Goal: Information Seeking & Learning: Learn about a topic

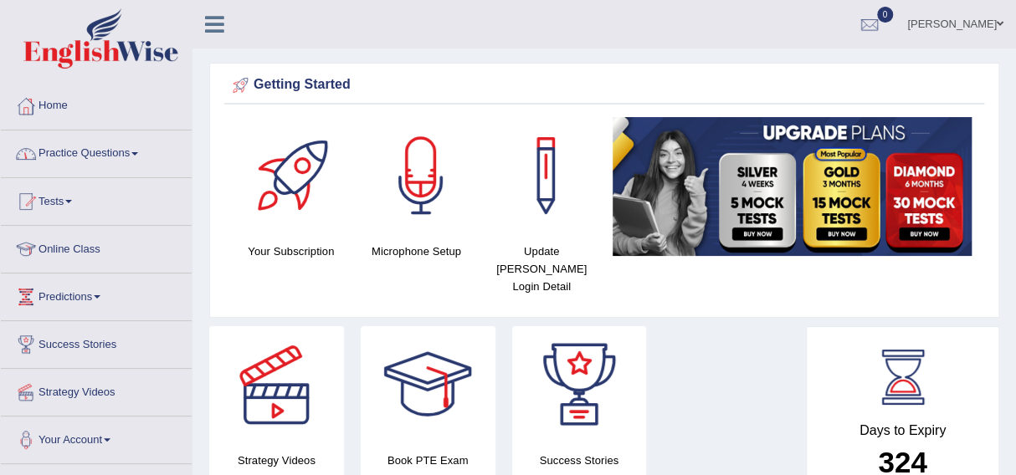
click at [44, 102] on link "Home" at bounding box center [96, 104] width 191 height 42
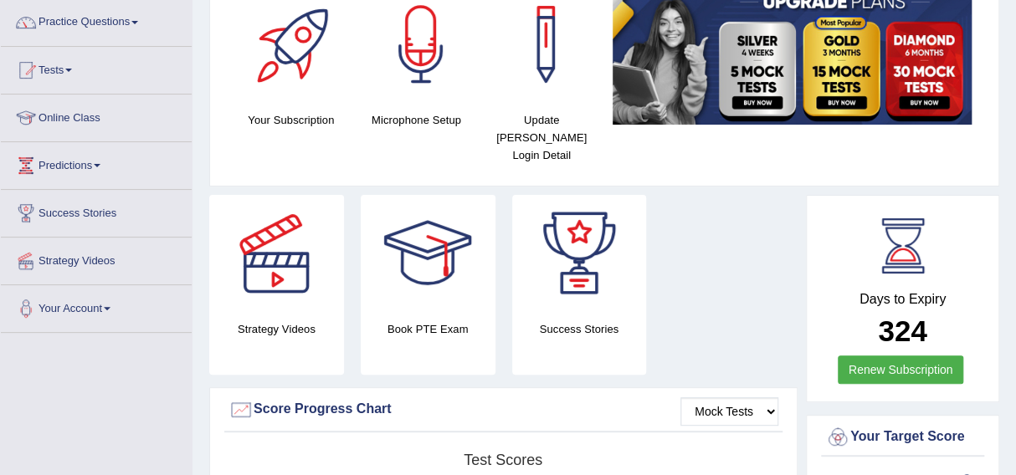
scroll to position [134, 0]
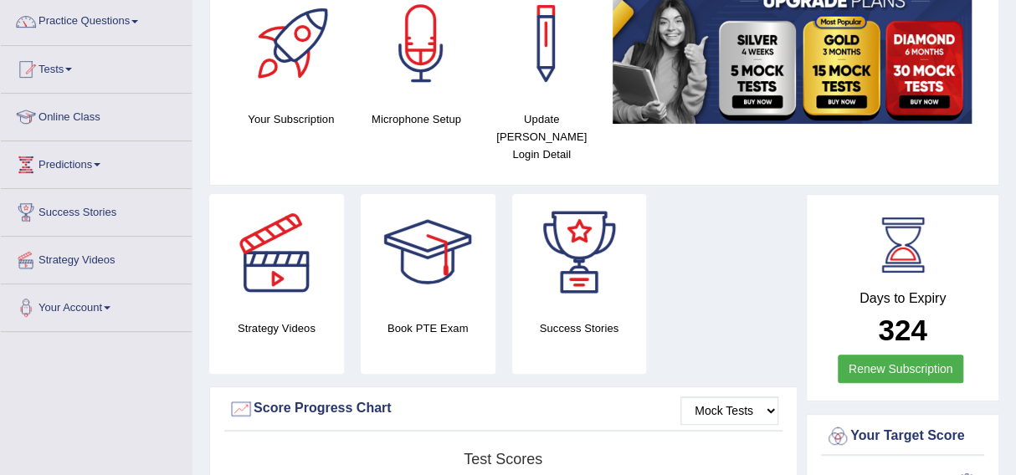
scroll to position [131, 0]
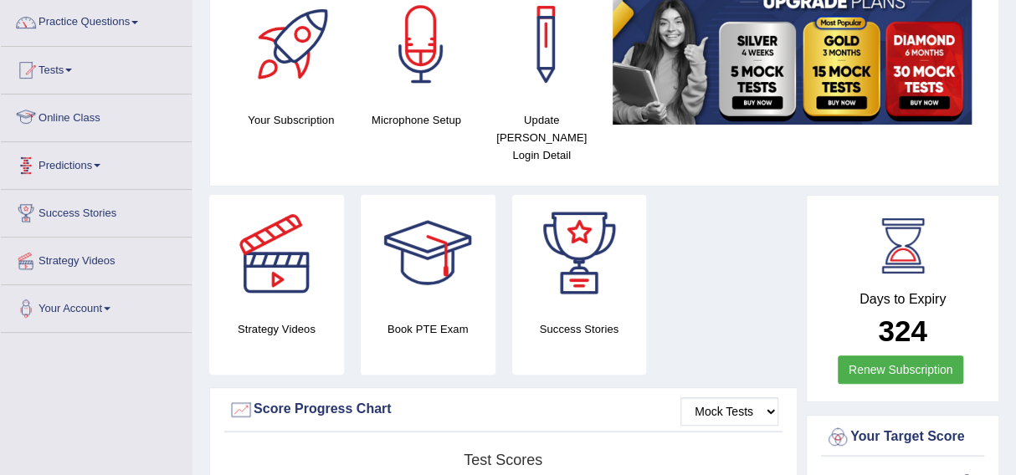
click at [84, 119] on link "Online Class" at bounding box center [96, 116] width 191 height 42
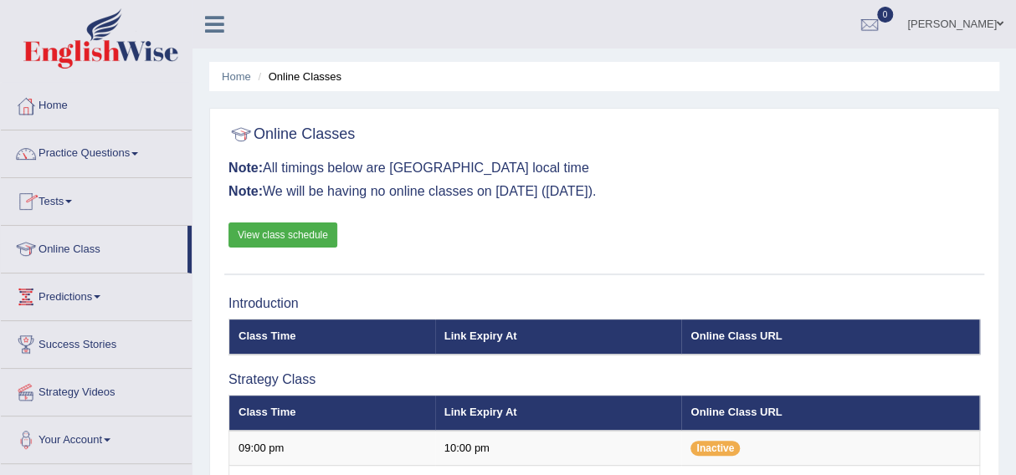
click at [253, 229] on link "View class schedule" at bounding box center [282, 235] width 109 height 25
click at [58, 147] on link "Practice Questions" at bounding box center [96, 152] width 191 height 42
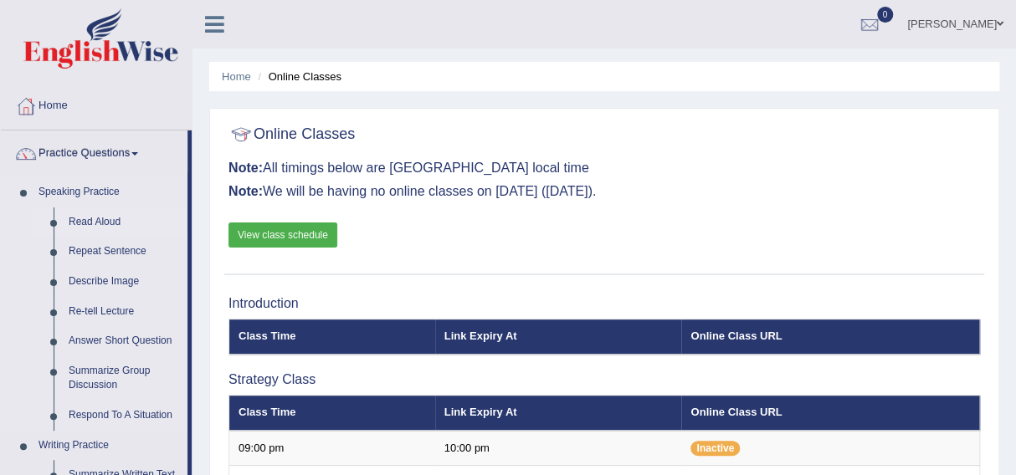
click at [82, 220] on link "Read Aloud" at bounding box center [124, 222] width 126 height 30
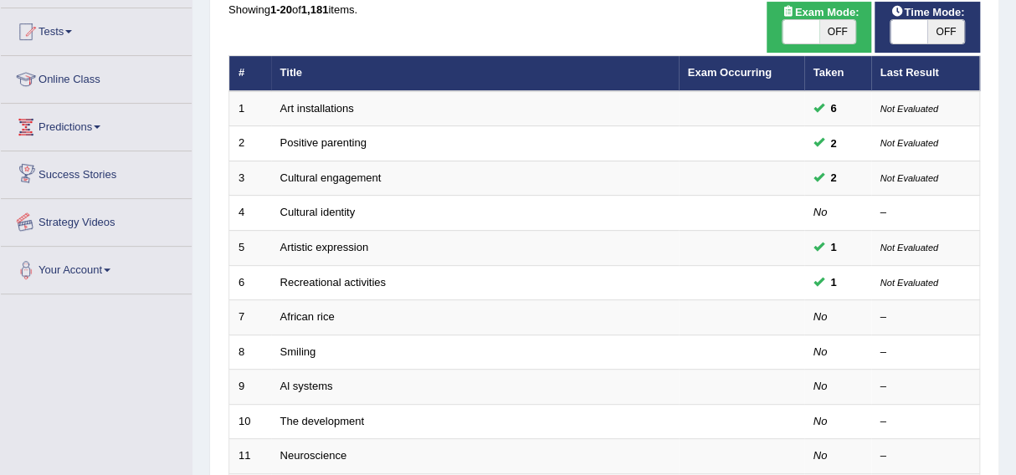
scroll to position [173, 0]
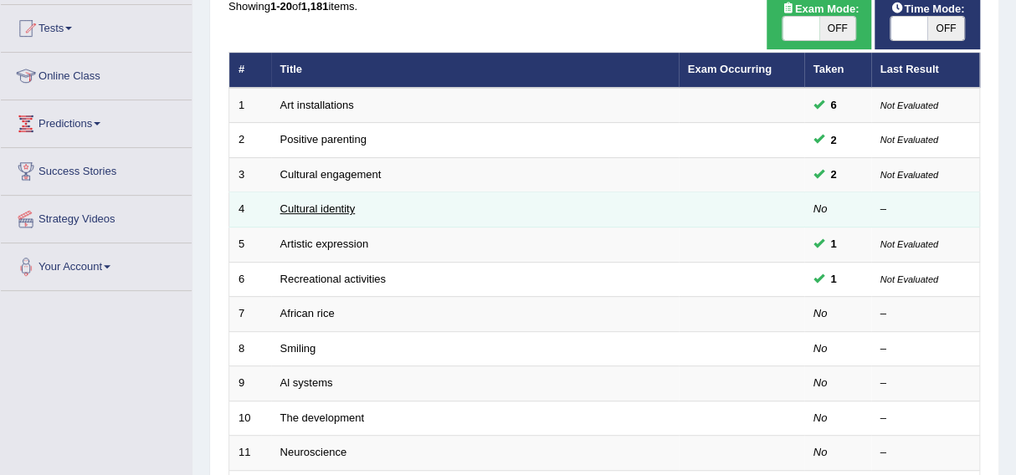
click at [305, 203] on link "Cultural identity" at bounding box center [317, 208] width 75 height 13
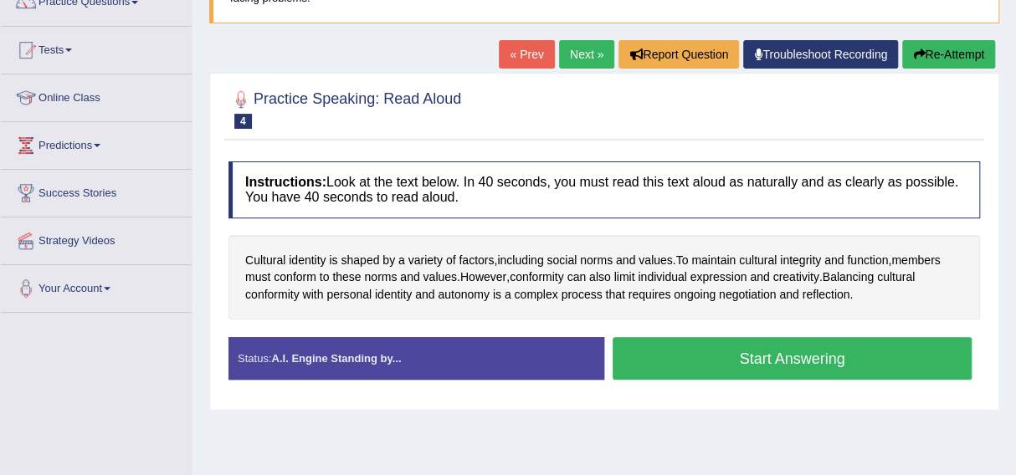
scroll to position [152, 0]
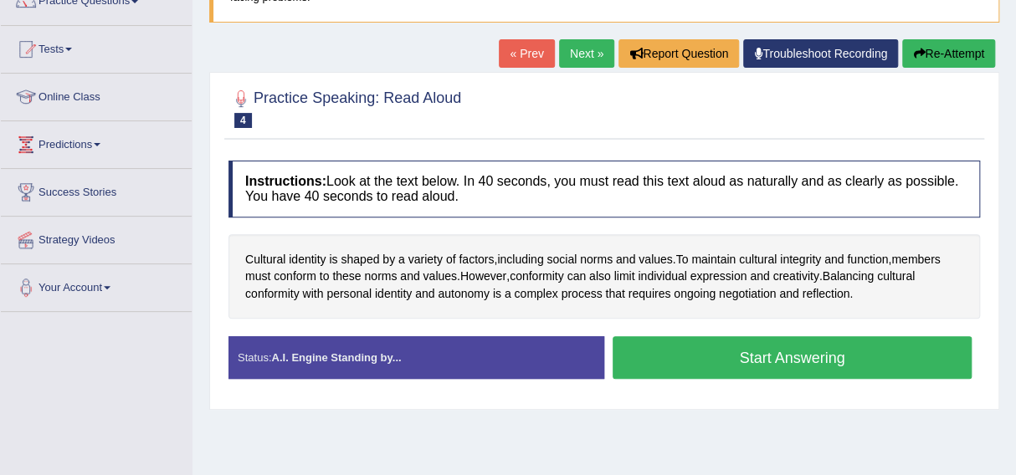
click at [746, 350] on button "Start Answering" at bounding box center [791, 357] width 359 height 43
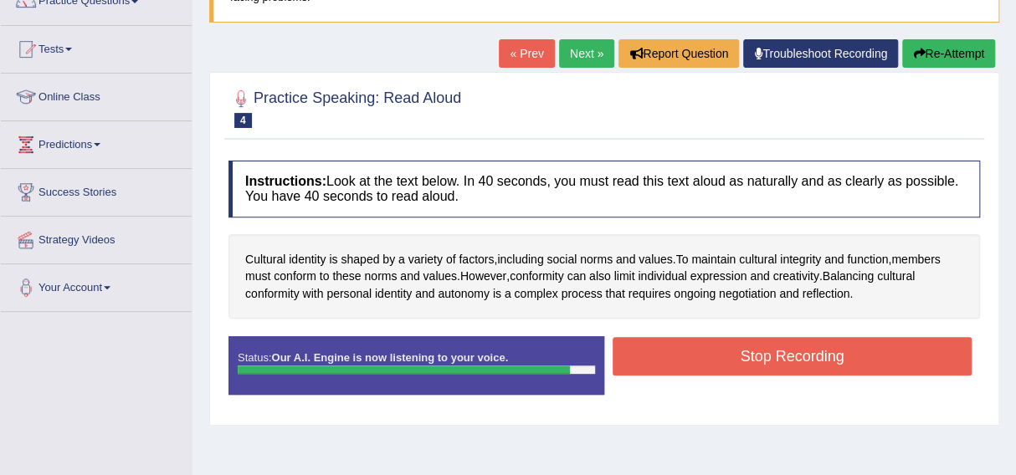
click at [768, 360] on button "Stop Recording" at bounding box center [791, 356] width 359 height 38
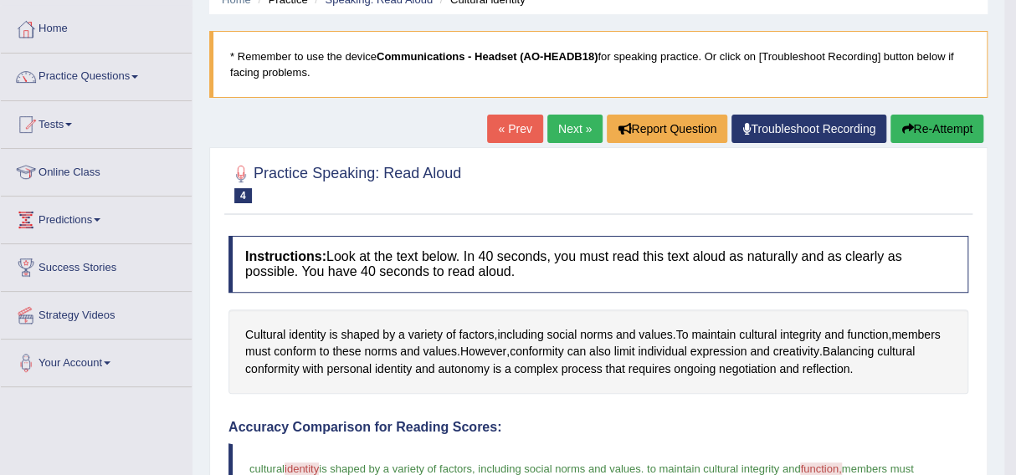
scroll to position [76, 0]
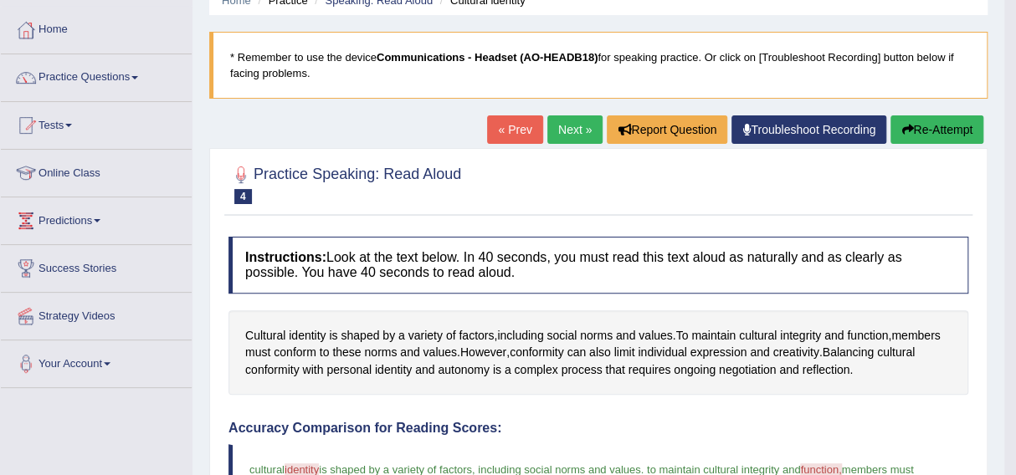
click at [552, 130] on link "Next »" at bounding box center [574, 129] width 55 height 28
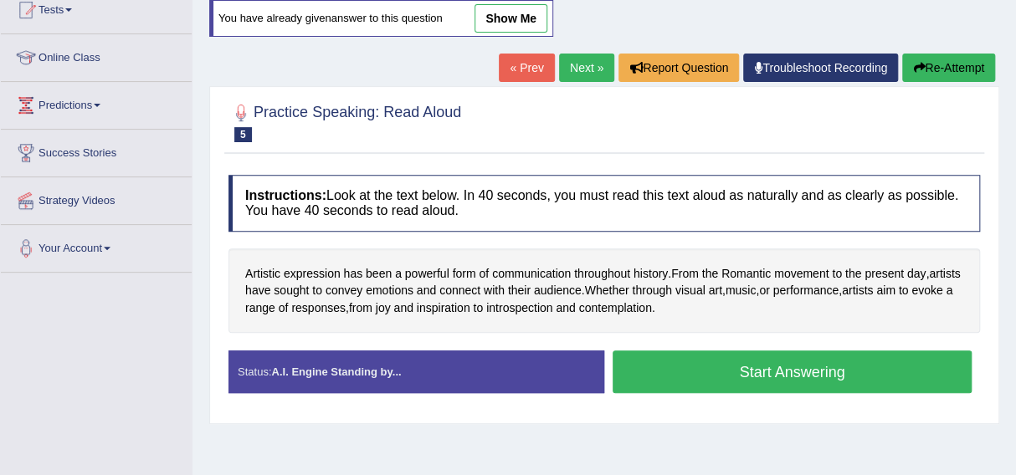
scroll to position [192, 0]
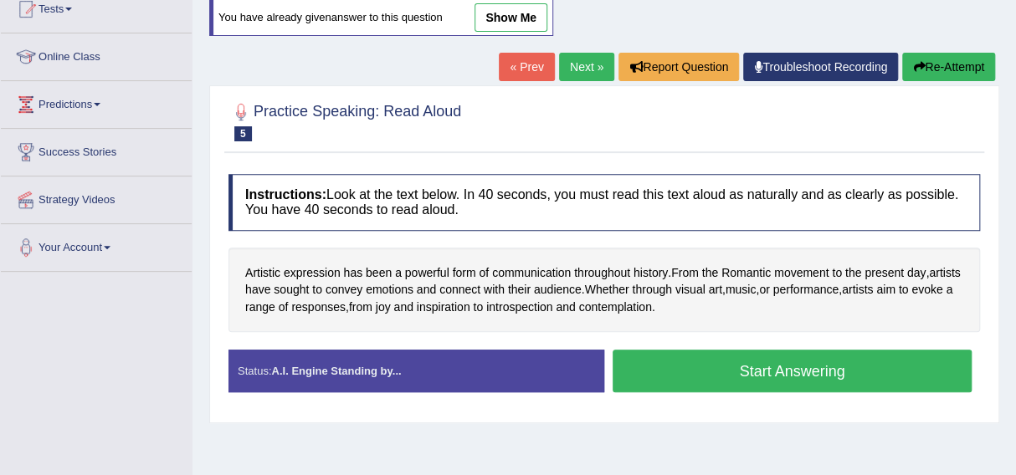
click at [760, 366] on button "Start Answering" at bounding box center [791, 371] width 359 height 43
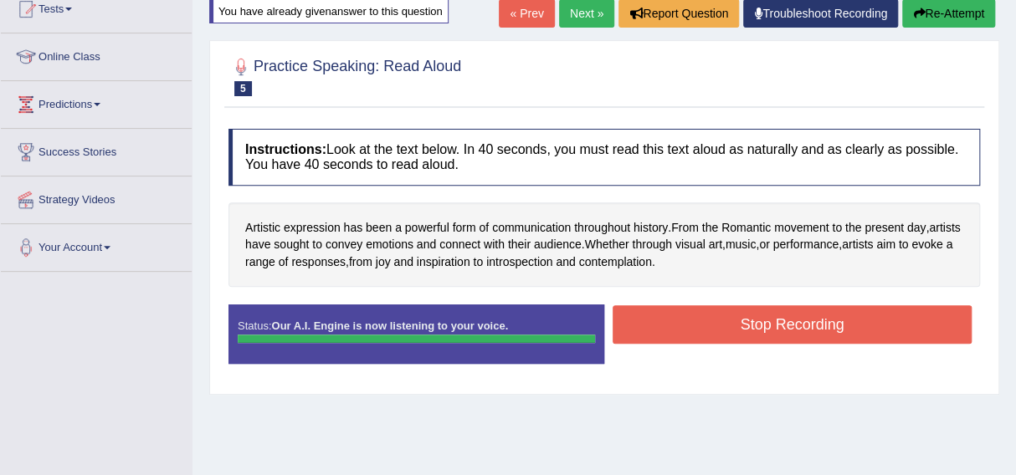
click at [786, 322] on div "Status: Our A.I. Engine is now listening to your voice. Start Answering Stop Re…" at bounding box center [603, 342] width 751 height 75
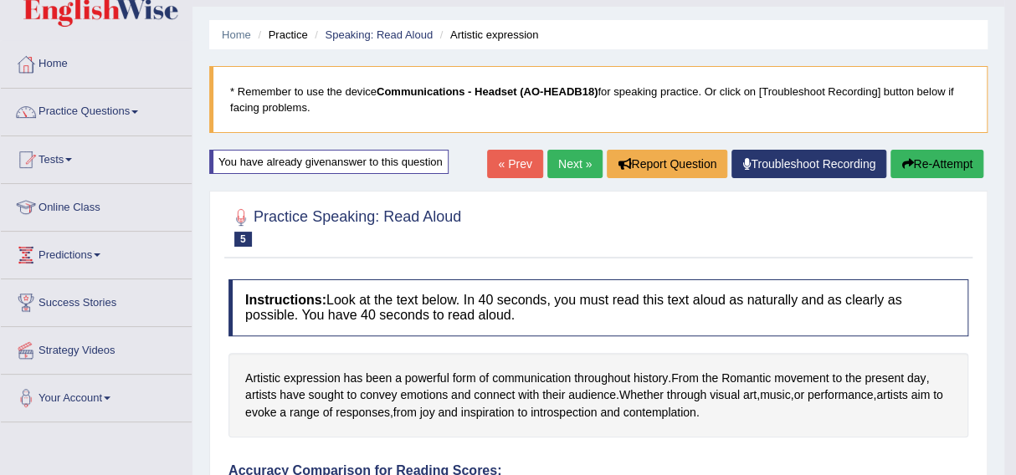
scroll to position [0, 0]
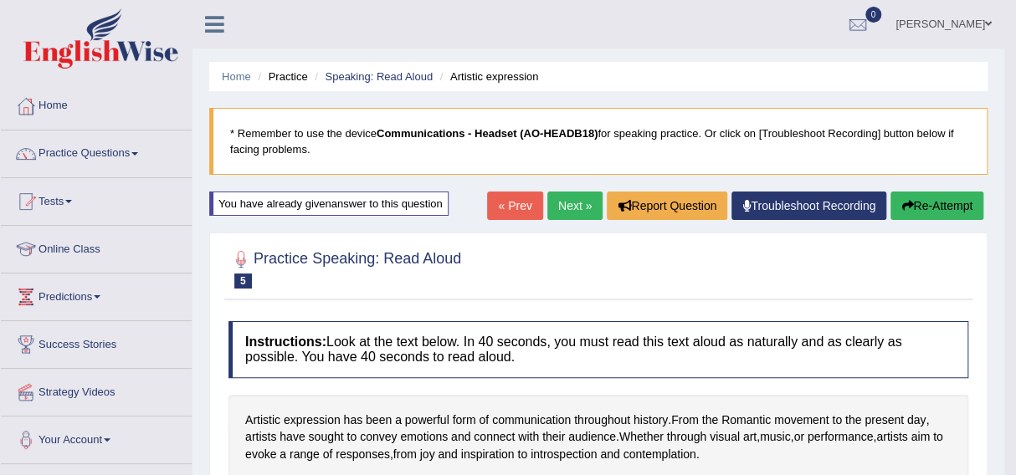
click at [916, 200] on button "Re-Attempt" at bounding box center [936, 206] width 93 height 28
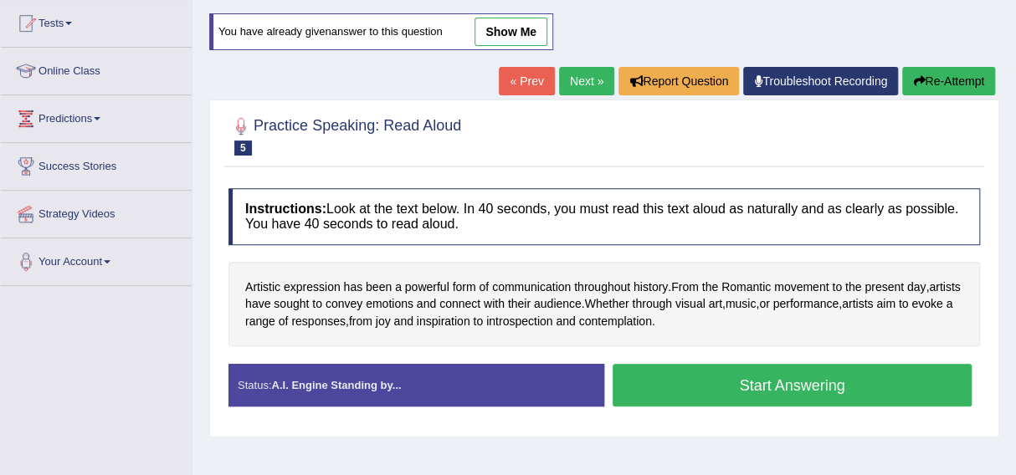
click at [782, 380] on button "Start Answering" at bounding box center [791, 385] width 359 height 43
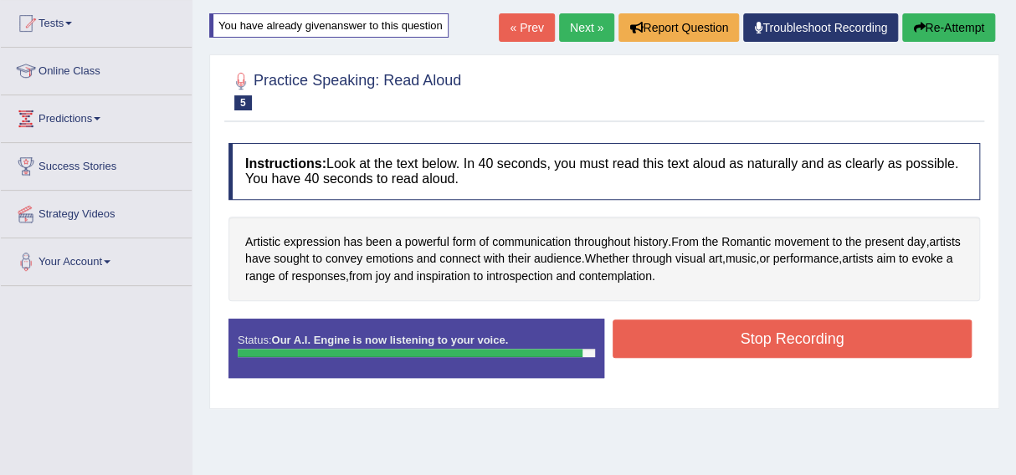
click at [811, 373] on div "Status: Our A.I. Engine is now listening to your voice. Start Answering Stop Re…" at bounding box center [603, 356] width 751 height 75
click at [791, 338] on button "Stop Recording" at bounding box center [791, 339] width 359 height 38
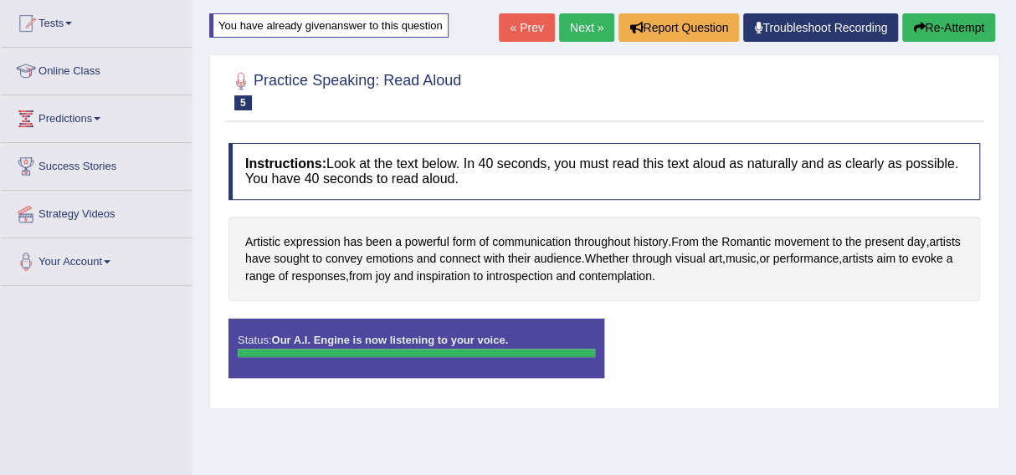
click at [792, 339] on div "Status: Our A.I. Engine is now listening to your voice. Start Answering Stop Re…" at bounding box center [603, 356] width 751 height 75
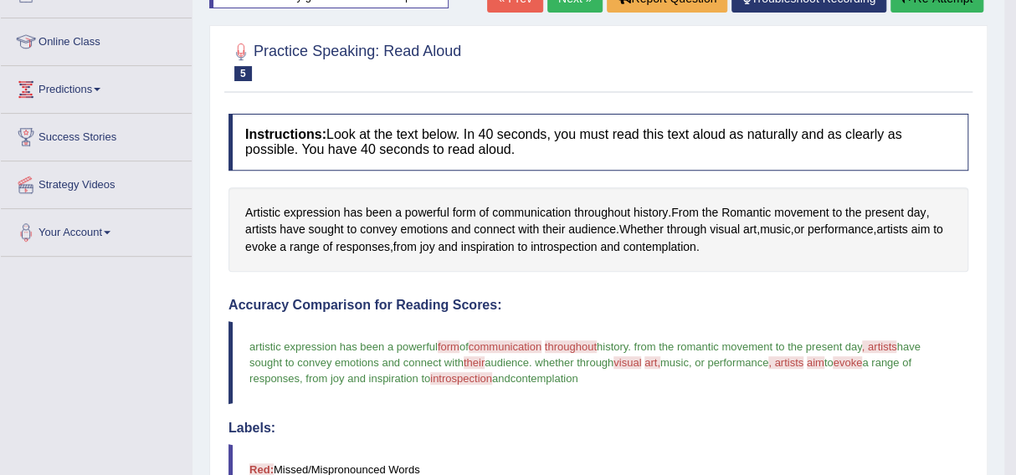
scroll to position [160, 0]
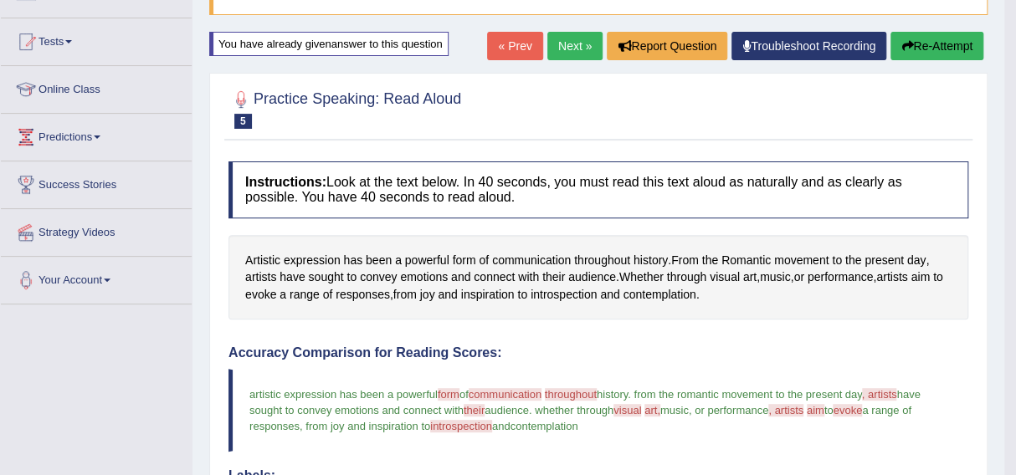
click at [913, 37] on button "Re-Attempt" at bounding box center [936, 46] width 93 height 28
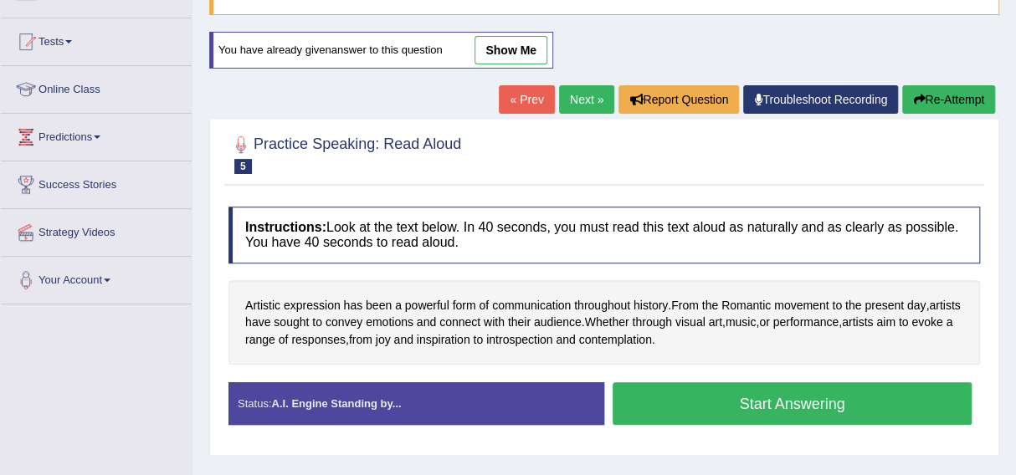
click at [779, 394] on button "Start Answering" at bounding box center [791, 403] width 359 height 43
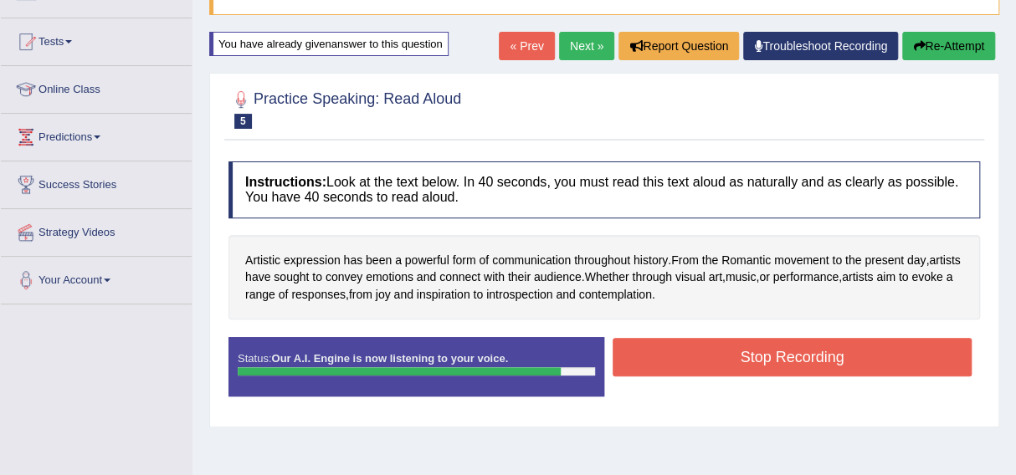
click at [812, 347] on button "Stop Recording" at bounding box center [791, 357] width 359 height 38
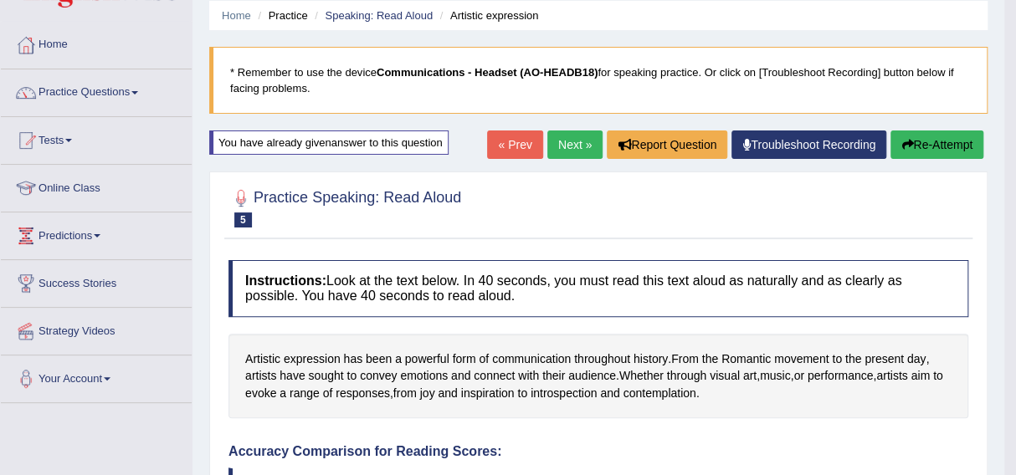
scroll to position [59, 0]
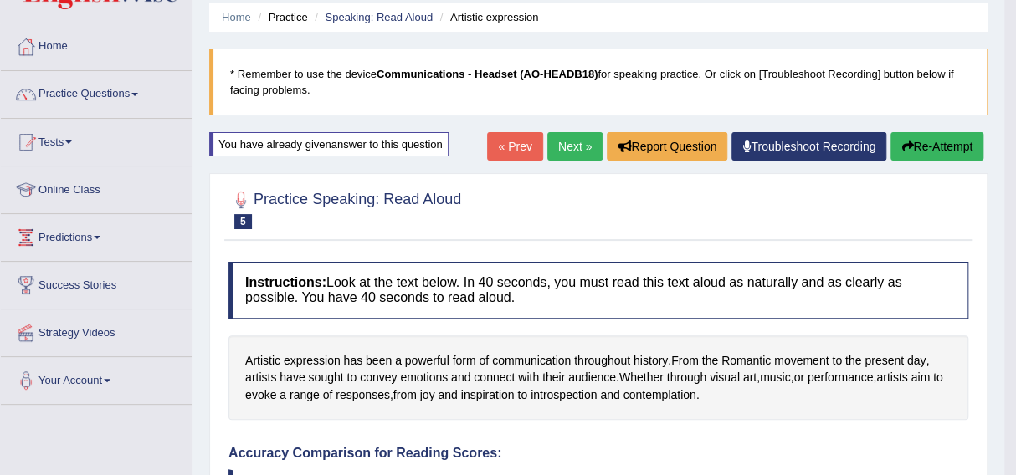
click at [921, 152] on button "Re-Attempt" at bounding box center [936, 146] width 93 height 28
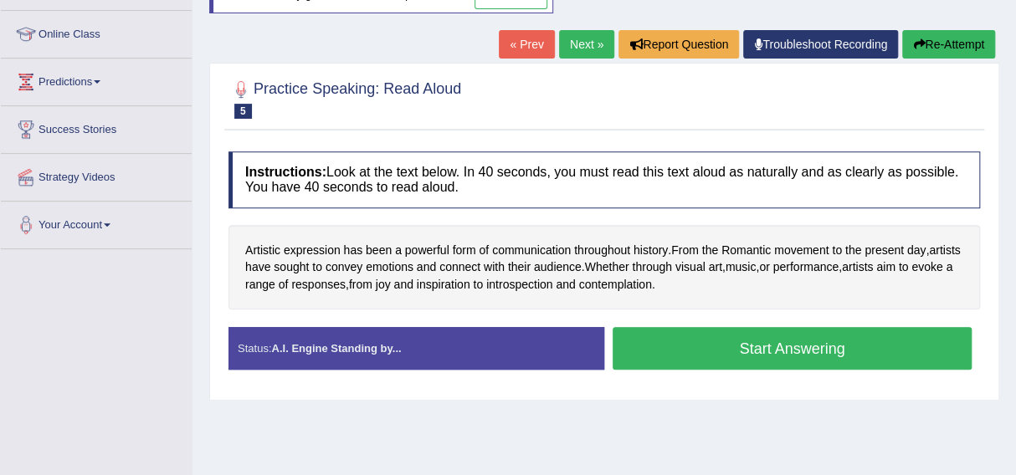
scroll to position [220, 0]
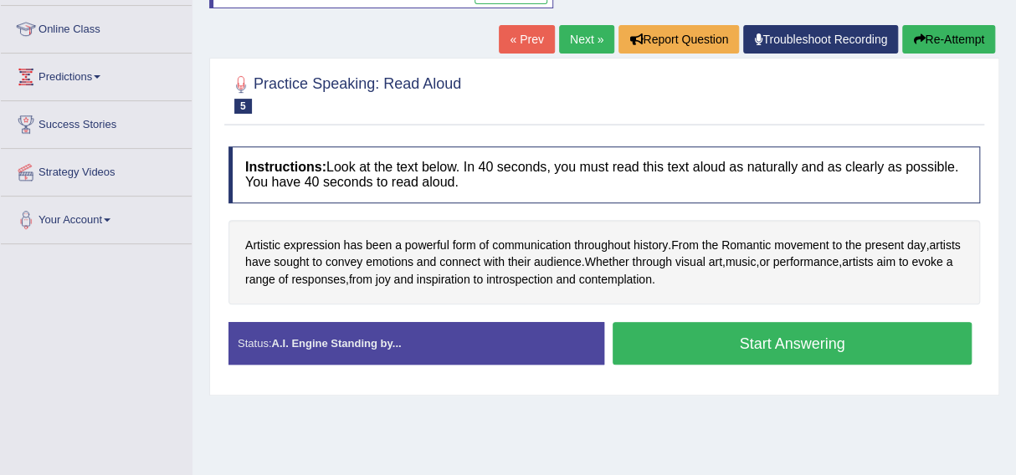
click at [757, 338] on button "Start Answering" at bounding box center [791, 343] width 359 height 43
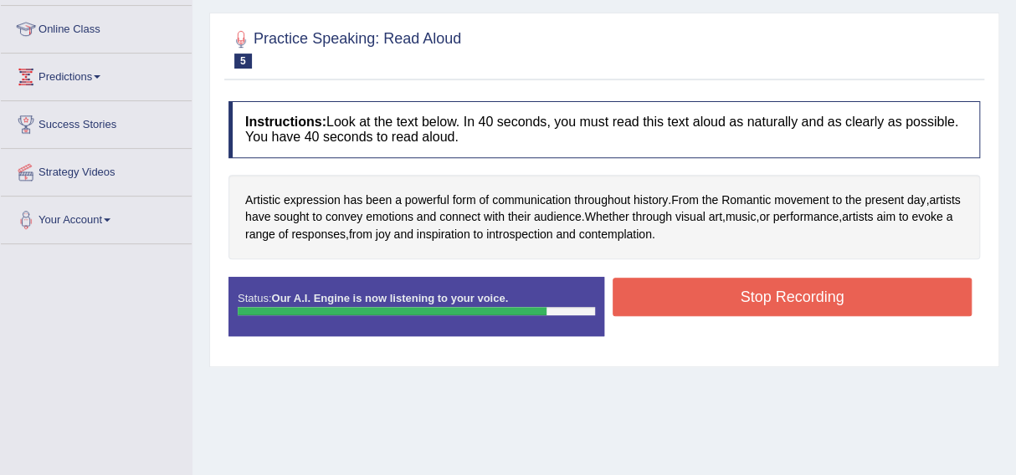
click at [757, 338] on div "Status: Our A.I. Engine is now listening to your voice. Start Answering Stop Re…" at bounding box center [603, 314] width 751 height 75
click at [775, 299] on button "Stop Recording" at bounding box center [791, 297] width 359 height 38
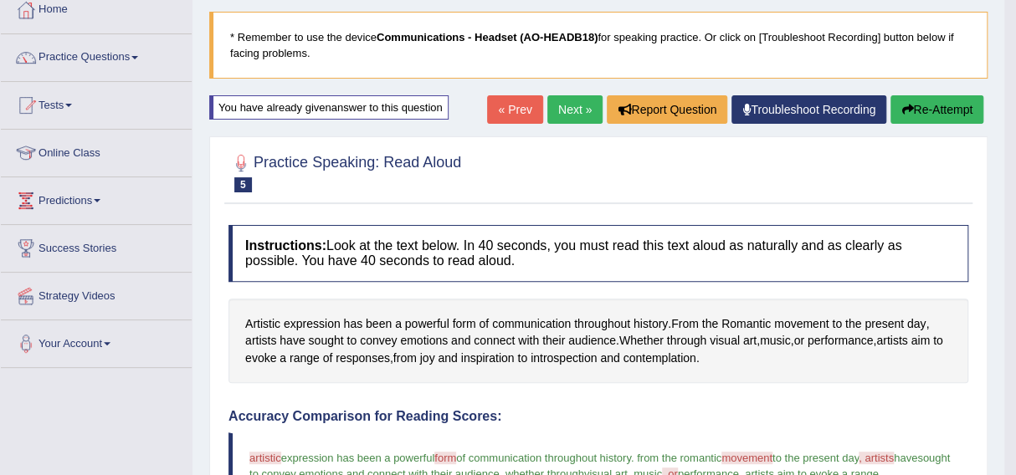
scroll to position [86, 0]
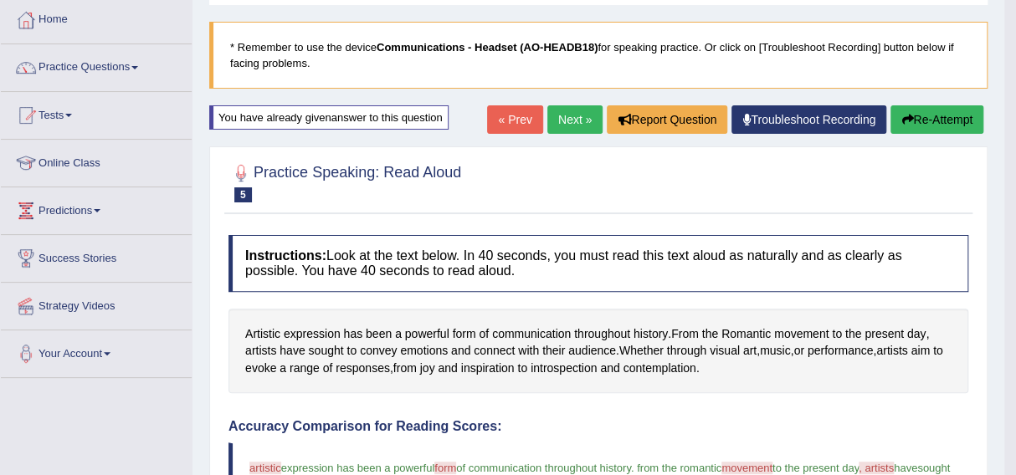
click at [85, 64] on link "Practice Questions" at bounding box center [96, 65] width 191 height 42
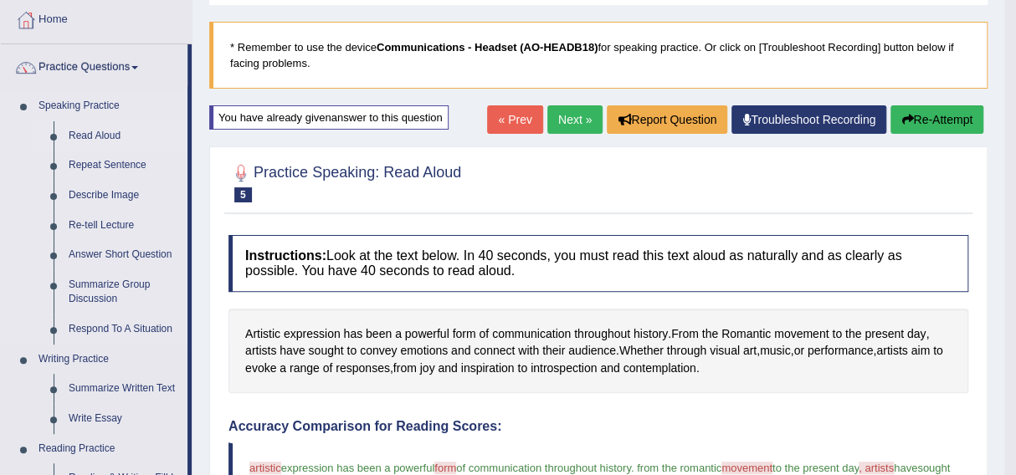
click at [97, 130] on link "Read Aloud" at bounding box center [124, 136] width 126 height 30
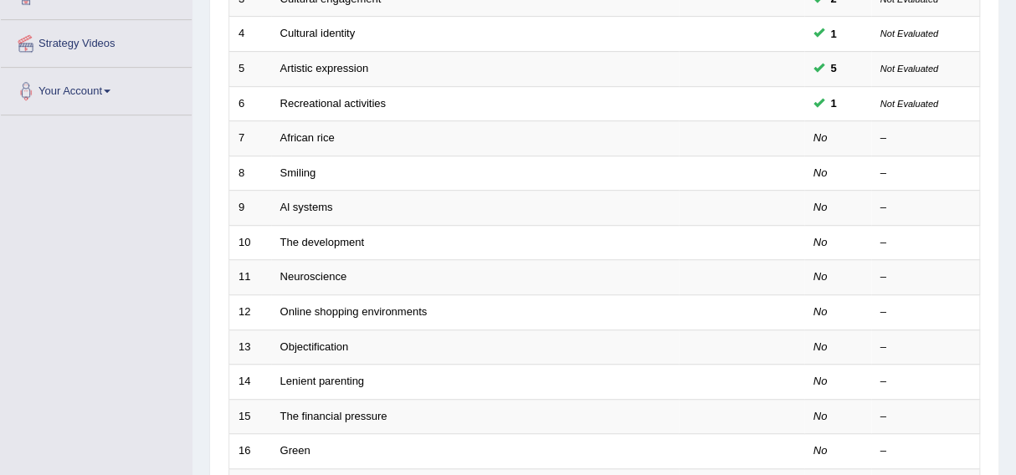
scroll to position [348, 0]
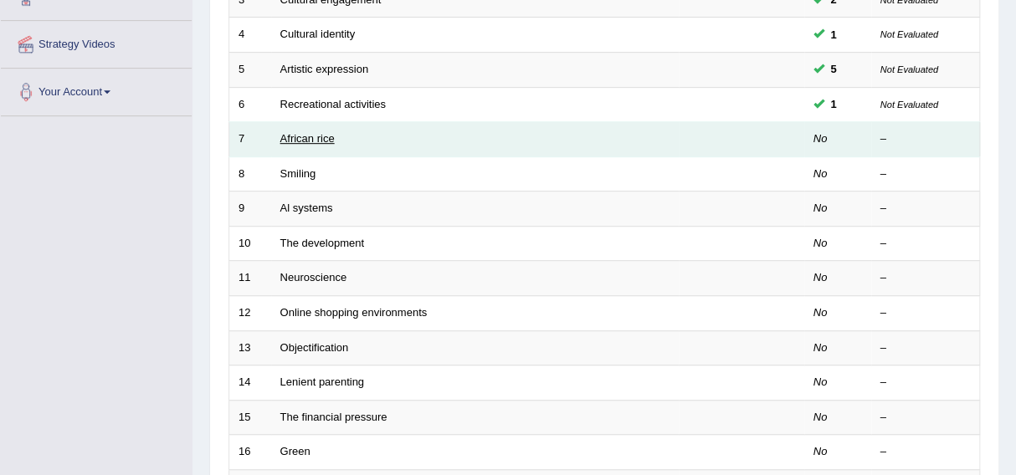
click at [302, 135] on link "African rice" at bounding box center [307, 138] width 54 height 13
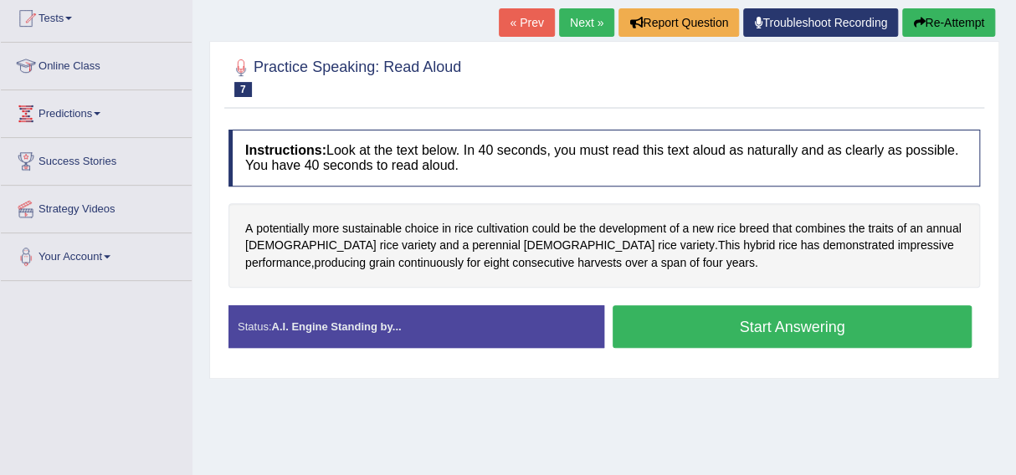
scroll to position [184, 0]
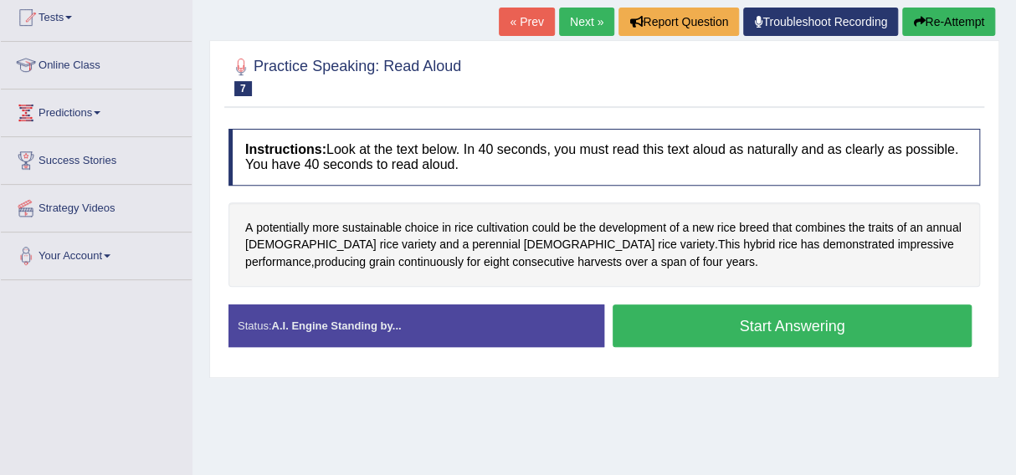
click at [771, 323] on button "Start Answering" at bounding box center [791, 326] width 359 height 43
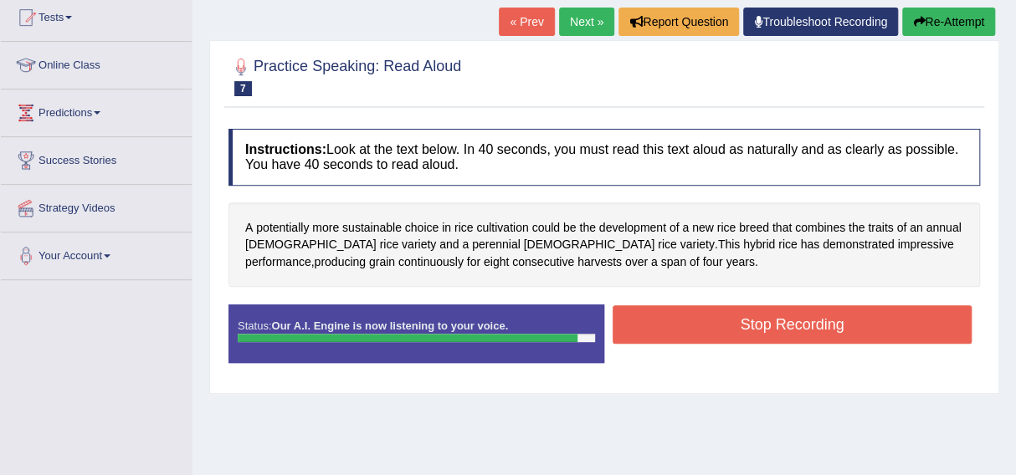
click at [770, 325] on button "Stop Recording" at bounding box center [791, 324] width 359 height 38
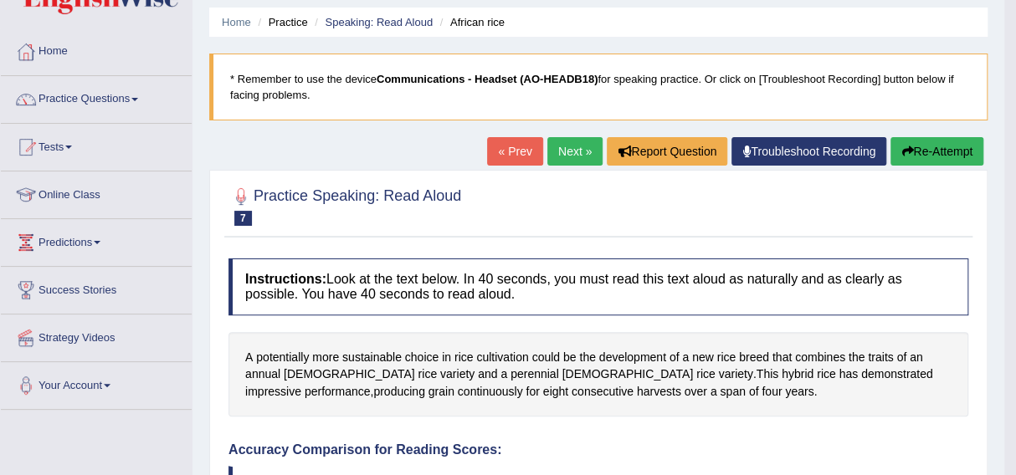
scroll to position [54, 0]
click at [107, 91] on link "Practice Questions" at bounding box center [96, 98] width 191 height 42
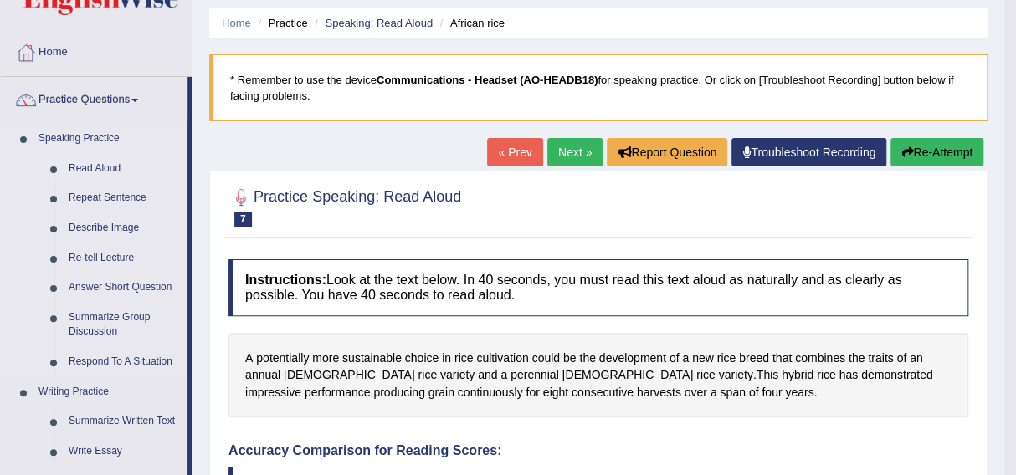
click at [84, 165] on link "Read Aloud" at bounding box center [124, 169] width 126 height 30
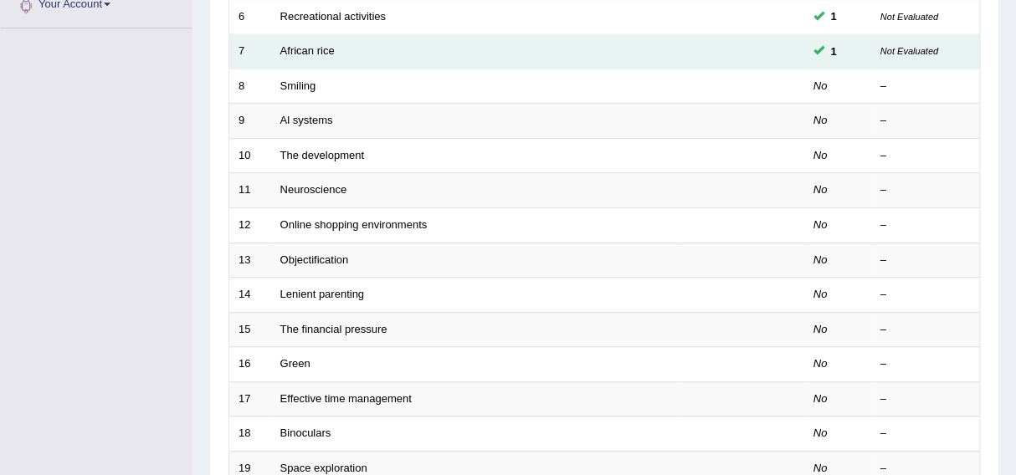
scroll to position [441, 0]
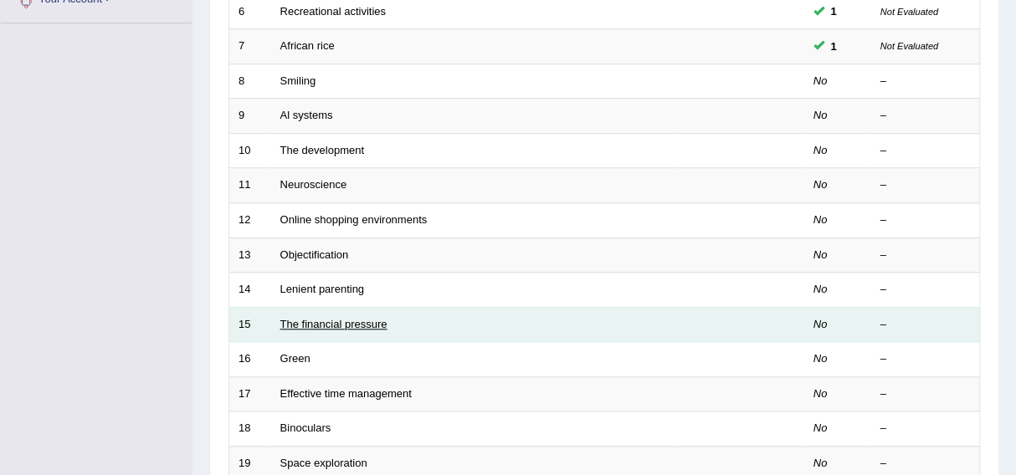
click at [341, 318] on link "The financial pressure" at bounding box center [333, 324] width 107 height 13
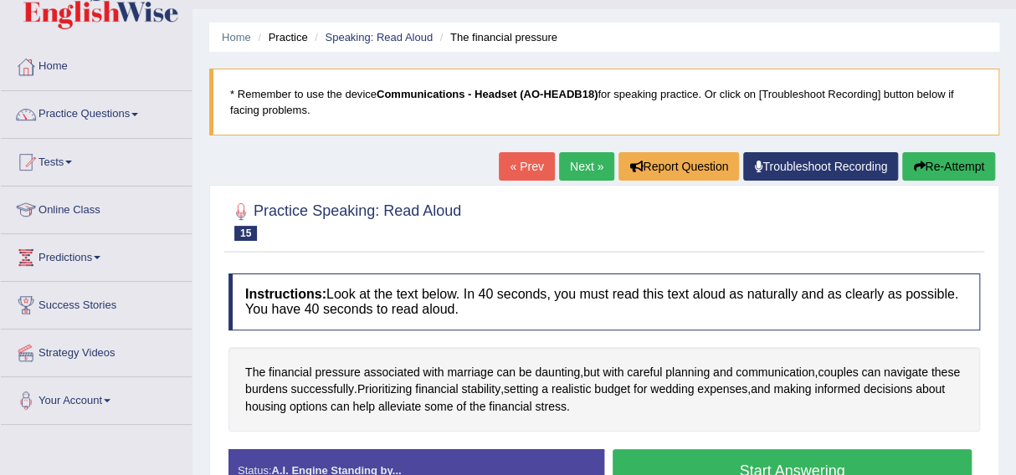
scroll to position [38, 0]
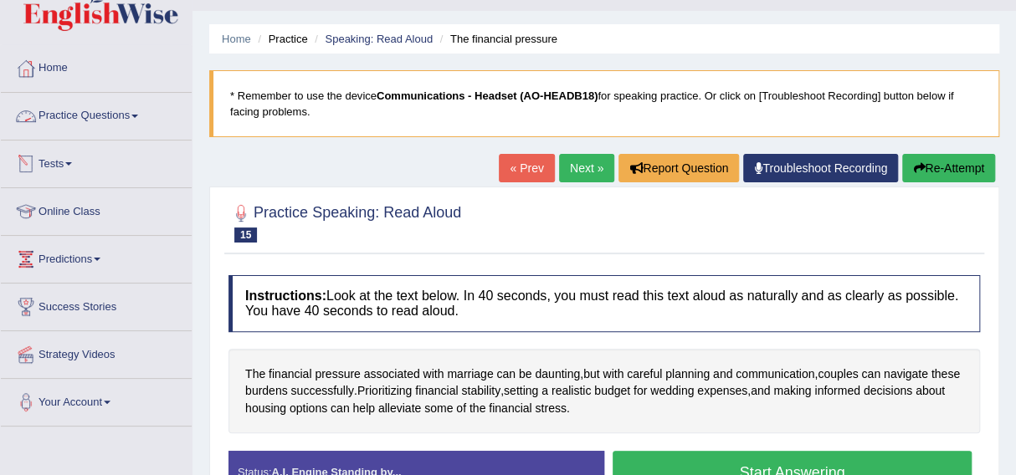
click at [82, 109] on link "Practice Questions" at bounding box center [96, 114] width 191 height 42
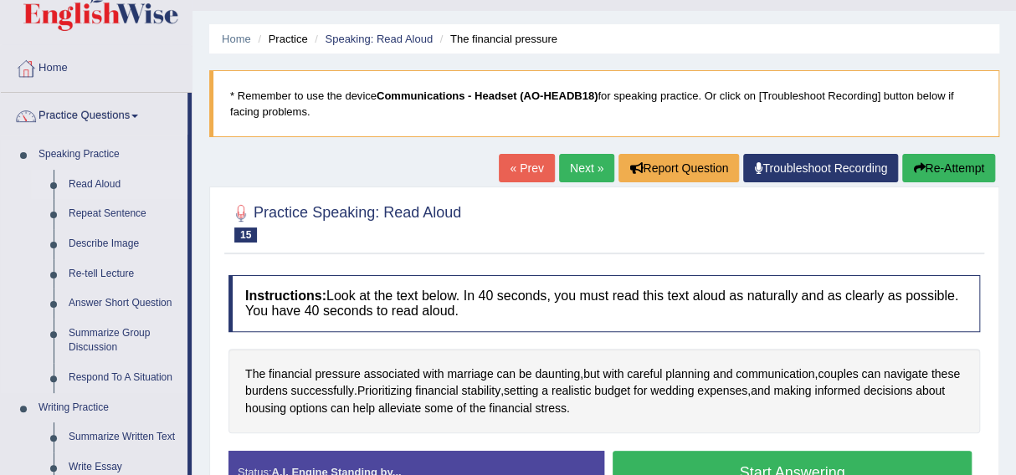
click at [80, 182] on link "Read Aloud" at bounding box center [124, 185] width 126 height 30
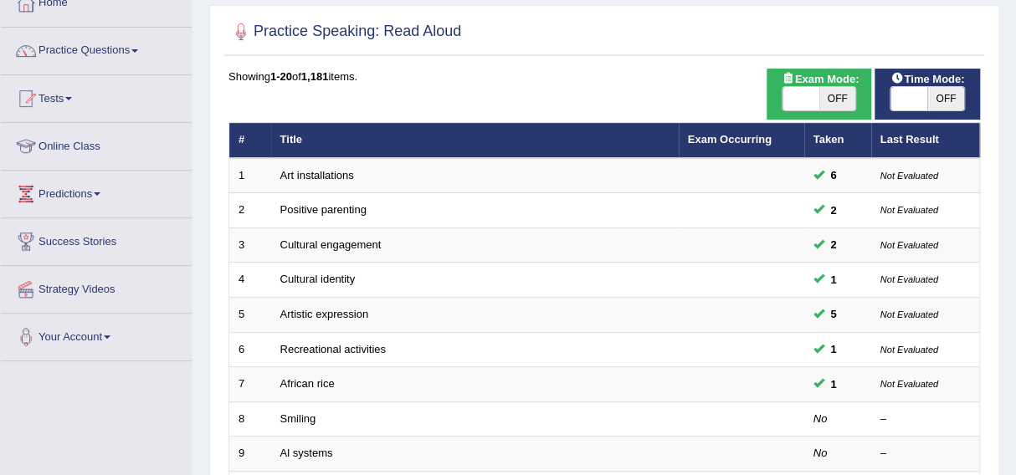
scroll to position [108, 0]
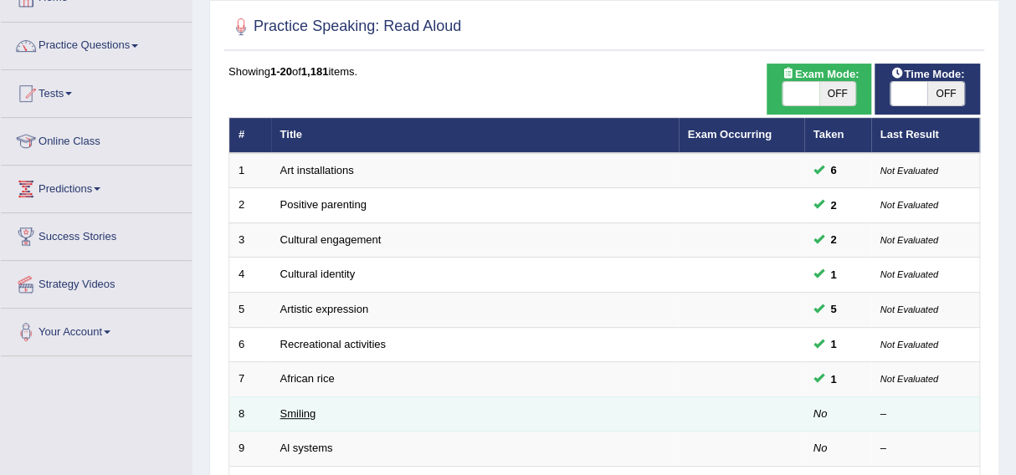
click at [290, 414] on link "Smiling" at bounding box center [298, 413] width 36 height 13
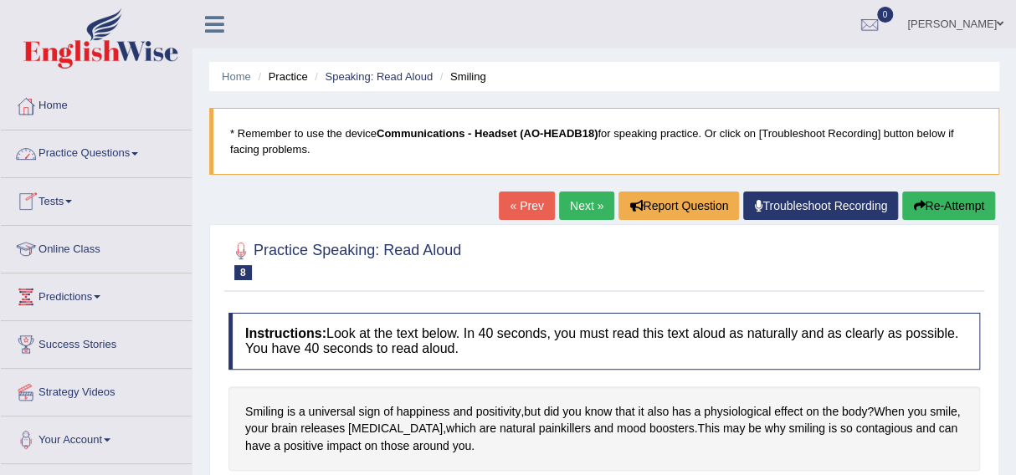
click at [70, 150] on link "Practice Questions" at bounding box center [96, 152] width 191 height 42
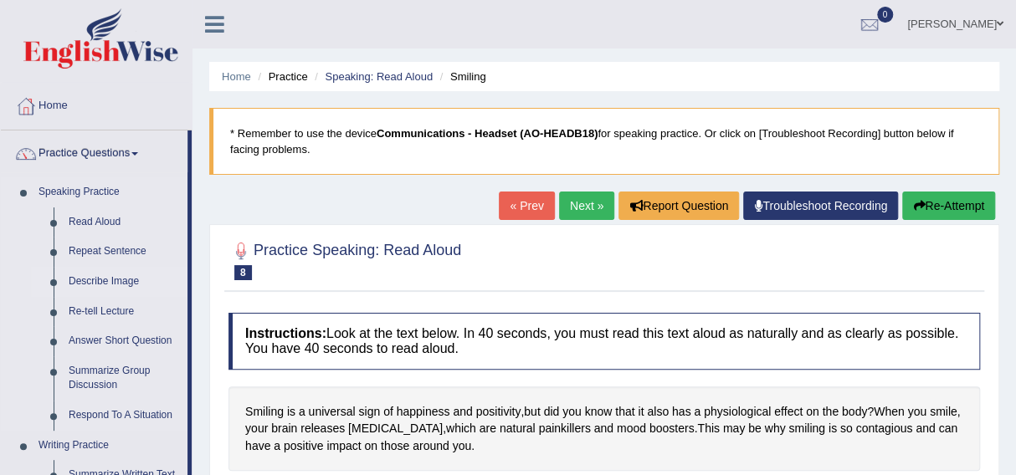
click at [87, 276] on link "Describe Image" at bounding box center [124, 282] width 126 height 30
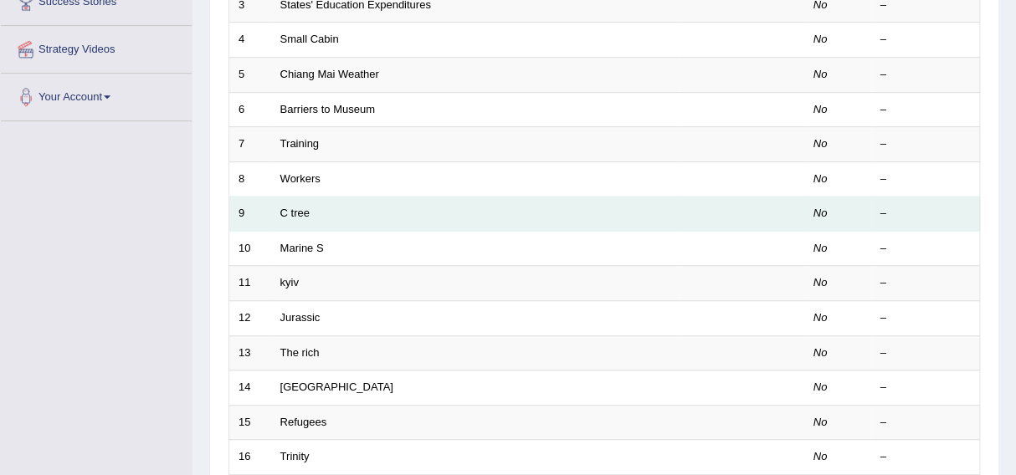
scroll to position [344, 0]
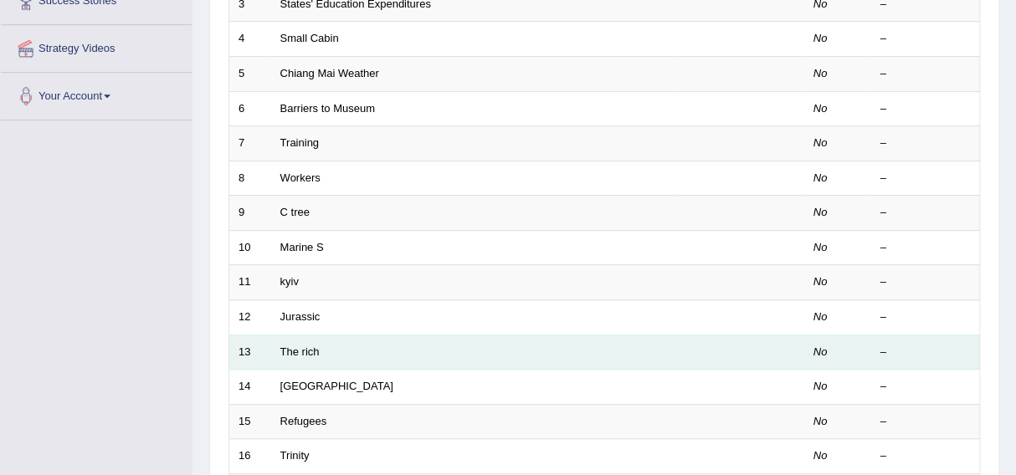
drag, startPoint x: 370, startPoint y: 343, endPoint x: 284, endPoint y: 356, distance: 87.2
click at [284, 356] on td "The rich" at bounding box center [474, 352] width 407 height 35
click at [300, 350] on link "The rich" at bounding box center [299, 352] width 39 height 13
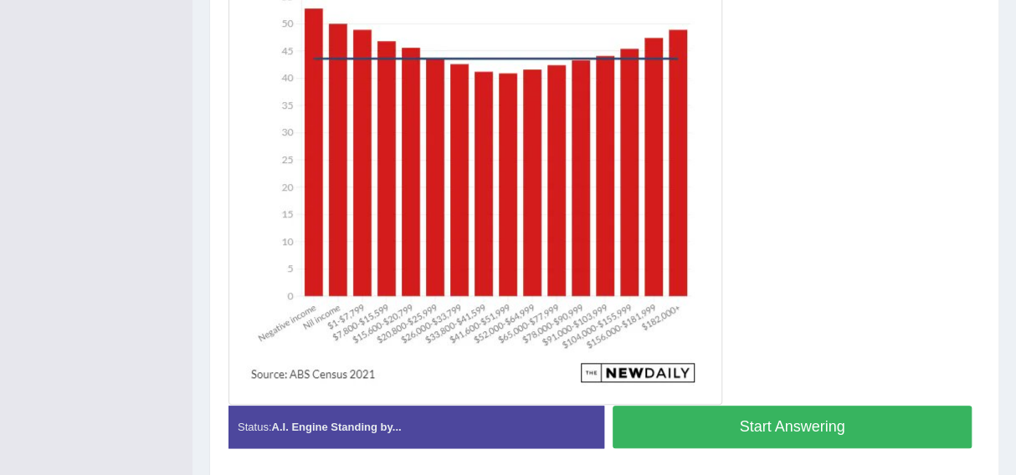
scroll to position [527, 0]
click at [774, 423] on button "Start Answering" at bounding box center [791, 427] width 359 height 43
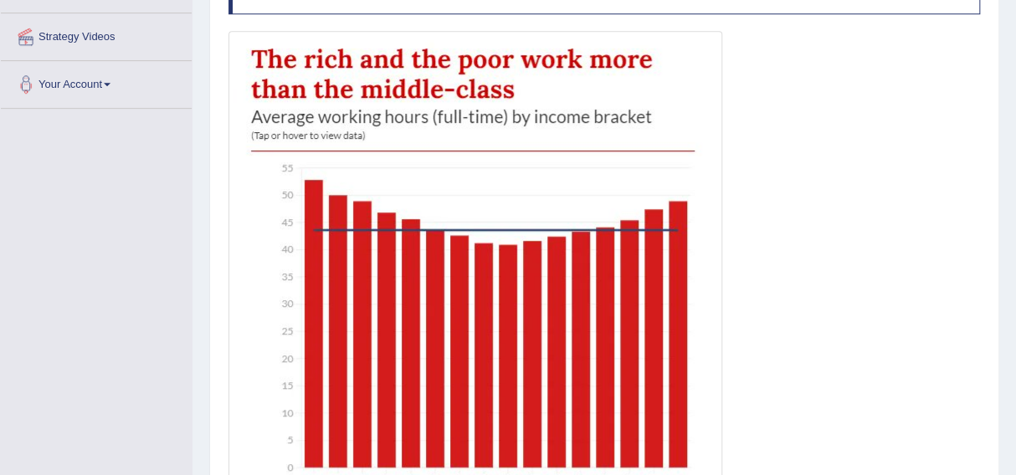
scroll to position [371, 0]
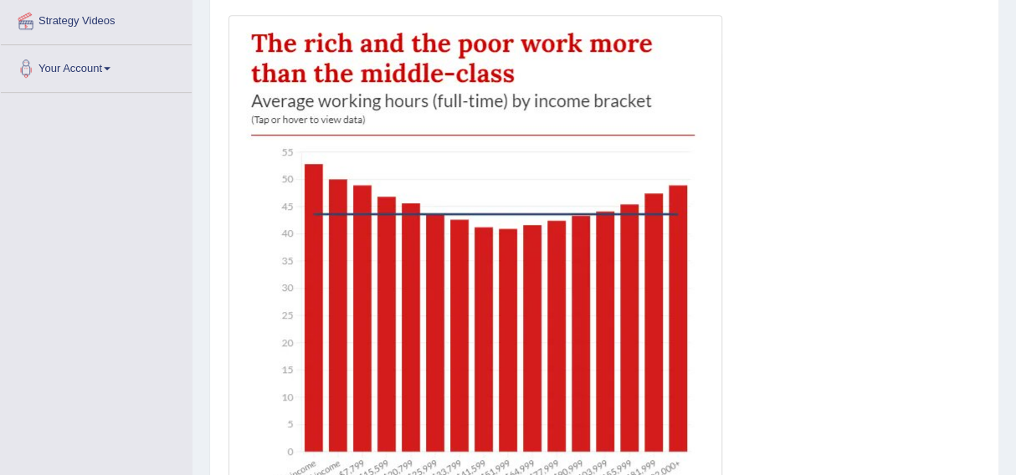
click at [643, 136] on img at bounding box center [475, 287] width 485 height 537
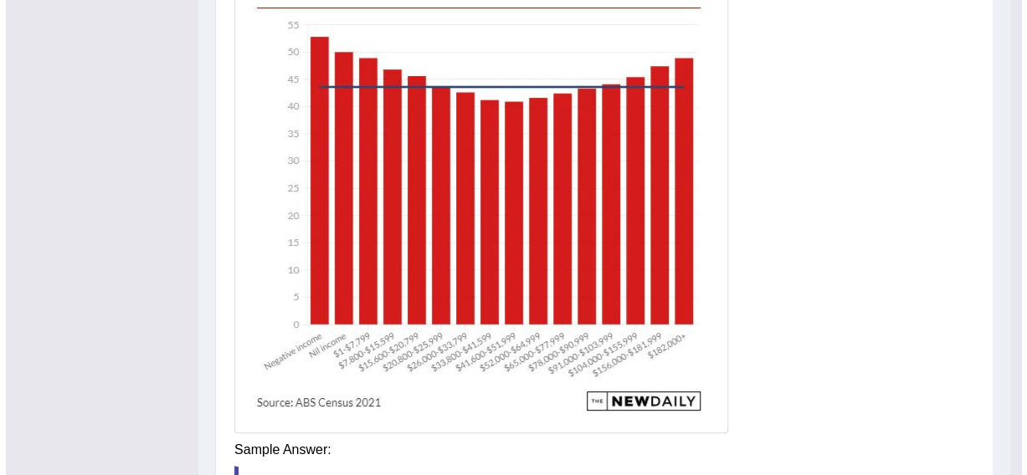
scroll to position [498, 0]
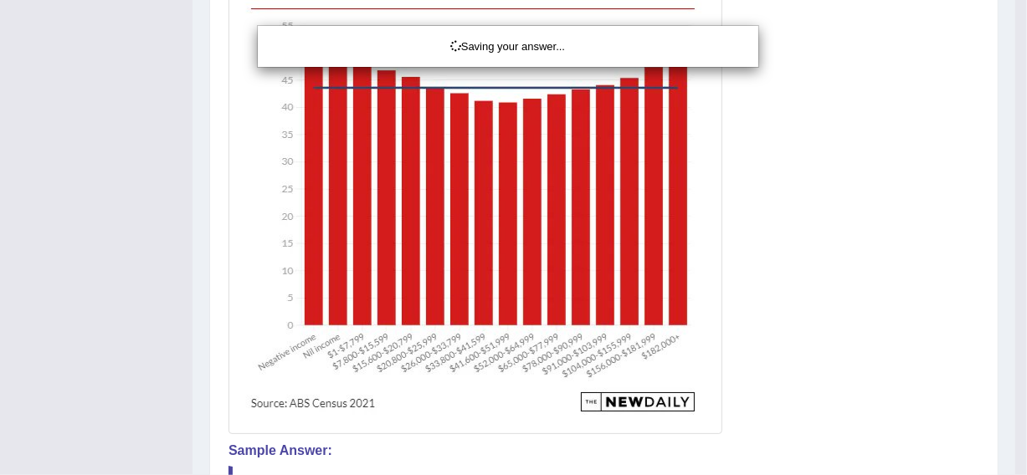
click at [597, 218] on div "Saving your answer..." at bounding box center [513, 237] width 1027 height 475
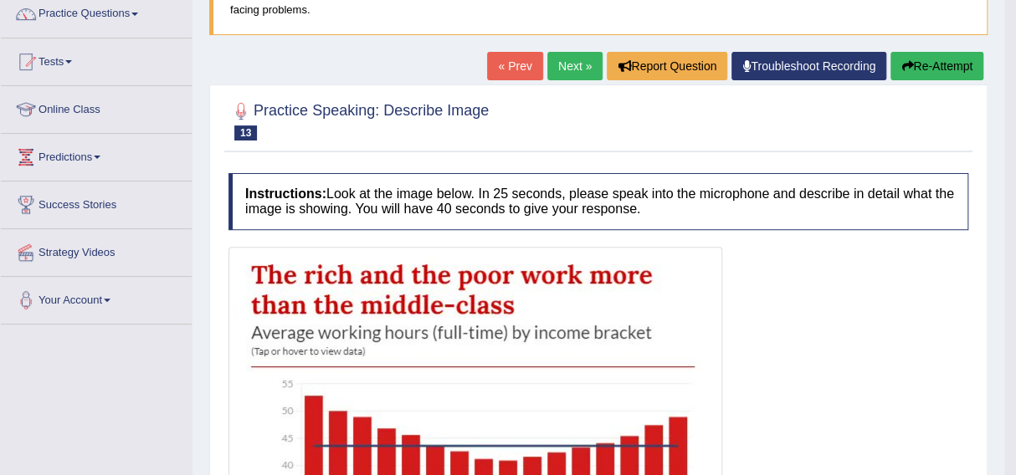
scroll to position [139, 0]
click at [939, 61] on button "Re-Attempt" at bounding box center [936, 67] width 93 height 28
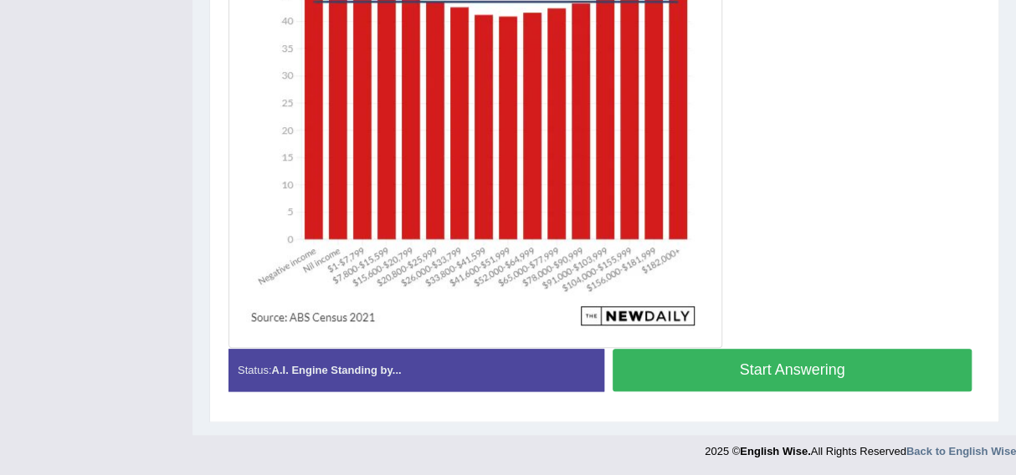
scroll to position [637, 0]
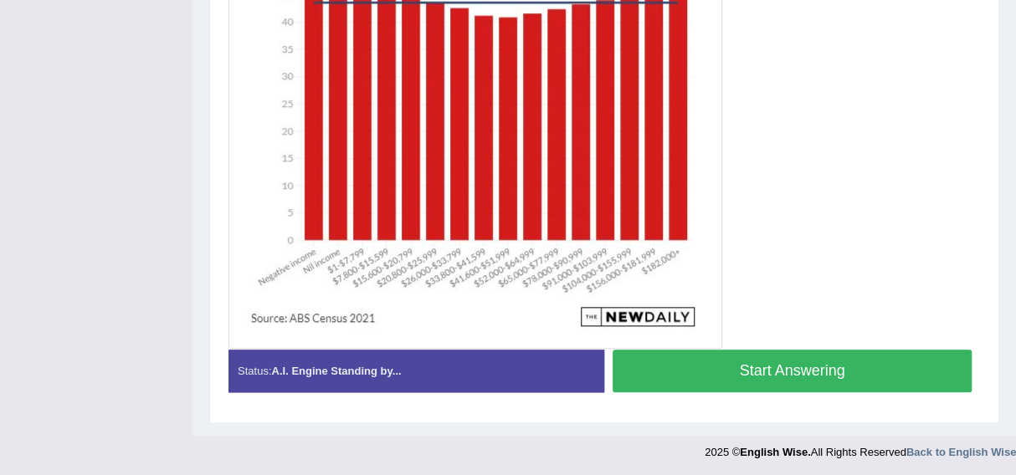
click at [772, 365] on button "Start Answering" at bounding box center [791, 371] width 359 height 43
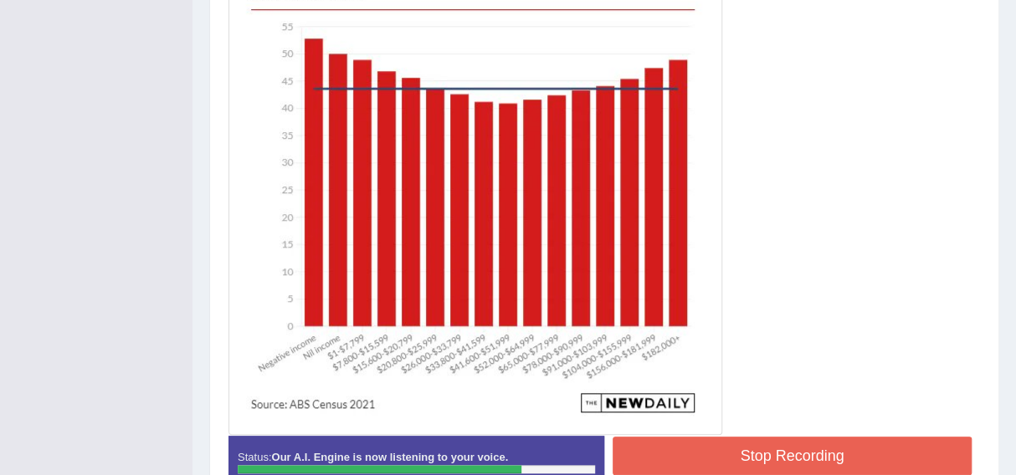
scroll to position [506, 0]
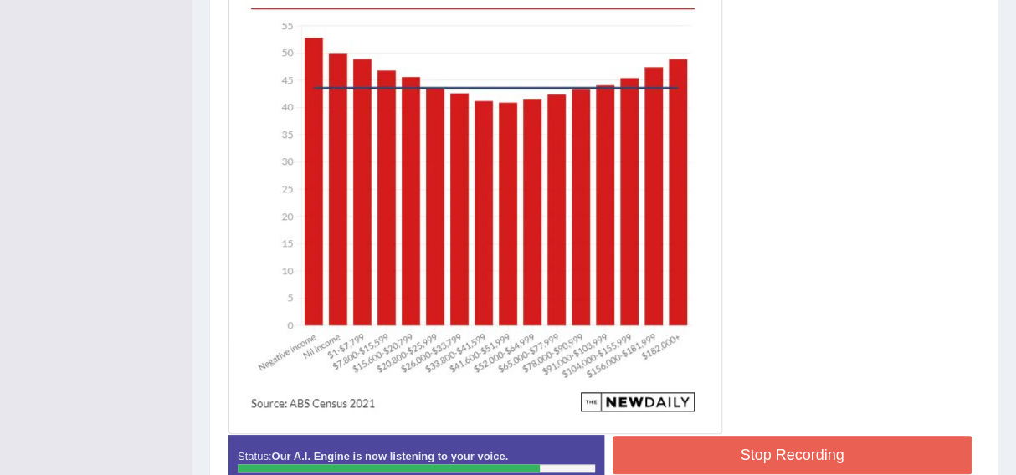
click at [780, 448] on button "Stop Recording" at bounding box center [791, 455] width 359 height 38
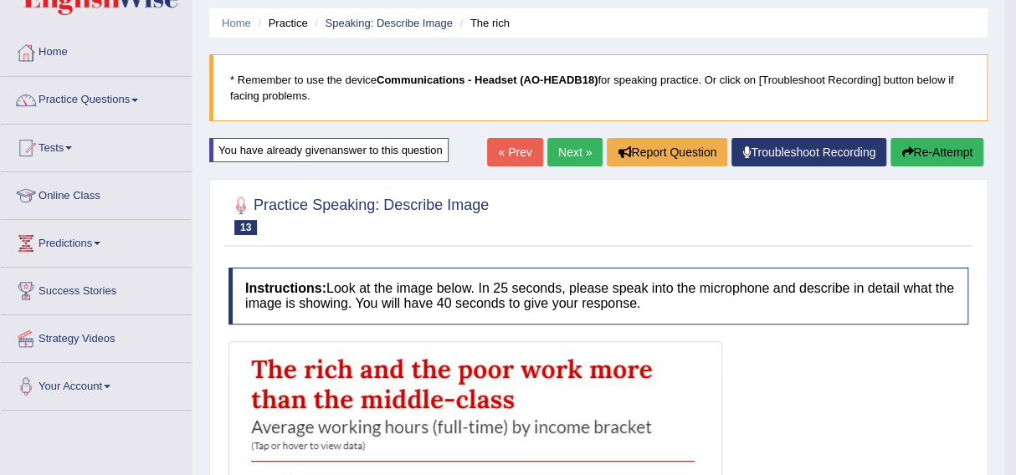
scroll to position [52, 0]
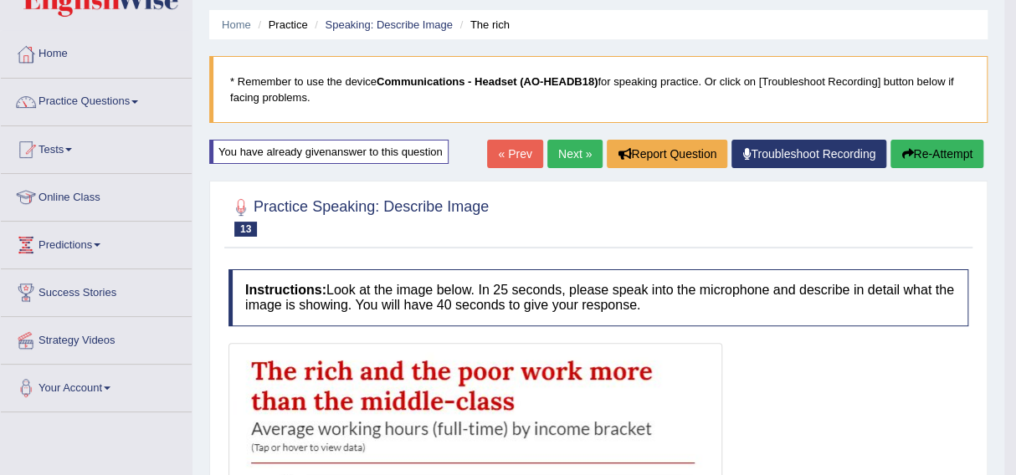
click at [563, 148] on link "Next »" at bounding box center [574, 154] width 55 height 28
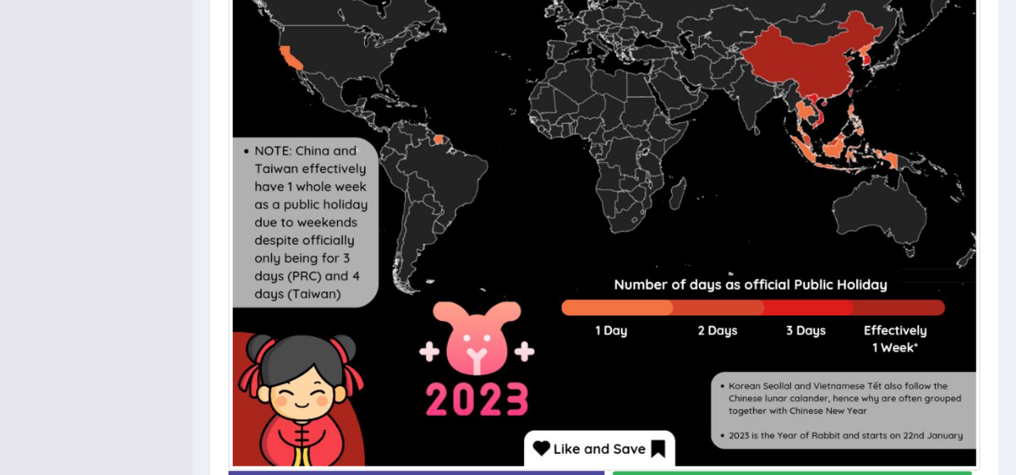
scroll to position [791, 0]
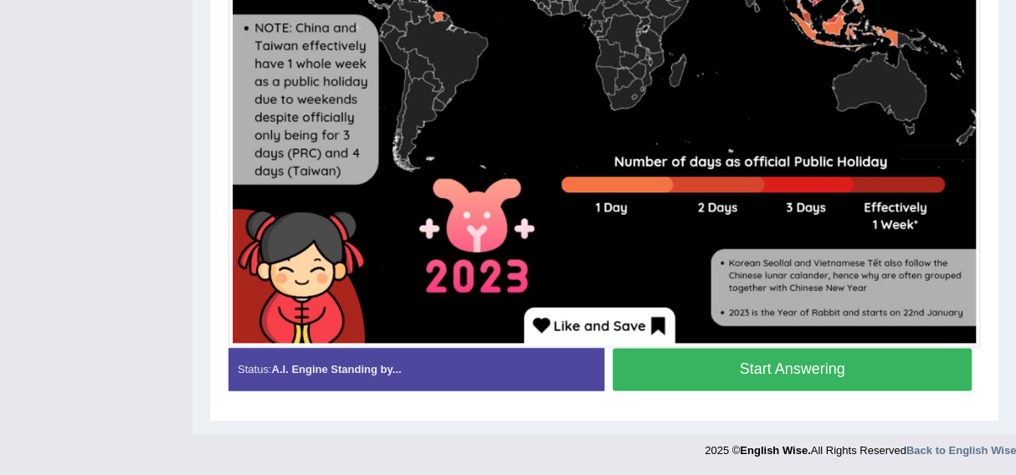
click at [760, 363] on button "Start Answering" at bounding box center [791, 369] width 359 height 43
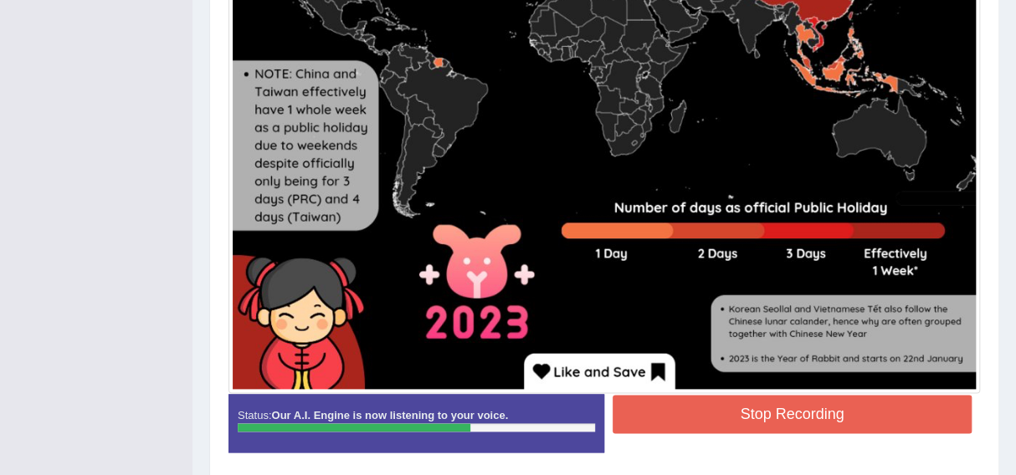
scroll to position [749, 0]
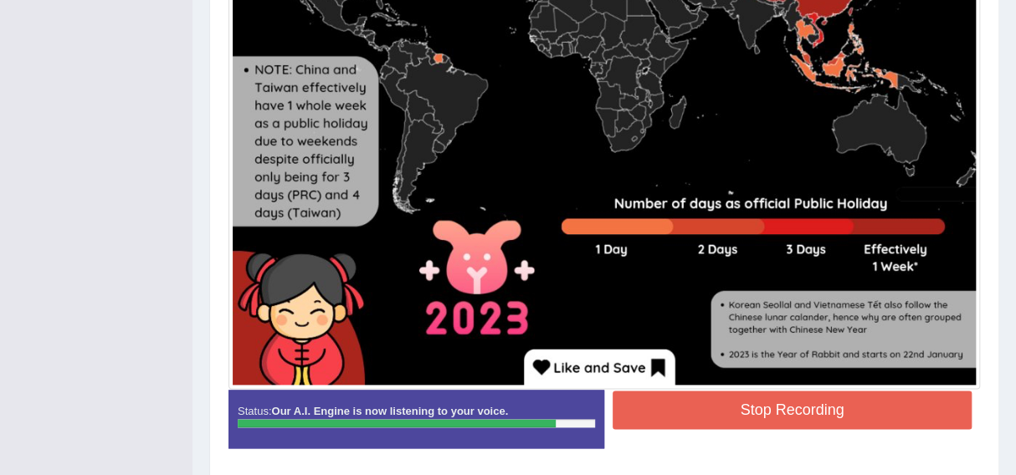
click at [745, 397] on button "Stop Recording" at bounding box center [791, 410] width 359 height 38
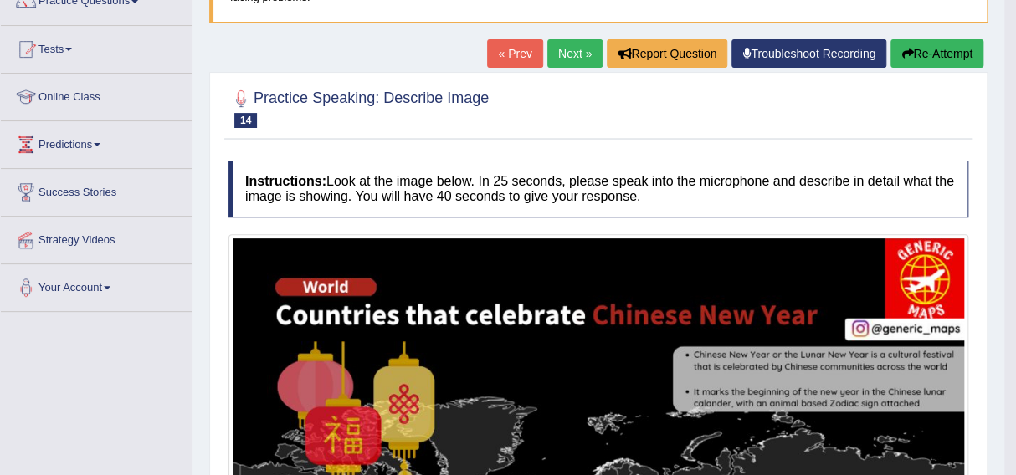
scroll to position [151, 0]
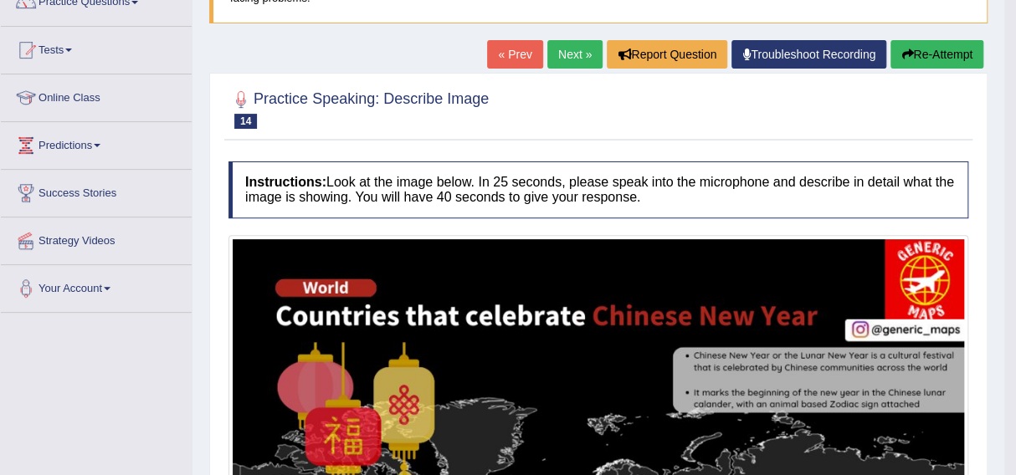
click at [566, 51] on link "Next »" at bounding box center [574, 54] width 55 height 28
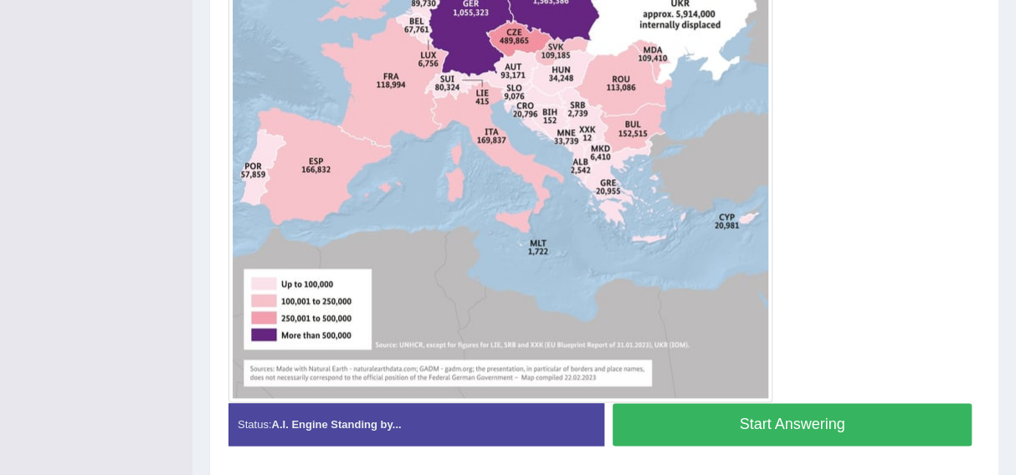
scroll to position [749, 0]
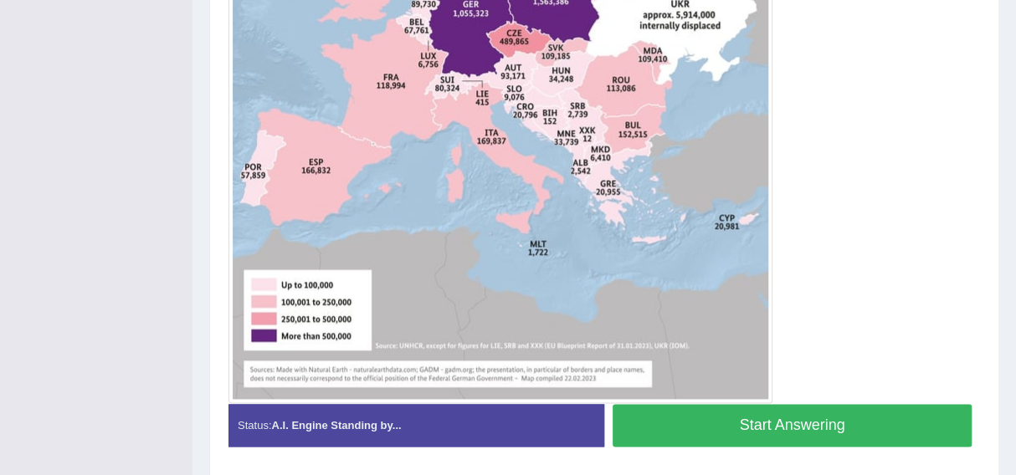
drag, startPoint x: 747, startPoint y: 422, endPoint x: 746, endPoint y: 410, distance: 12.6
click at [746, 410] on button "Start Answering" at bounding box center [791, 425] width 359 height 43
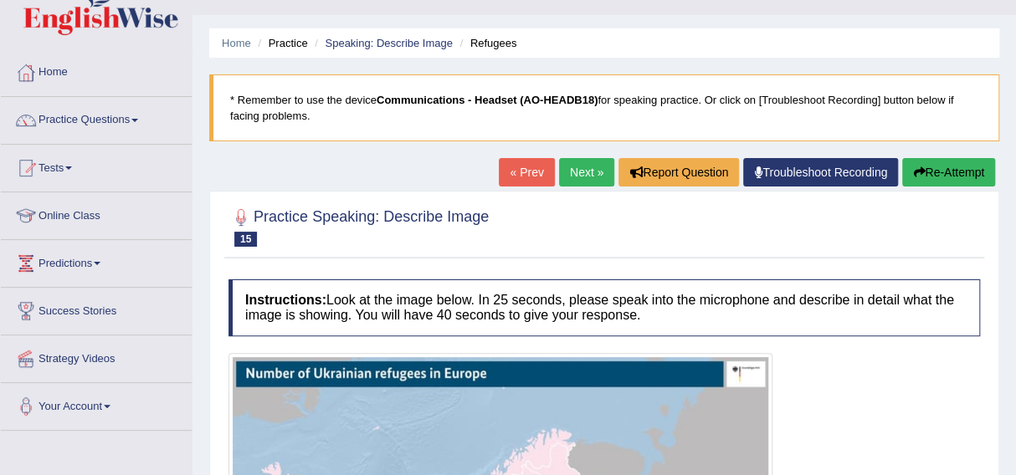
scroll to position [0, 0]
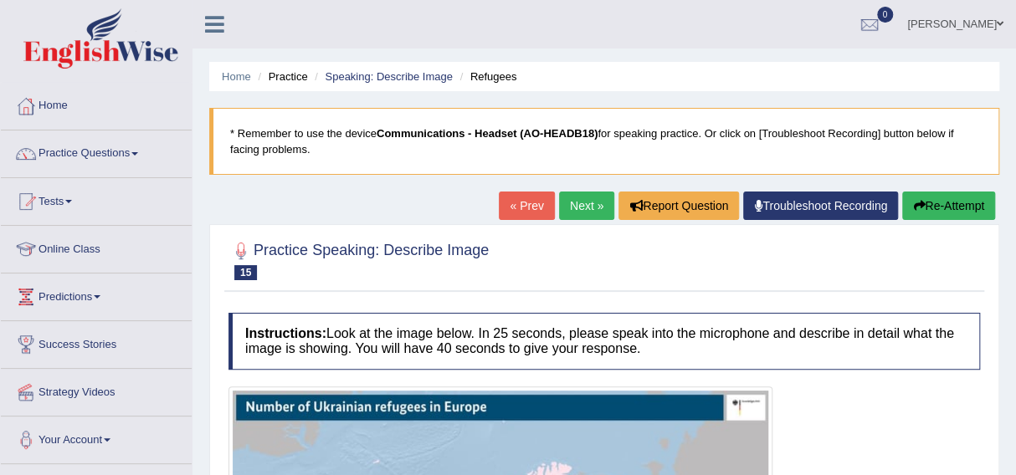
click at [931, 198] on button "Re-Attempt" at bounding box center [948, 206] width 93 height 28
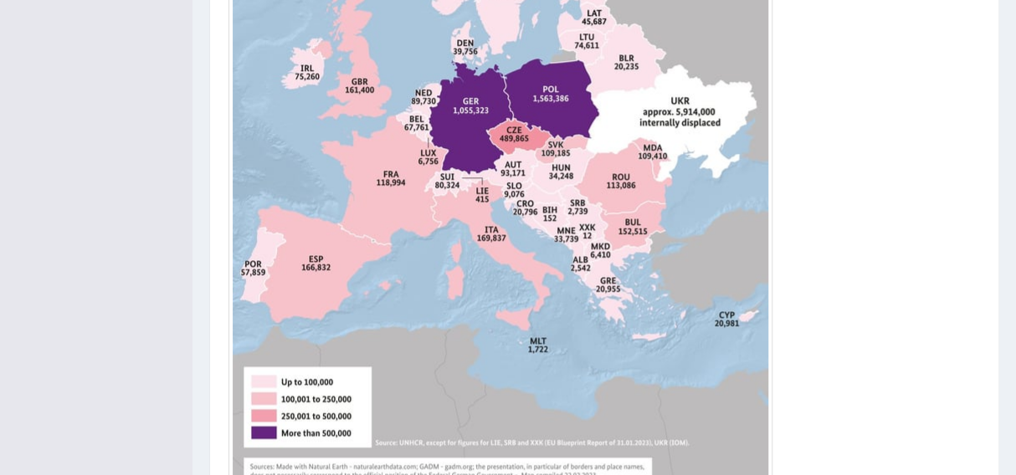
scroll to position [804, 0]
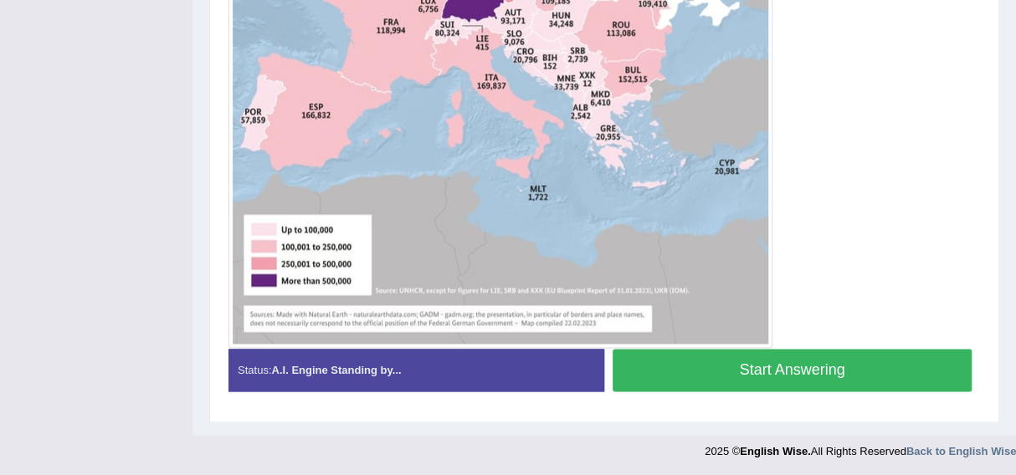
click at [790, 366] on button "Start Answering" at bounding box center [791, 370] width 359 height 43
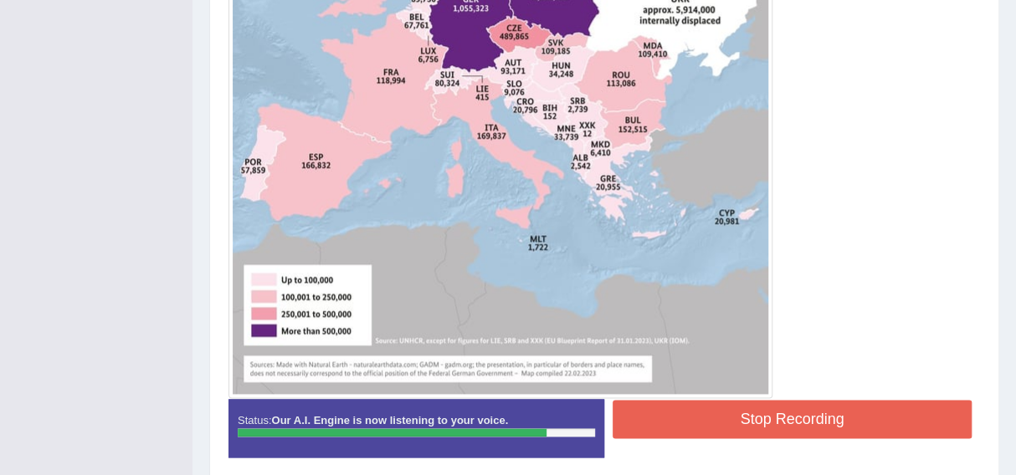
scroll to position [755, 0]
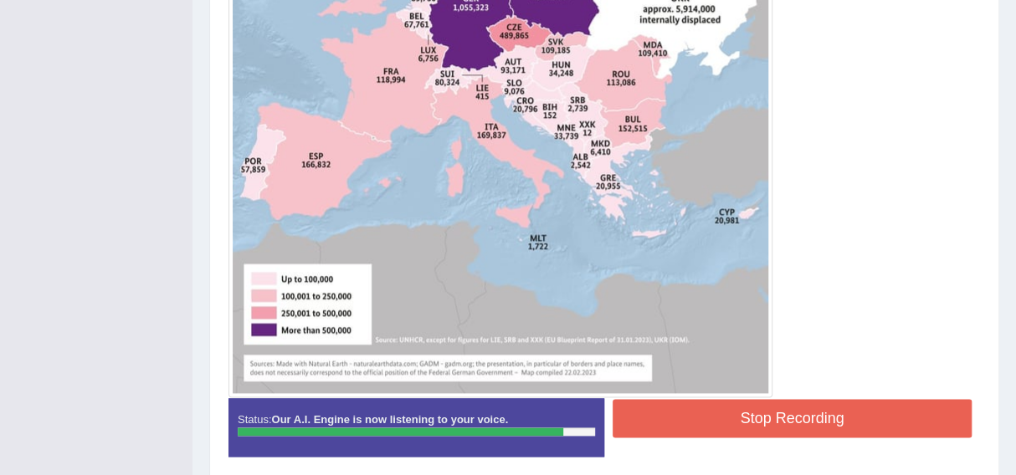
click at [786, 406] on button "Stop Recording" at bounding box center [791, 418] width 359 height 38
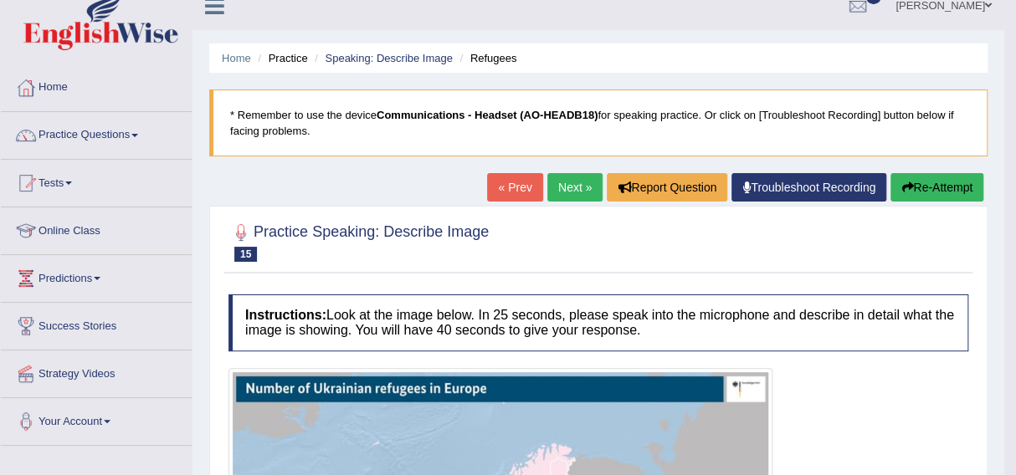
scroll to position [0, 0]
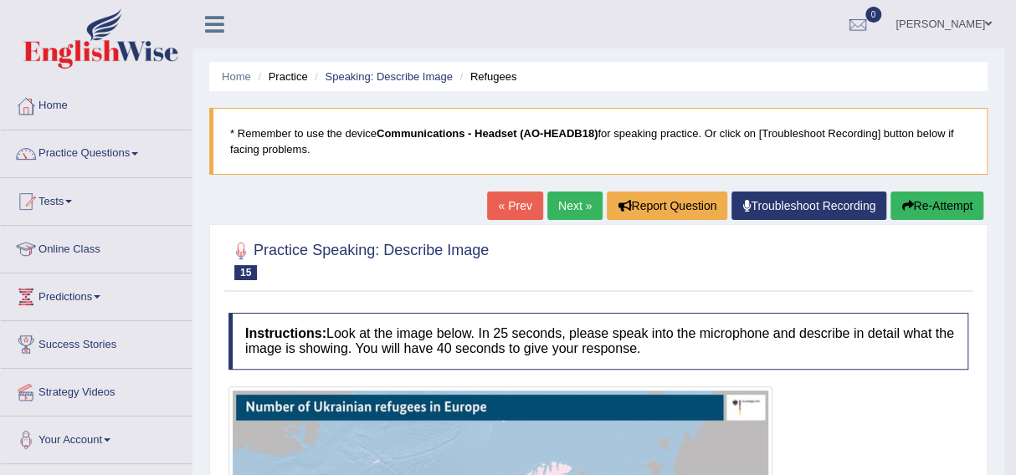
click at [916, 201] on button "Re-Attempt" at bounding box center [936, 206] width 93 height 28
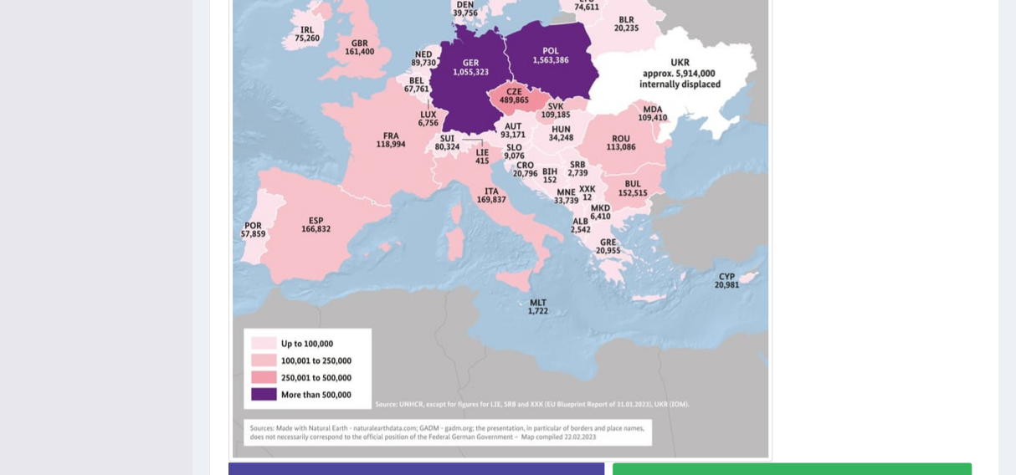
scroll to position [745, 0]
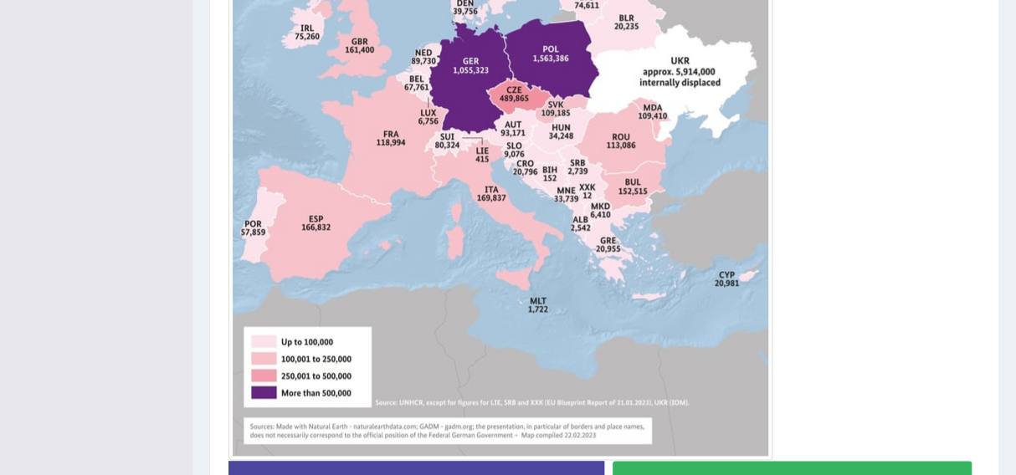
click at [916, 201] on div at bounding box center [603, 78] width 751 height 766
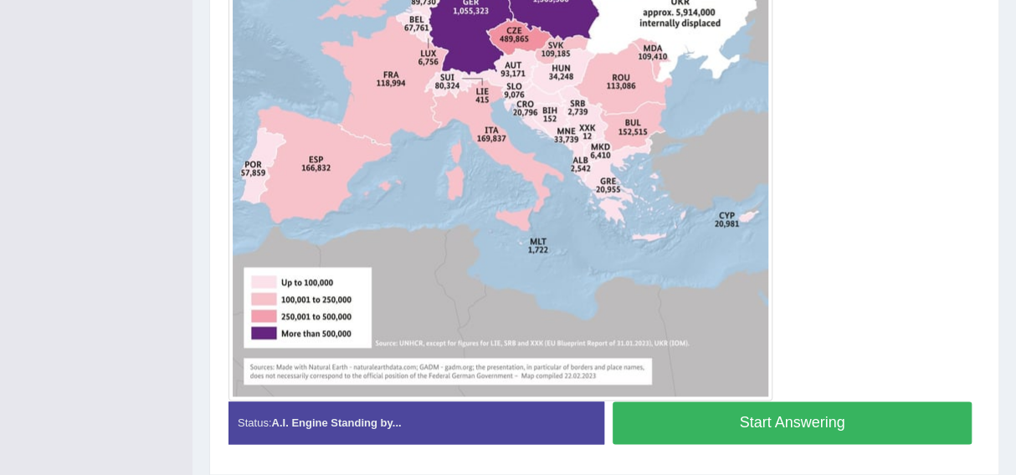
scroll to position [798, 0]
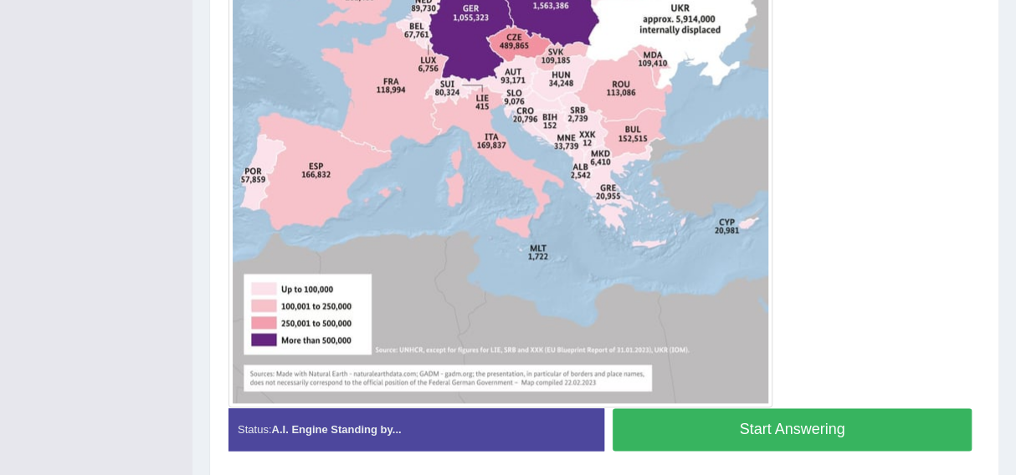
click at [777, 424] on button "Start Answering" at bounding box center [791, 429] width 359 height 43
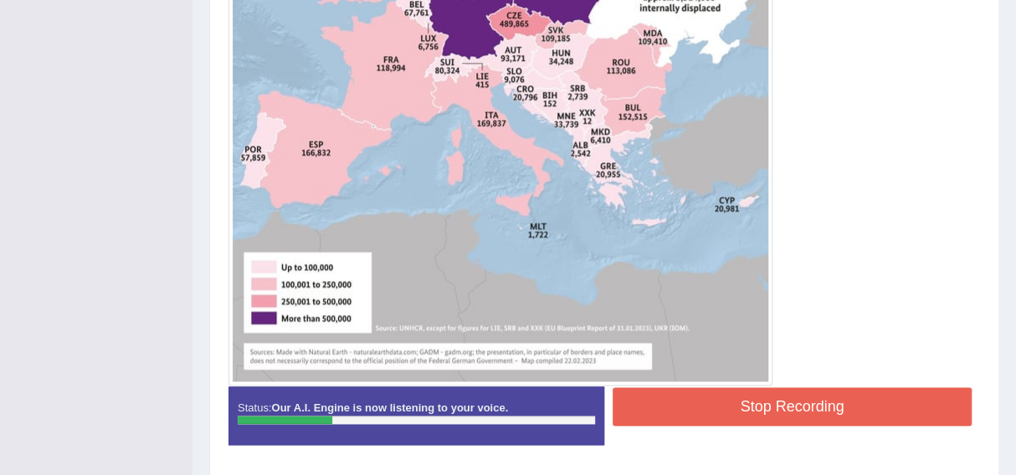
scroll to position [776, 0]
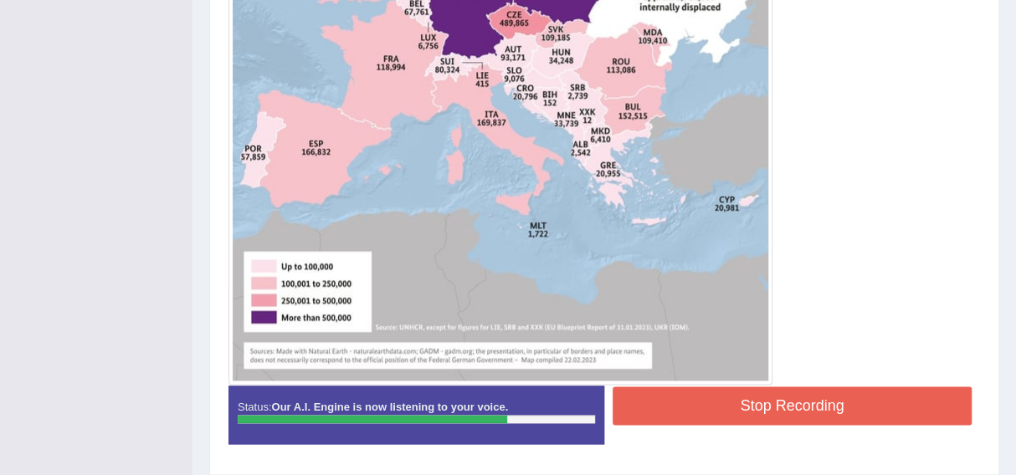
click at [786, 402] on button "Stop Recording" at bounding box center [791, 406] width 359 height 38
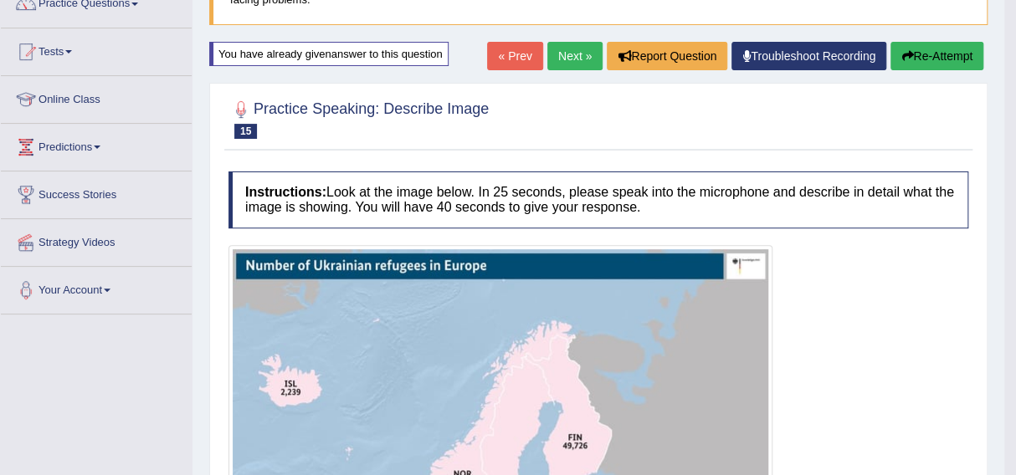
scroll to position [116, 0]
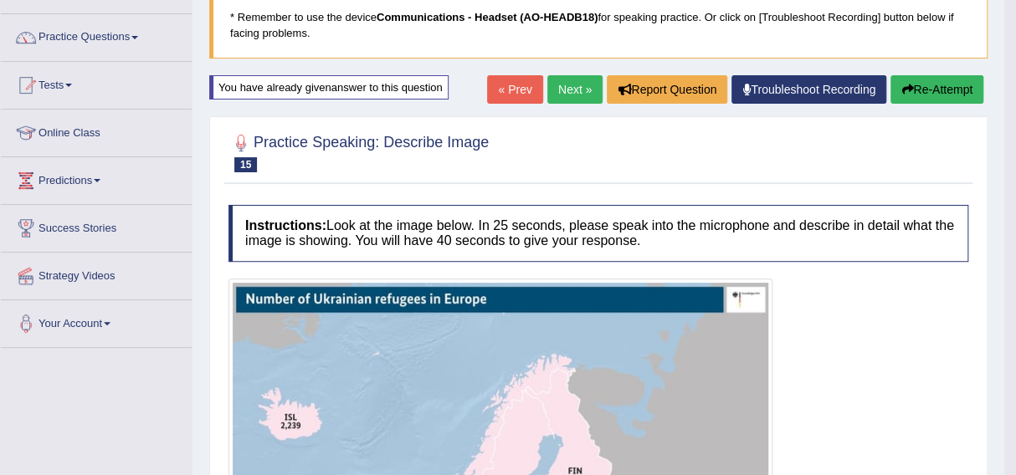
click at [919, 79] on button "Re-Attempt" at bounding box center [936, 89] width 93 height 28
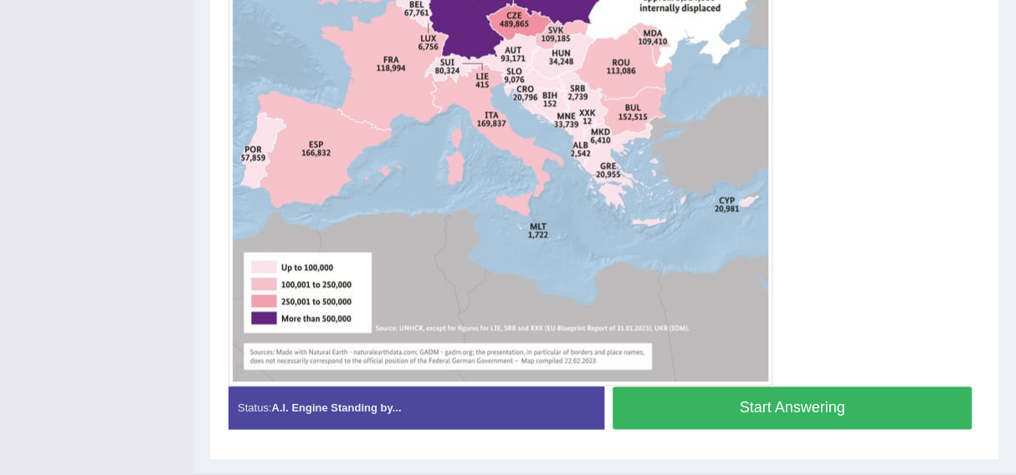
scroll to position [858, 0]
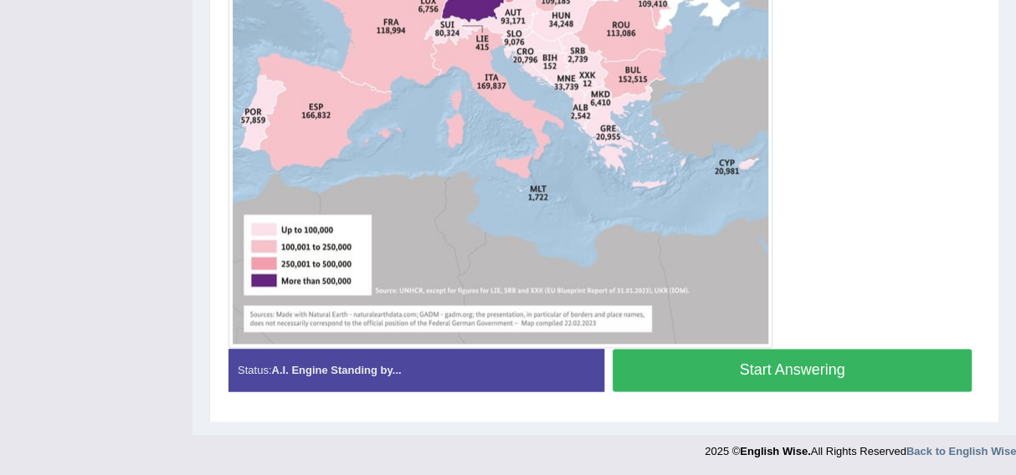
drag, startPoint x: 784, startPoint y: 367, endPoint x: 763, endPoint y: 367, distance: 20.9
click at [763, 367] on button "Start Answering" at bounding box center [791, 370] width 359 height 43
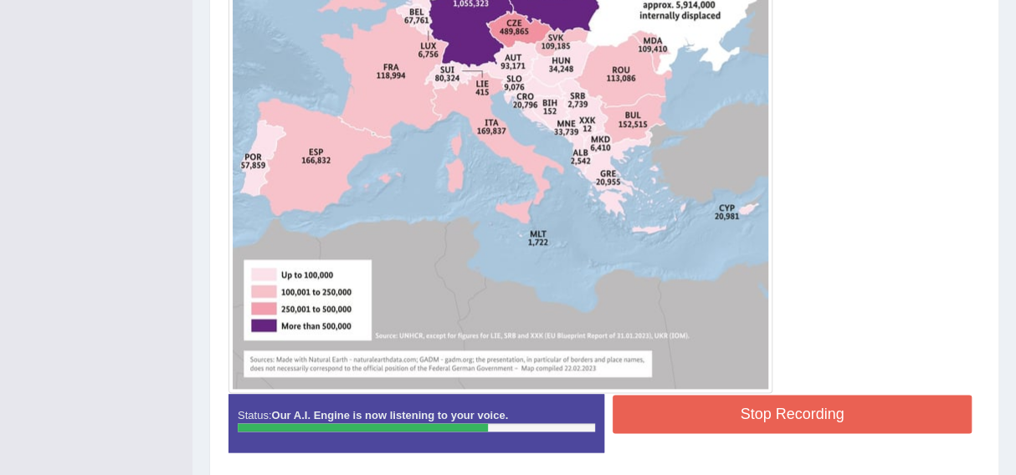
scroll to position [769, 0]
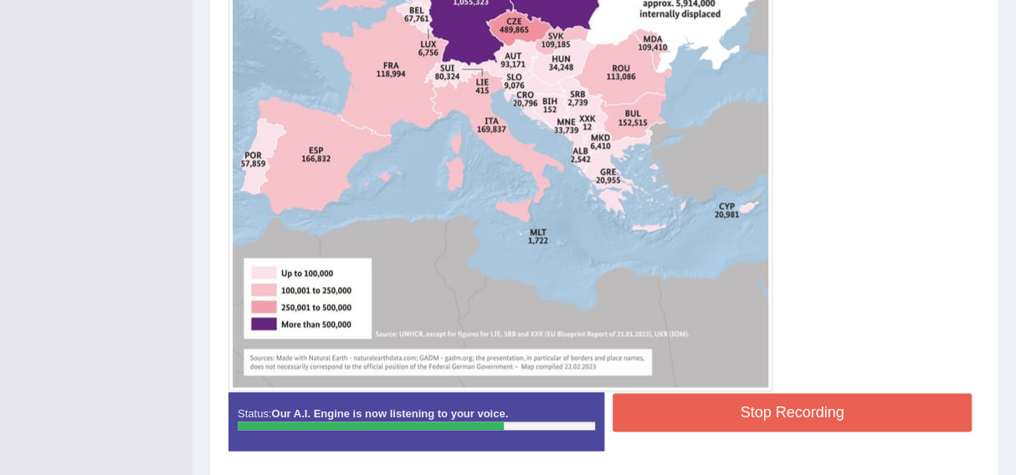
click at [803, 417] on button "Stop Recording" at bounding box center [791, 412] width 359 height 38
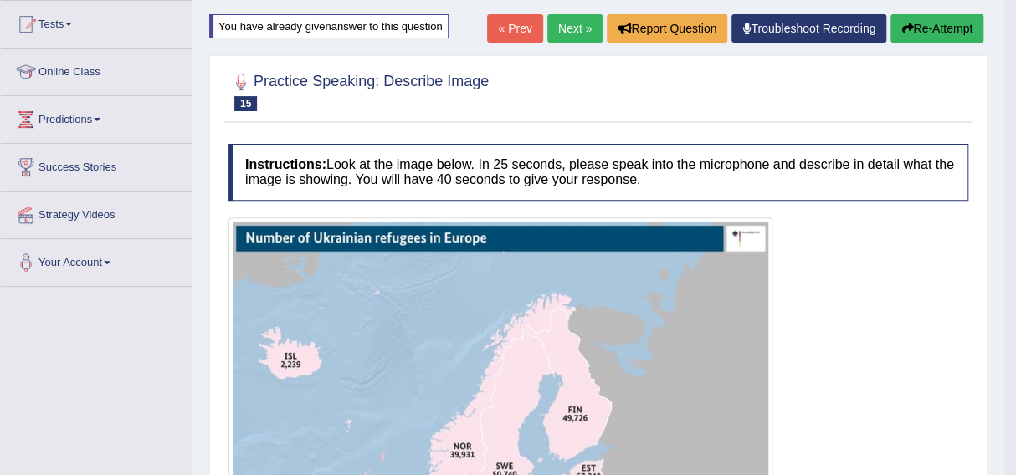
scroll to position [177, 0]
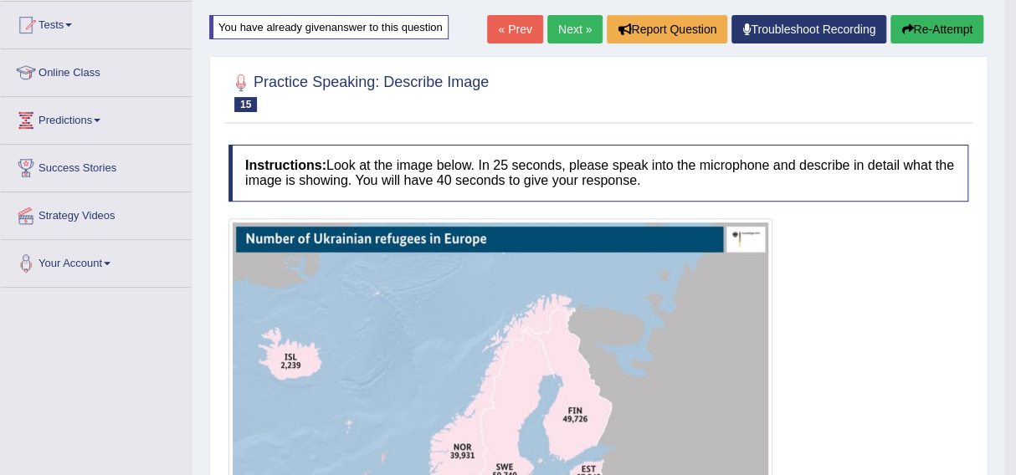
click at [924, 28] on button "Re-Attempt" at bounding box center [936, 29] width 93 height 28
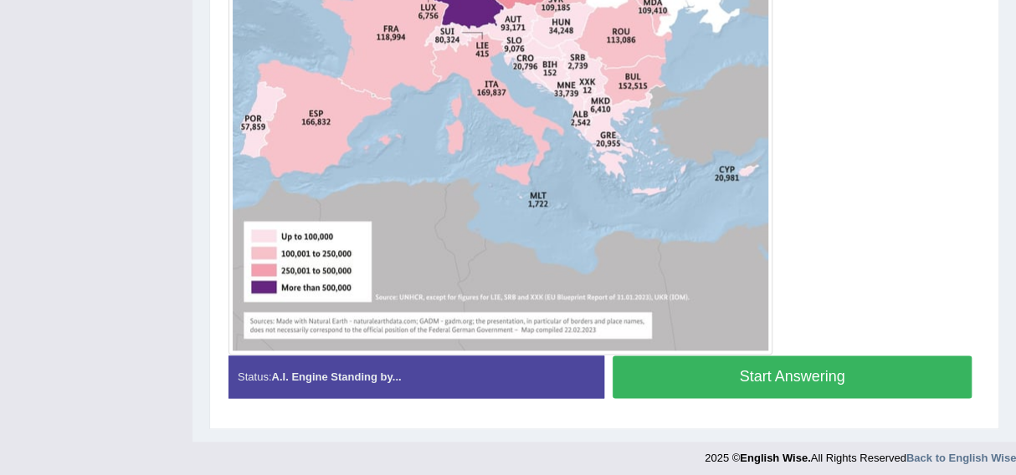
scroll to position [852, 0]
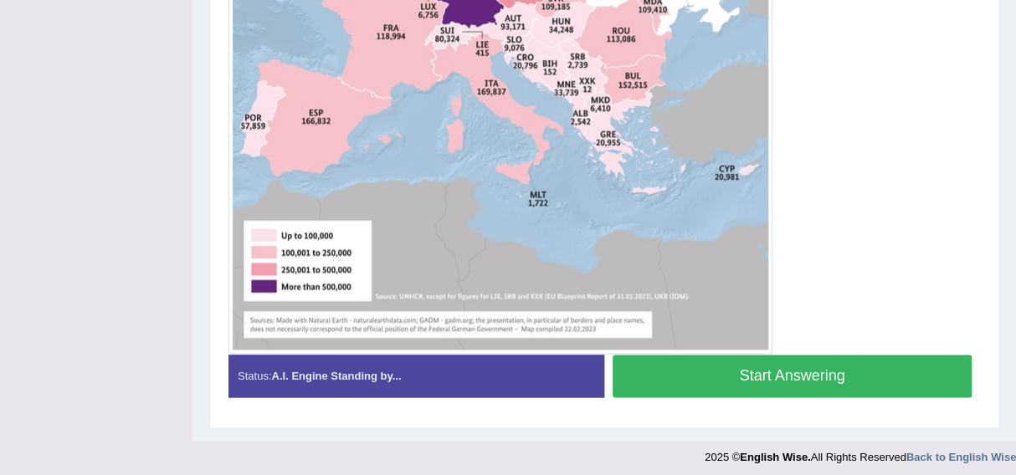
click at [791, 367] on button "Start Answering" at bounding box center [791, 376] width 359 height 43
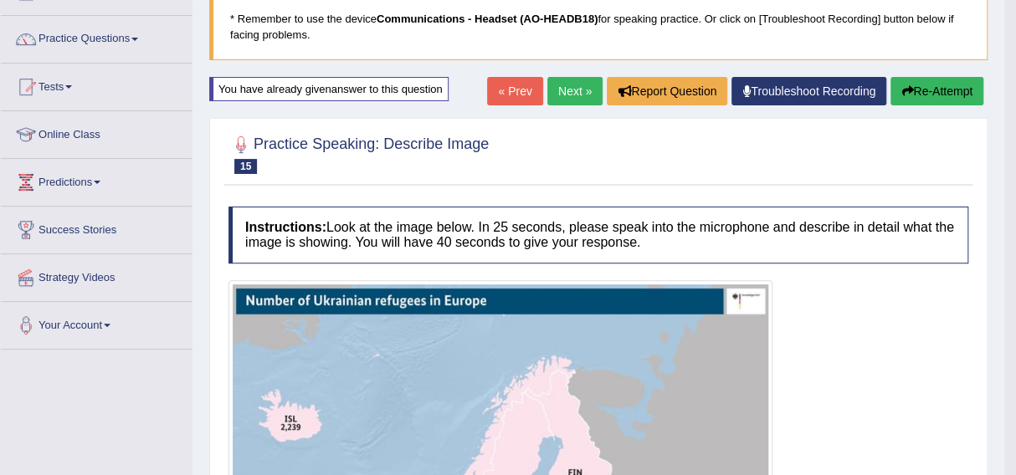
scroll to position [79, 0]
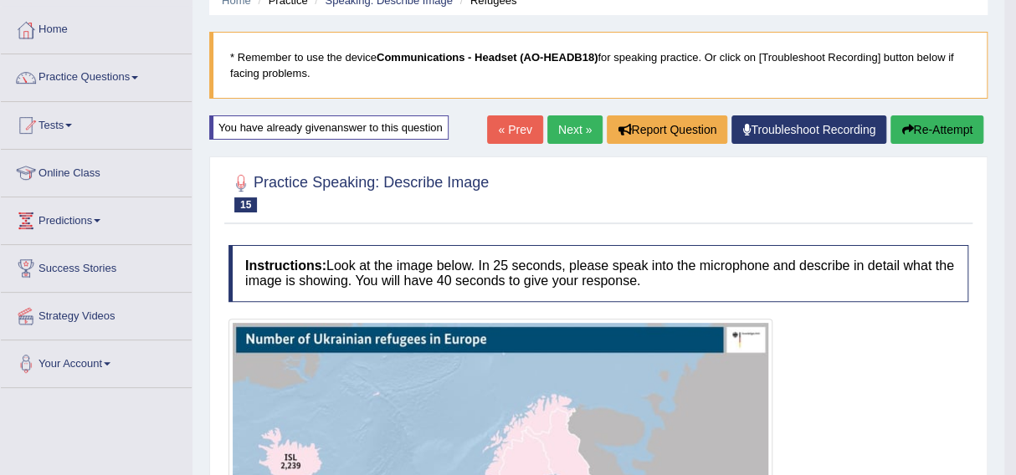
click at [912, 115] on button "Re-Attempt" at bounding box center [936, 129] width 93 height 28
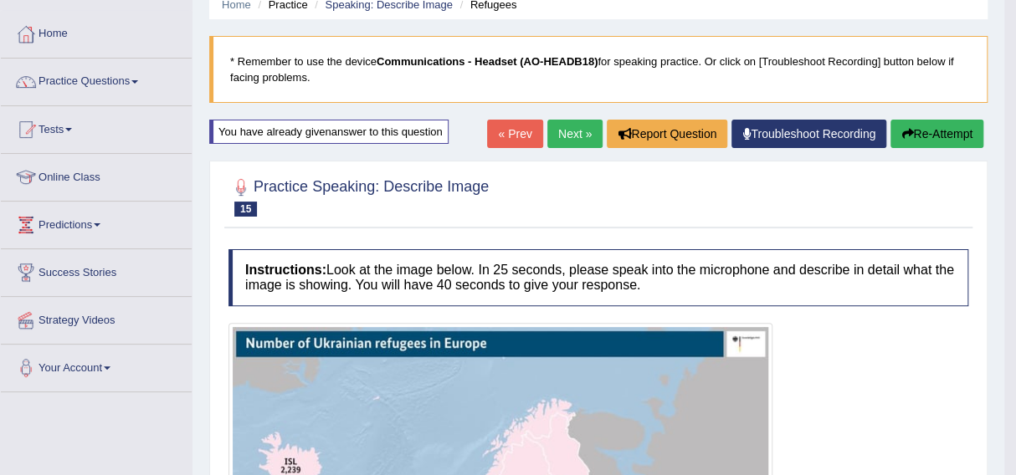
scroll to position [69, 0]
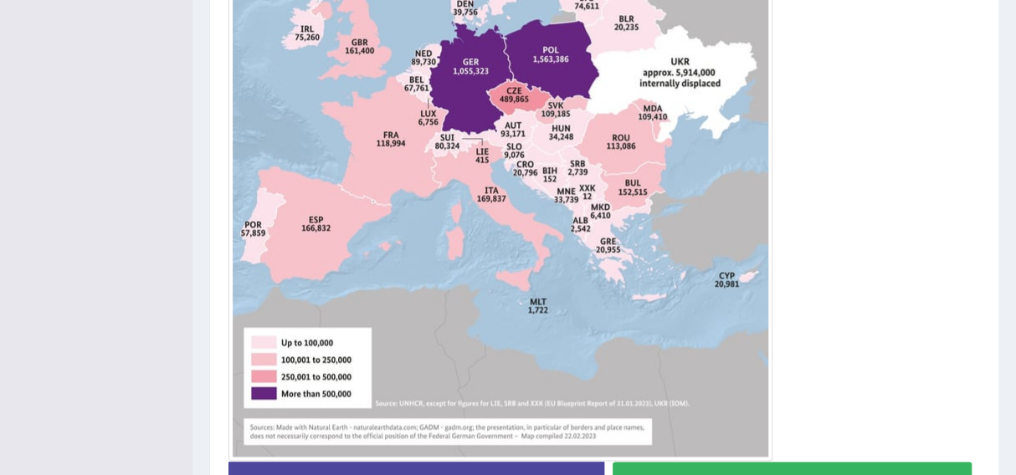
scroll to position [858, 0]
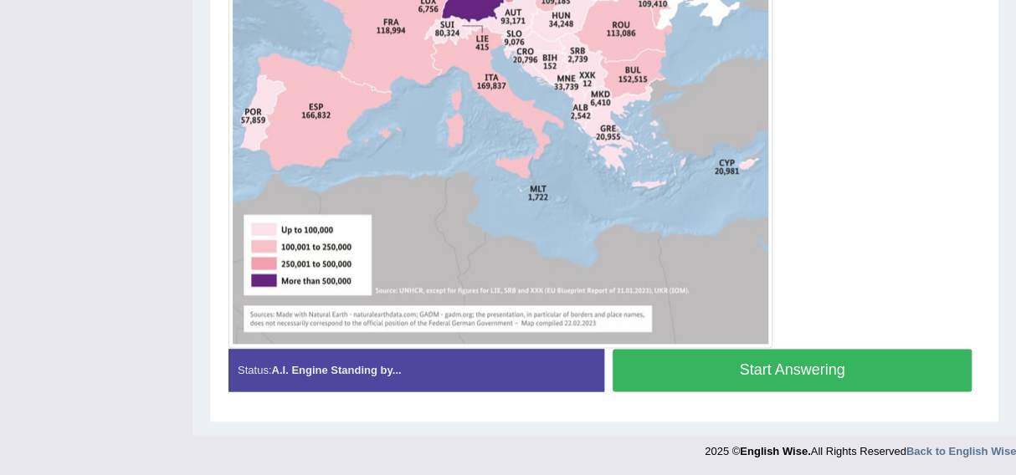
click at [806, 366] on button "Start Answering" at bounding box center [791, 370] width 359 height 43
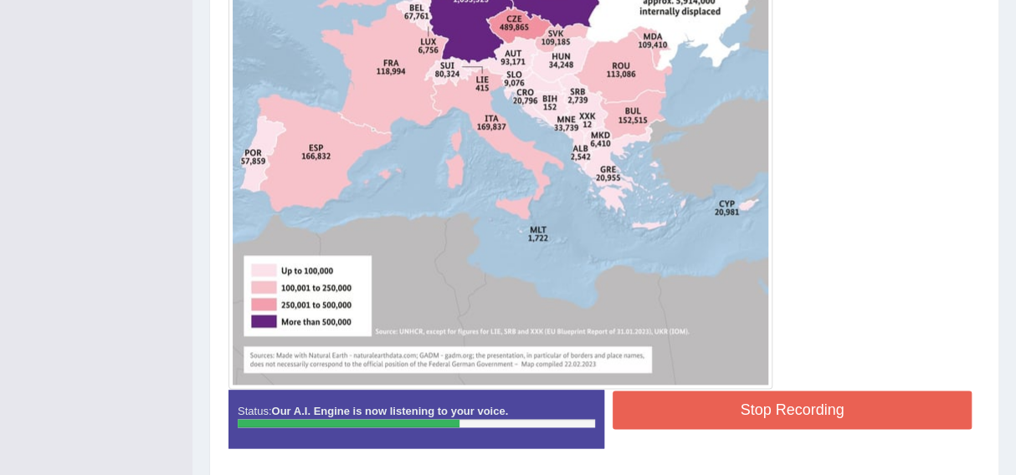
scroll to position [776, 0]
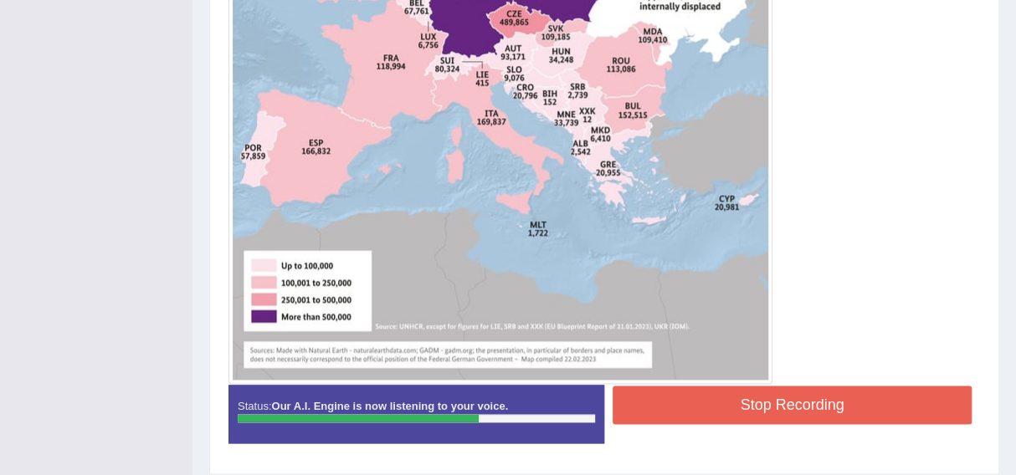
click at [795, 396] on button "Stop Recording" at bounding box center [791, 405] width 359 height 38
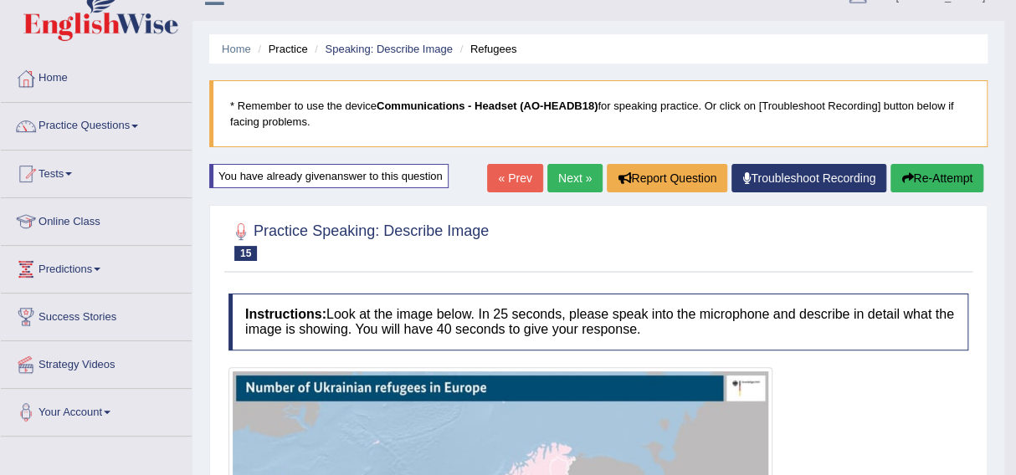
scroll to position [27, 0]
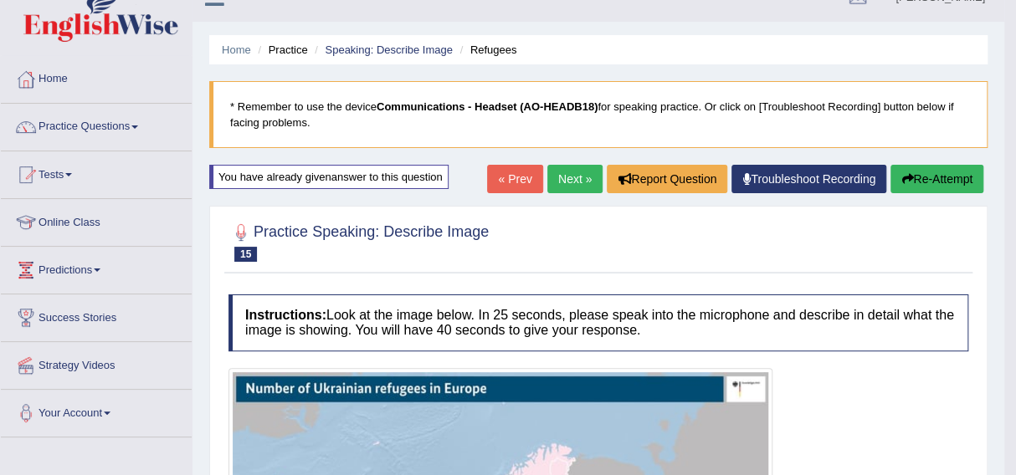
click at [567, 176] on link "Next »" at bounding box center [574, 179] width 55 height 28
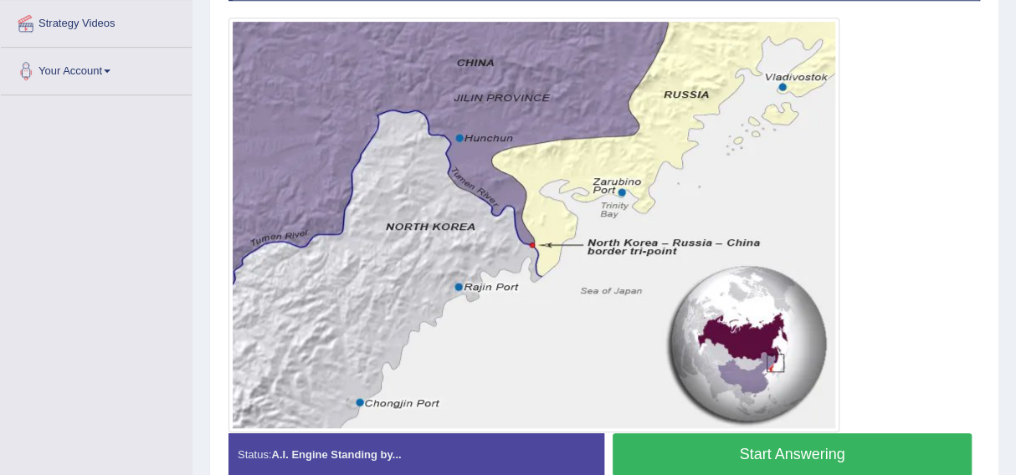
scroll to position [376, 0]
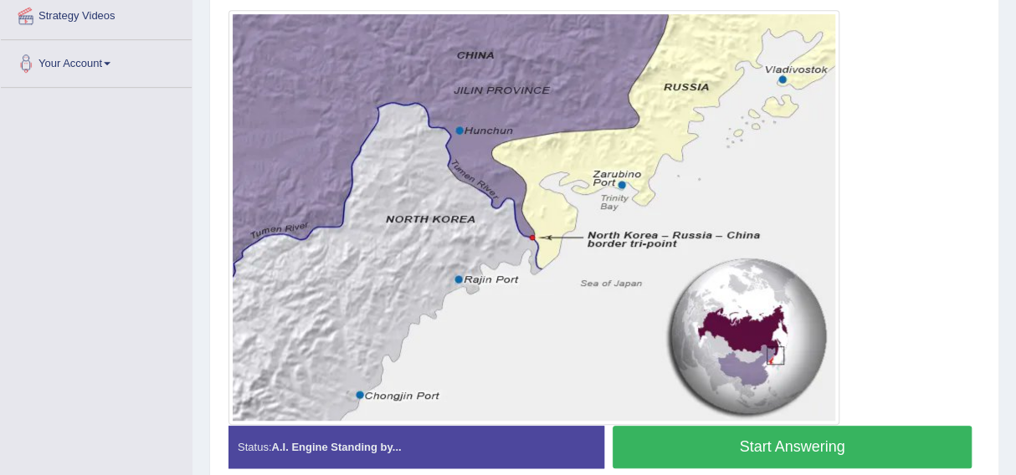
click at [769, 438] on button "Start Answering" at bounding box center [791, 447] width 359 height 43
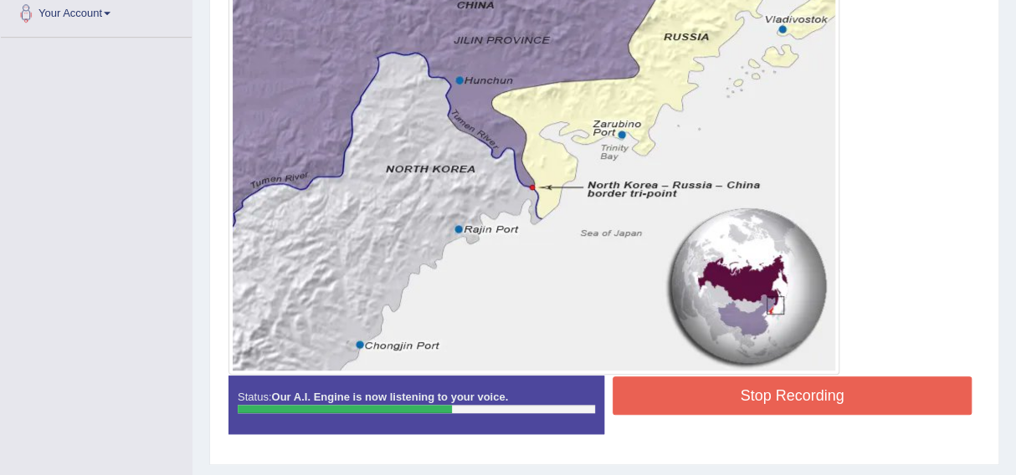
scroll to position [427, 0]
click at [750, 384] on button "Stop Recording" at bounding box center [791, 395] width 359 height 38
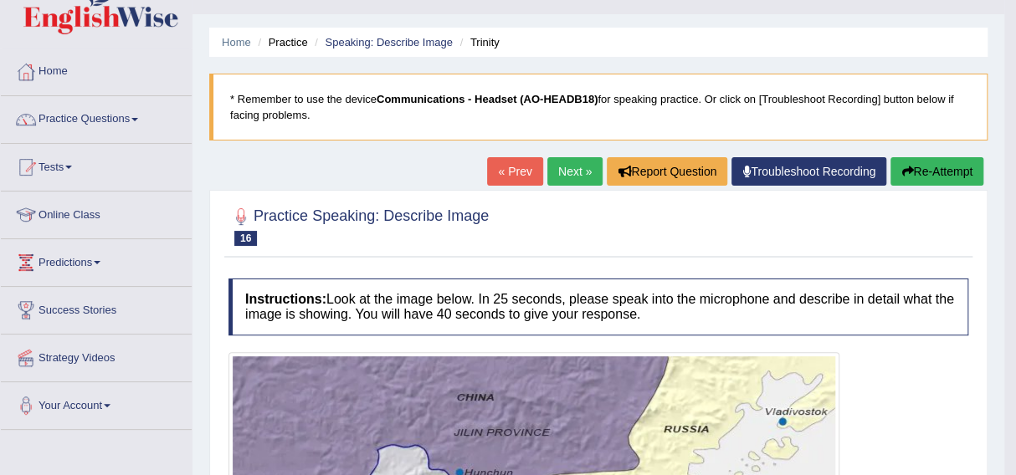
scroll to position [33, 0]
click at [557, 169] on link "Next »" at bounding box center [574, 172] width 55 height 28
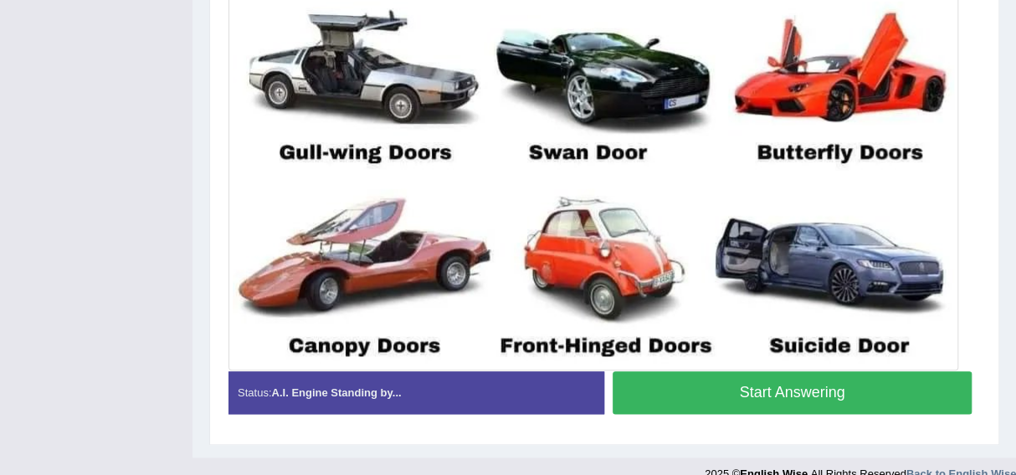
scroll to position [655, 0]
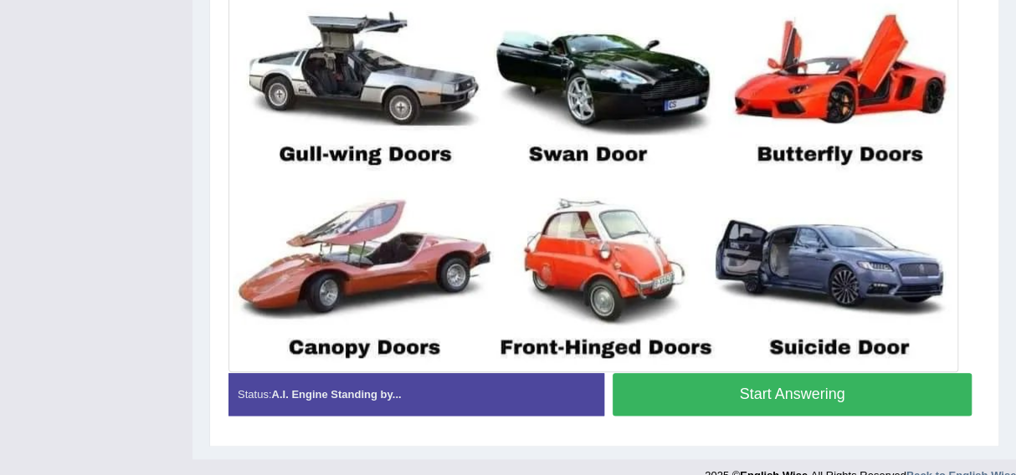
click at [772, 392] on button "Start Answering" at bounding box center [791, 394] width 359 height 43
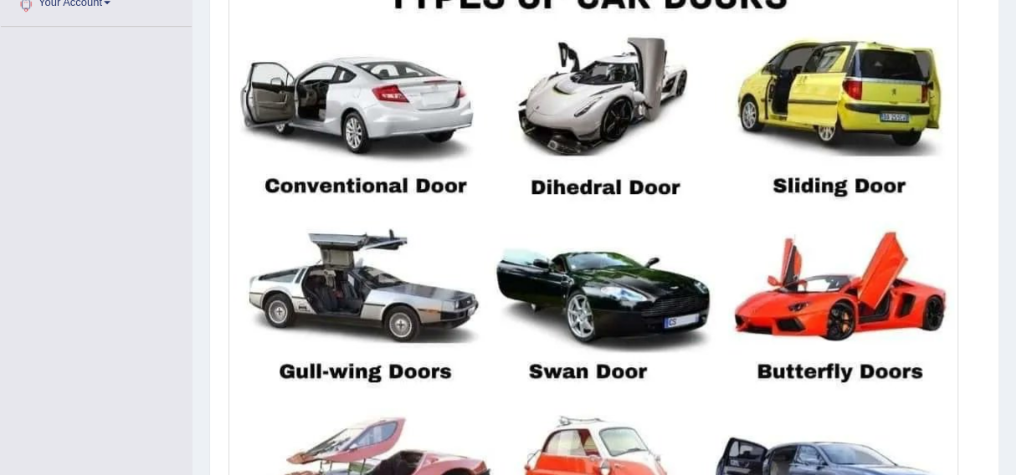
scroll to position [695, 0]
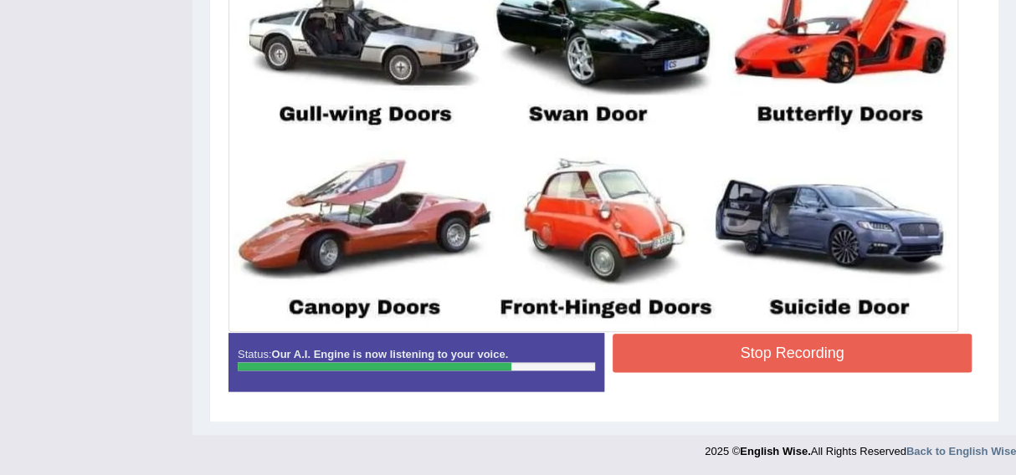
click at [766, 354] on button "Stop Recording" at bounding box center [791, 353] width 359 height 38
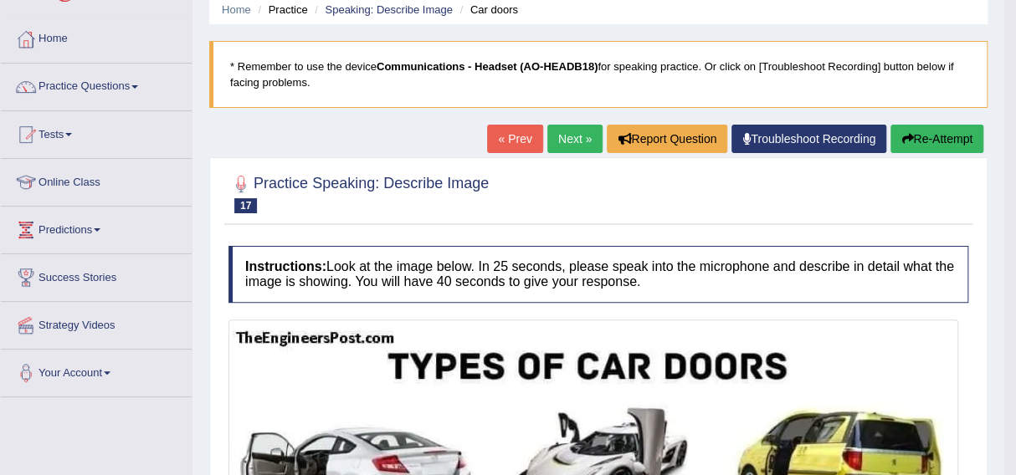
scroll to position [53, 0]
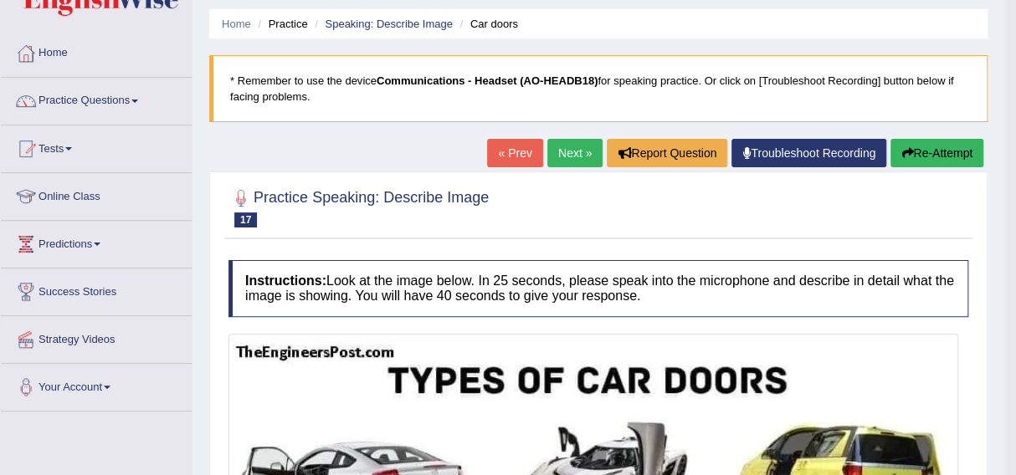
click at [90, 105] on link "Practice Questions" at bounding box center [96, 99] width 191 height 42
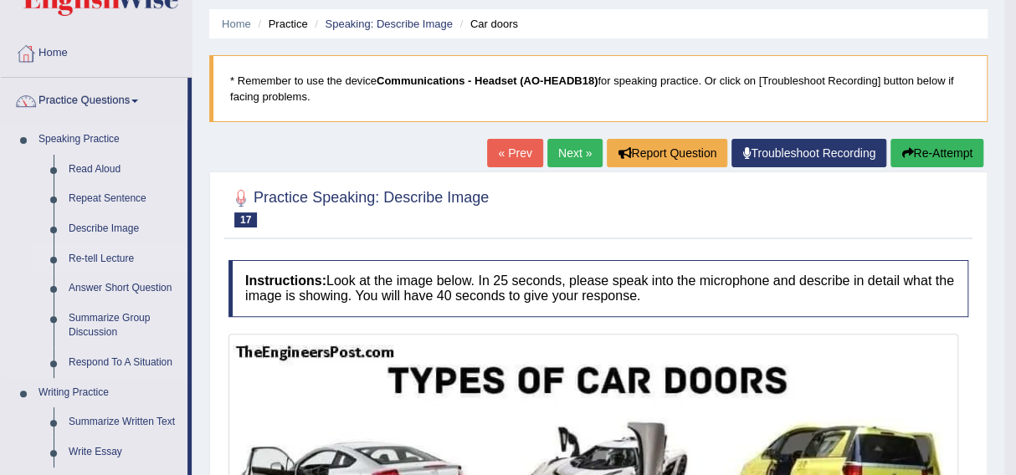
click at [99, 264] on link "Re-tell Lecture" at bounding box center [124, 259] width 126 height 30
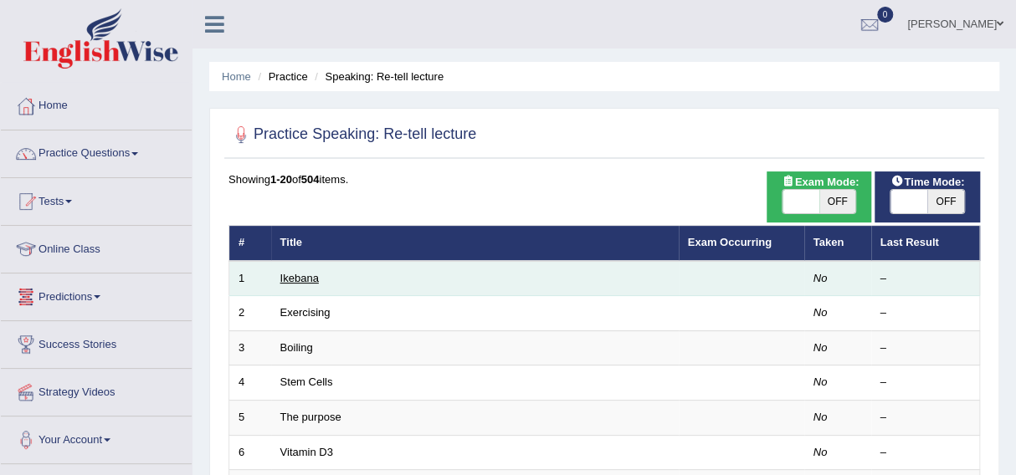
click at [305, 277] on link "Ikebana" at bounding box center [299, 278] width 38 height 13
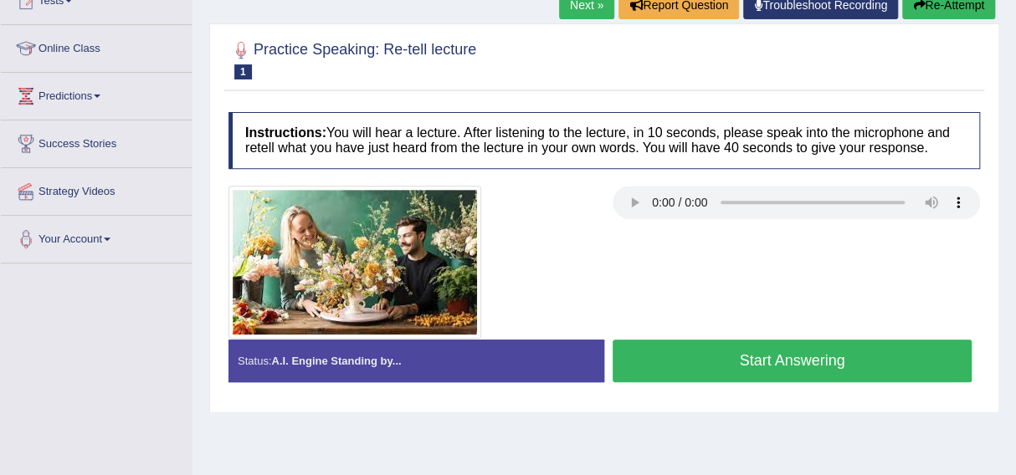
scroll to position [203, 0]
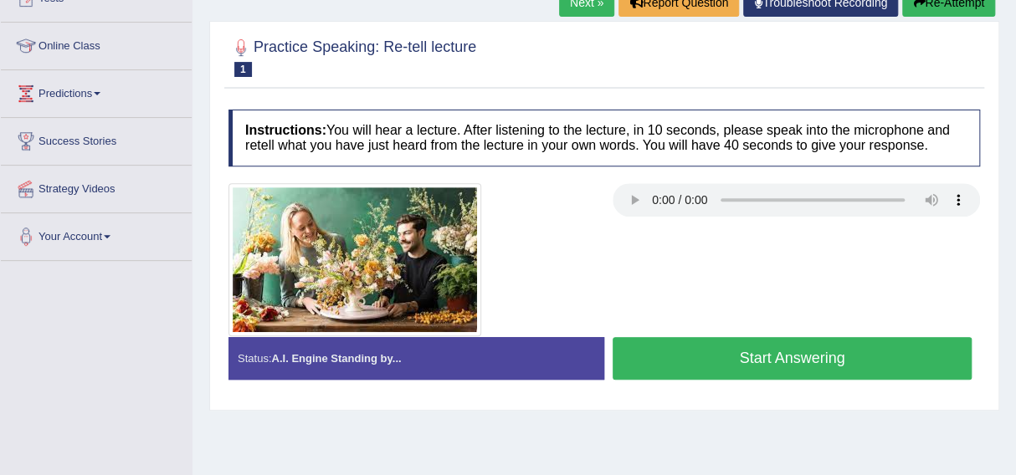
click at [766, 352] on button "Start Answering" at bounding box center [791, 358] width 359 height 43
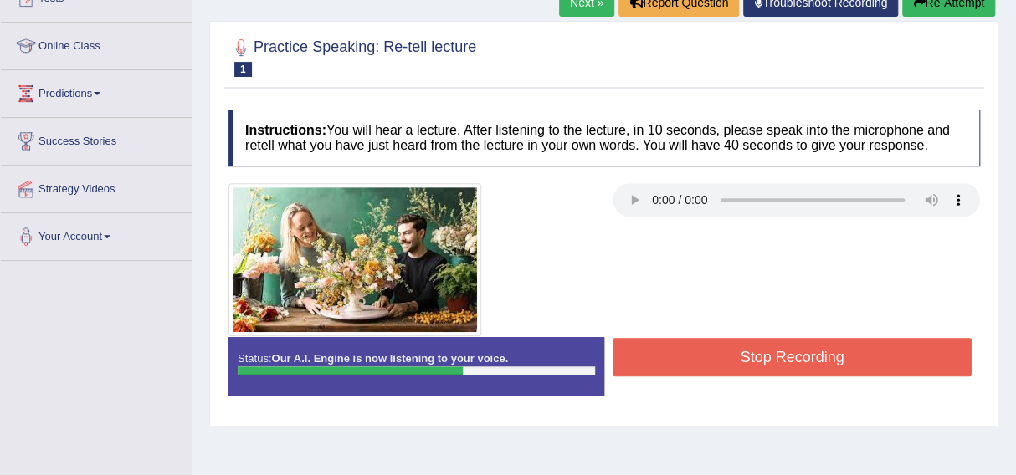
click at [766, 352] on button "Stop Recording" at bounding box center [791, 357] width 359 height 38
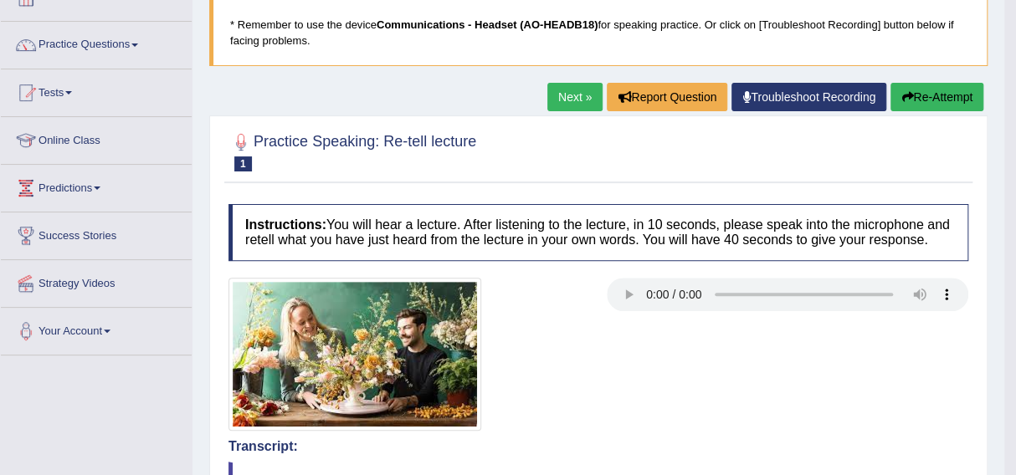
scroll to position [0, 0]
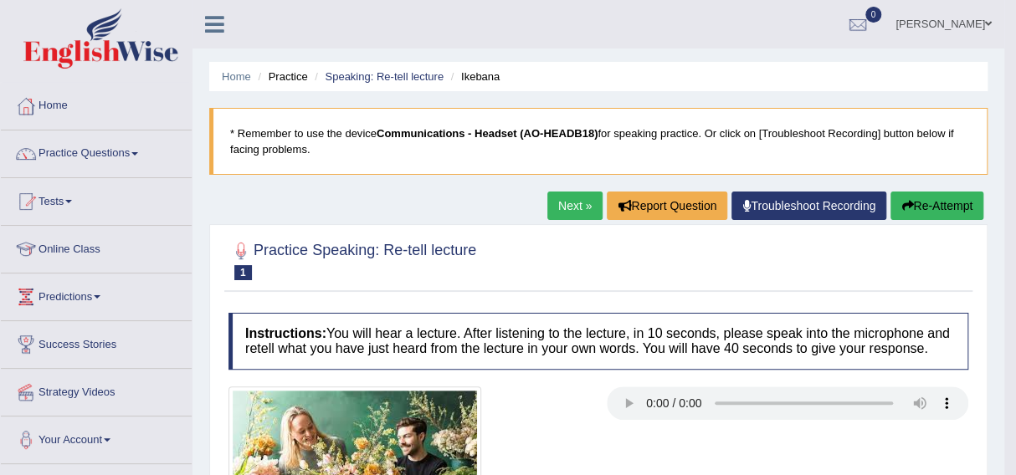
click at [560, 200] on link "Next »" at bounding box center [574, 206] width 55 height 28
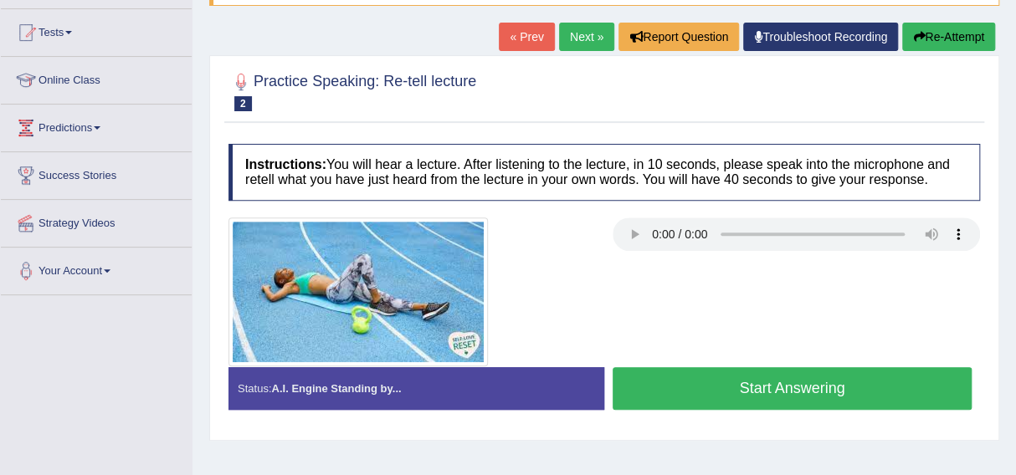
scroll to position [170, 0]
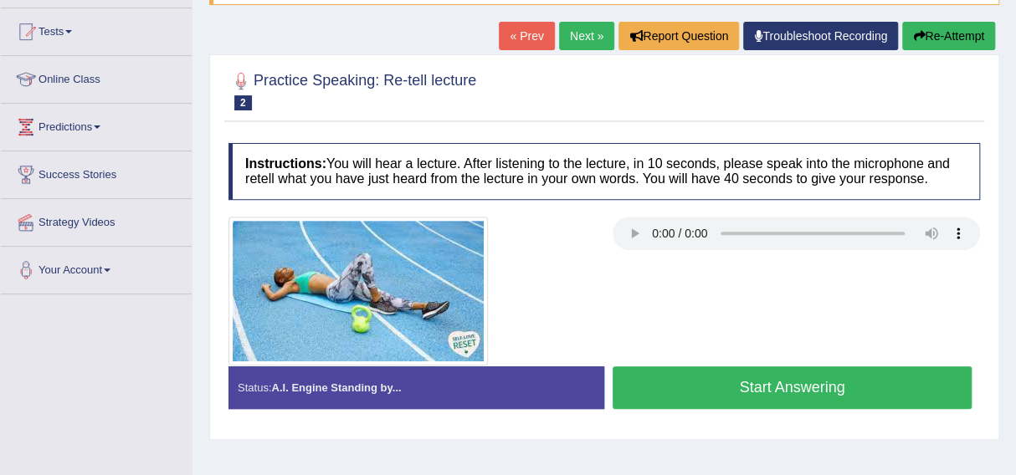
click at [759, 384] on button "Start Answering" at bounding box center [791, 387] width 359 height 43
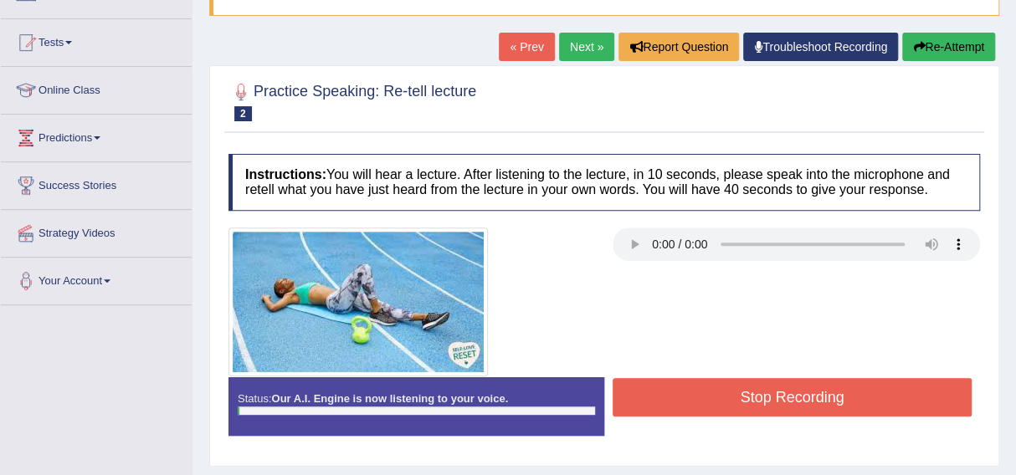
scroll to position [156, 0]
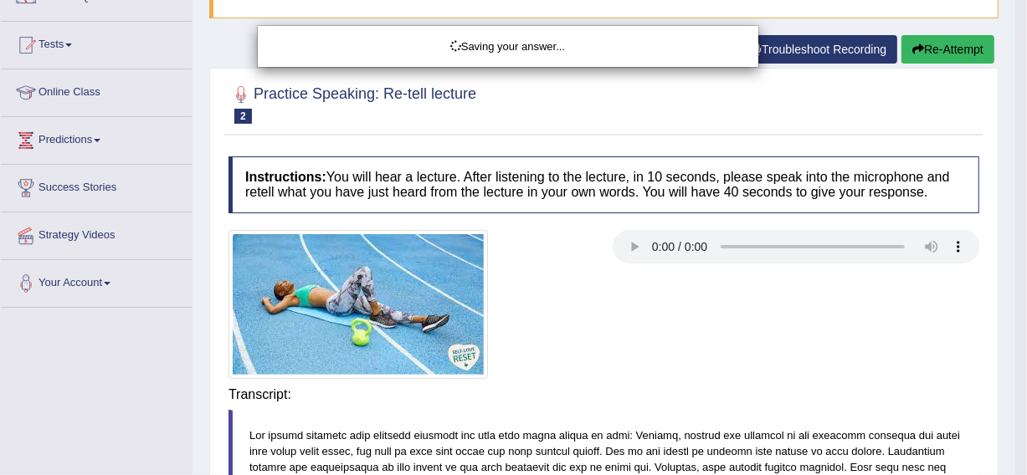
click at [752, 396] on div "Saving your answer..." at bounding box center [513, 237] width 1027 height 475
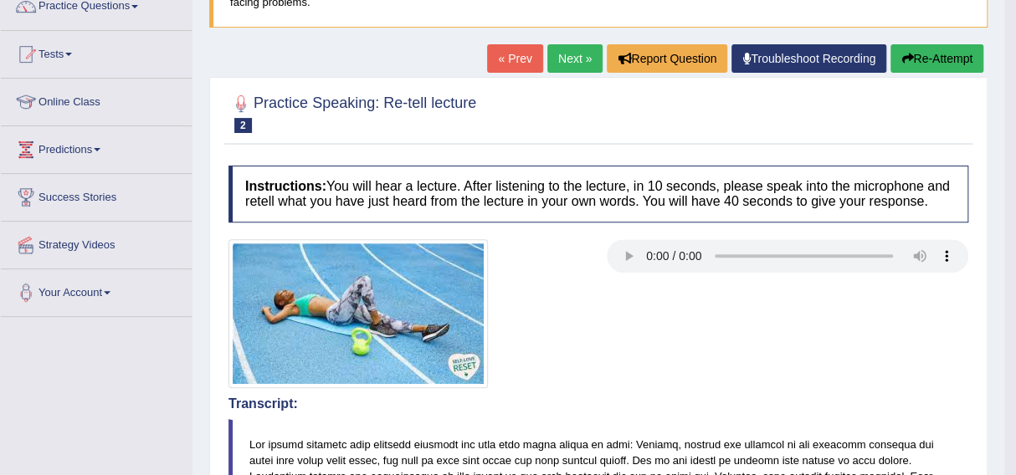
scroll to position [146, 0]
click at [561, 54] on link "Next »" at bounding box center [574, 59] width 55 height 28
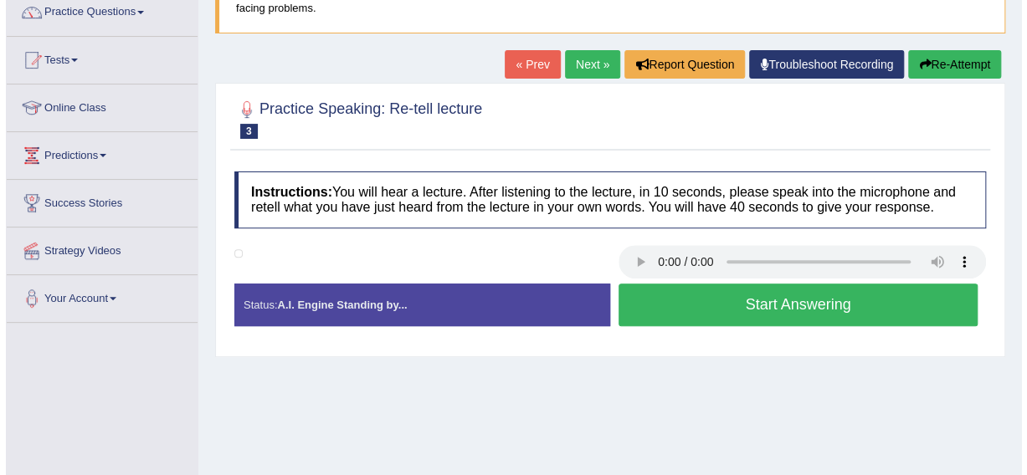
scroll to position [142, 0]
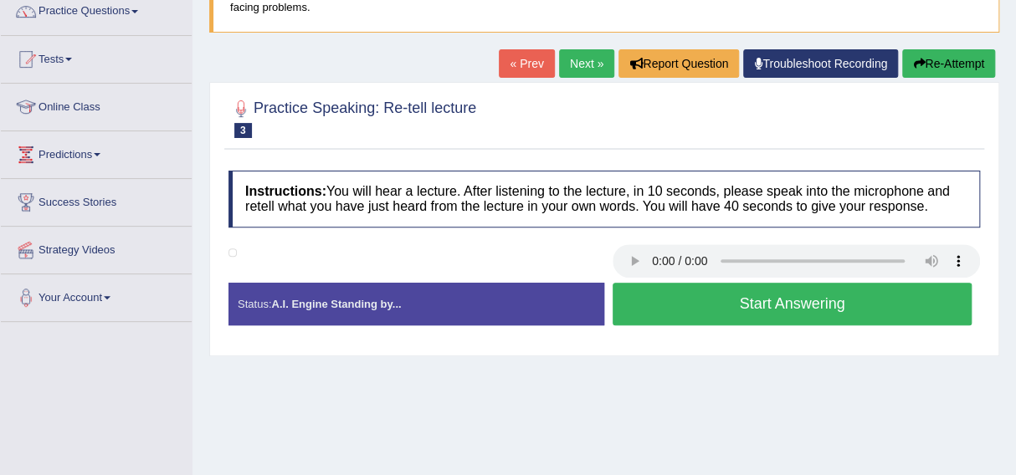
click at [630, 267] on div at bounding box center [604, 263] width 768 height 38
click at [746, 301] on button "Start Answering" at bounding box center [791, 304] width 359 height 43
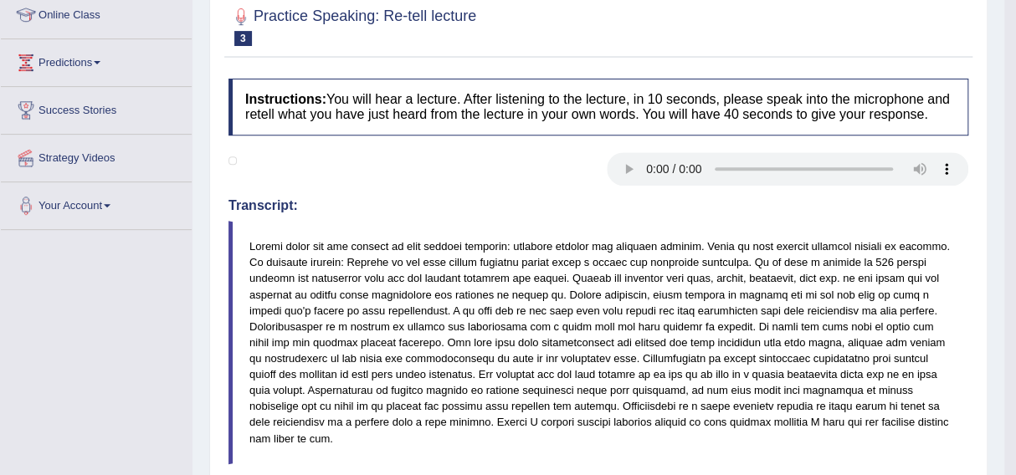
scroll to position [0, 0]
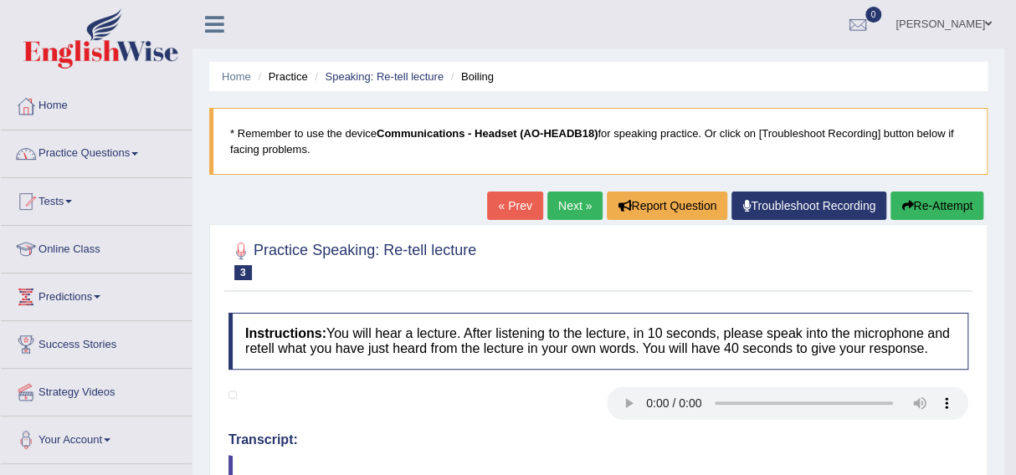
click at [66, 159] on link "Practice Questions" at bounding box center [96, 152] width 191 height 42
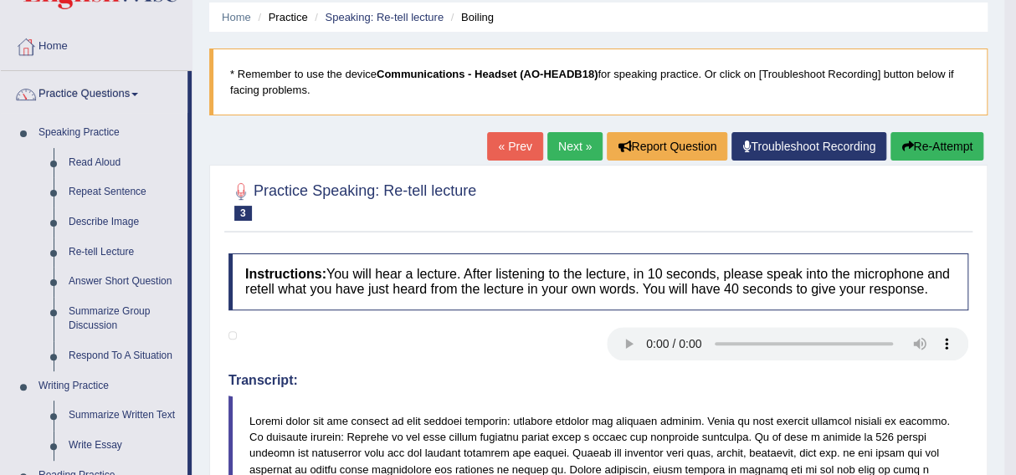
scroll to position [60, 0]
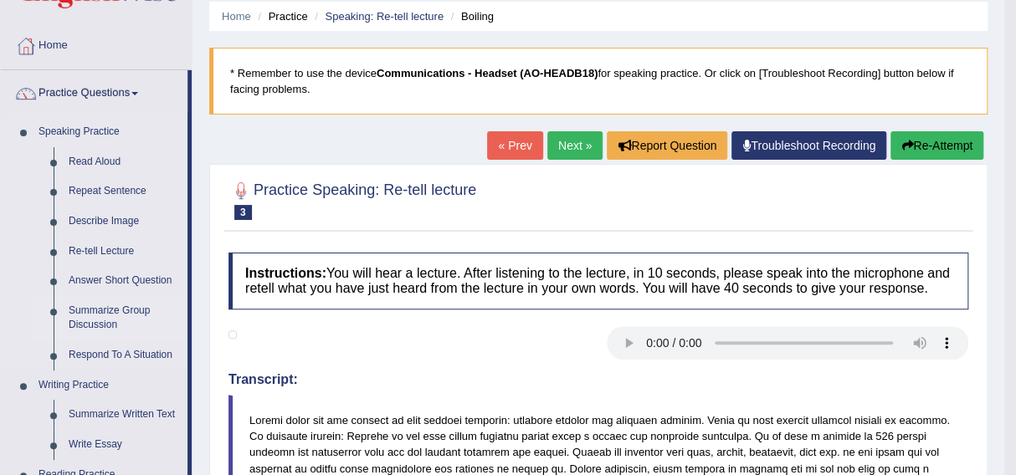
click at [105, 311] on link "Summarize Group Discussion" at bounding box center [124, 318] width 126 height 44
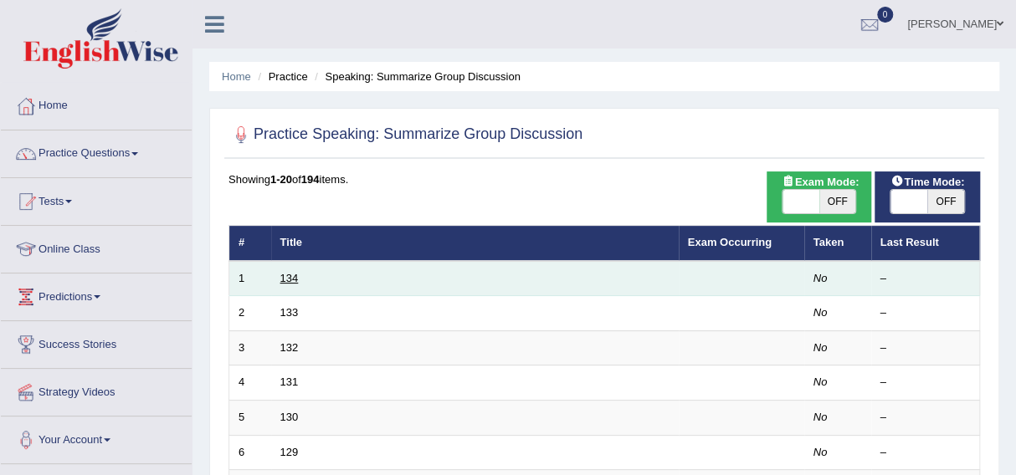
click at [284, 284] on link "134" at bounding box center [289, 278] width 18 height 13
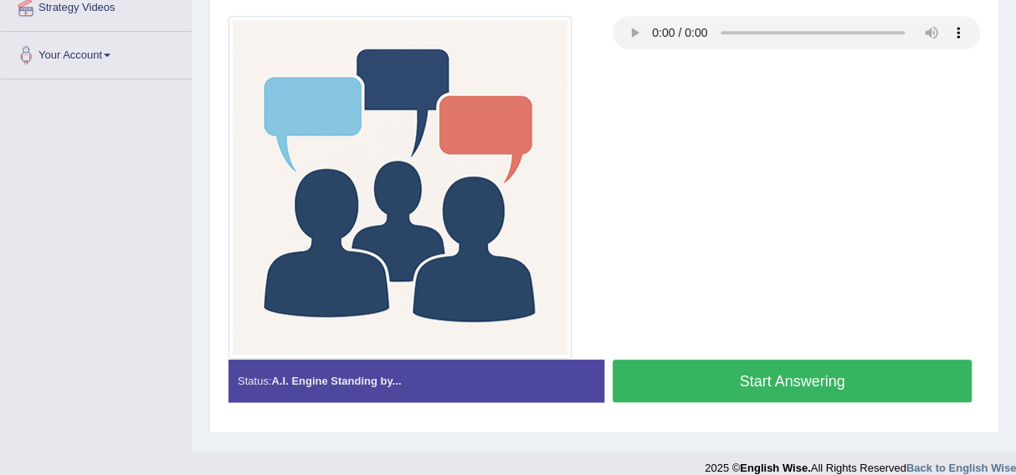
scroll to position [402, 0]
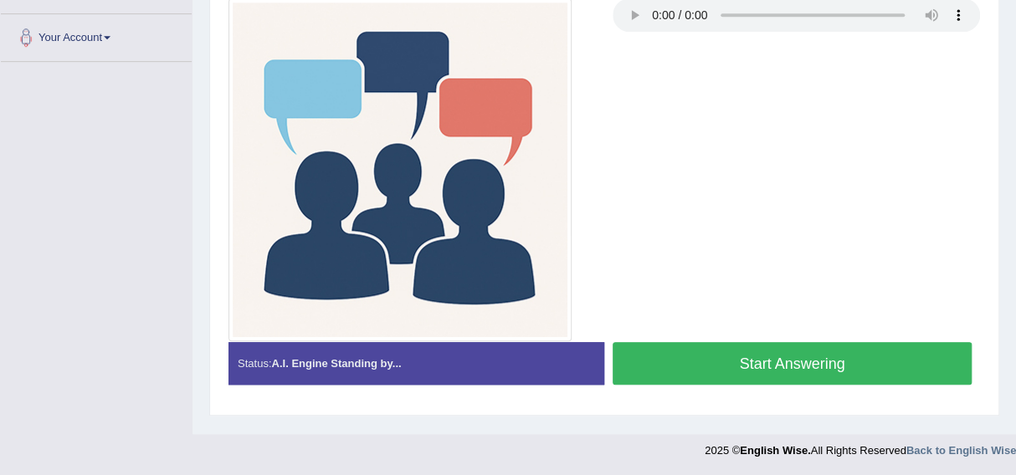
click at [761, 356] on button "Start Answering" at bounding box center [791, 363] width 359 height 43
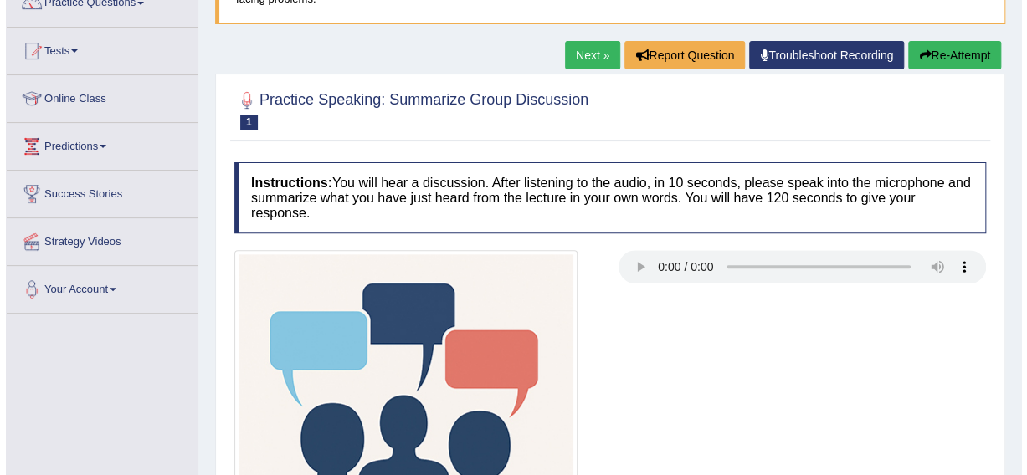
scroll to position [146, 0]
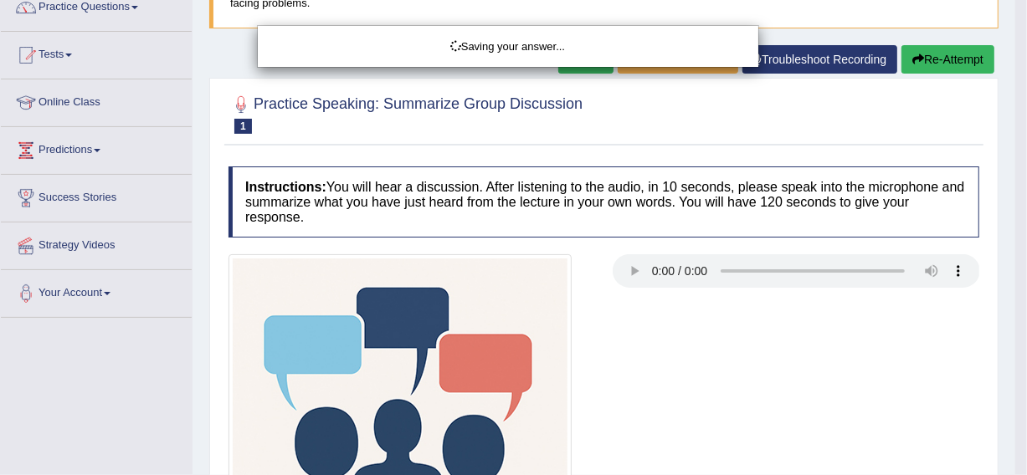
click at [950, 54] on div "Saving your answer..." at bounding box center [513, 237] width 1027 height 475
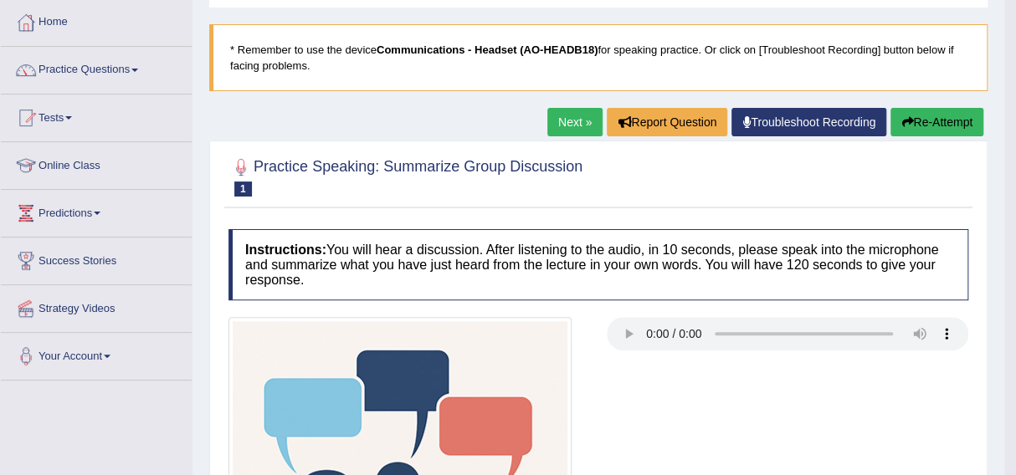
scroll to position [83, 0]
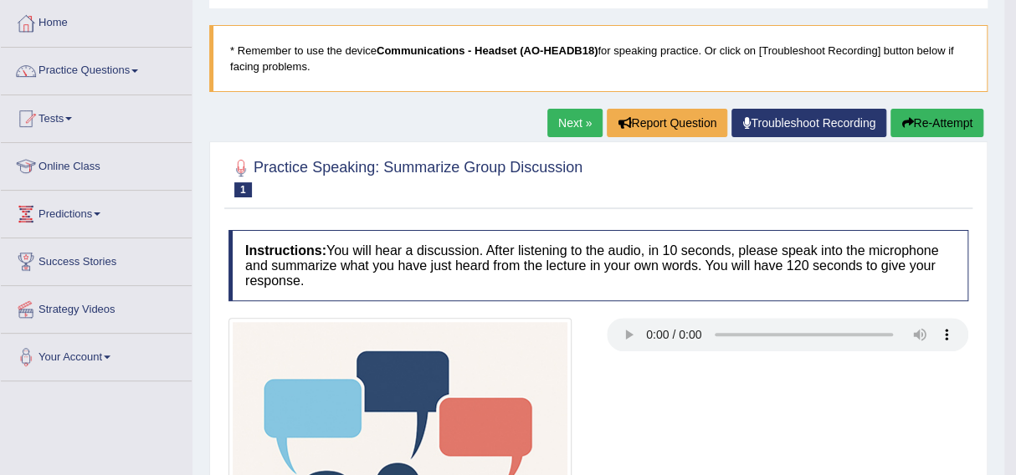
click at [919, 115] on button "Re-Attempt" at bounding box center [936, 123] width 93 height 28
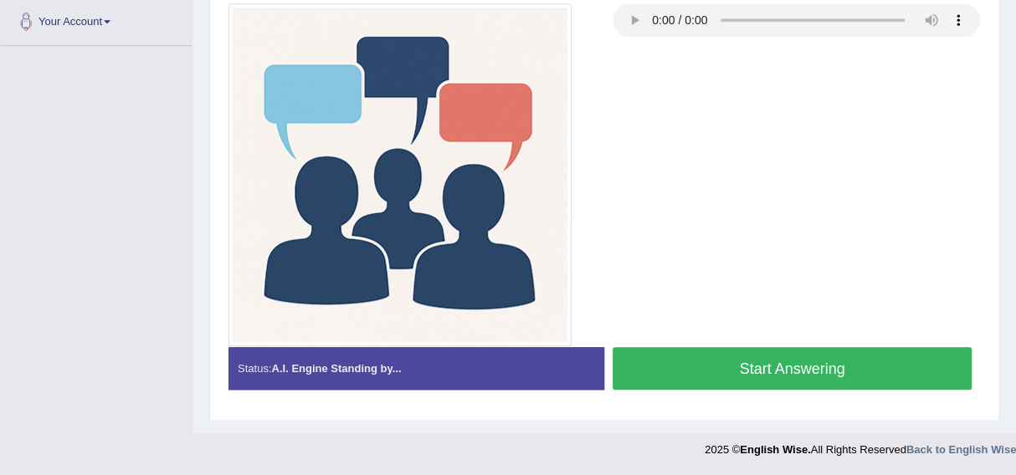
scroll to position [427, 0]
click at [756, 389] on button "Start Answering" at bounding box center [791, 368] width 359 height 43
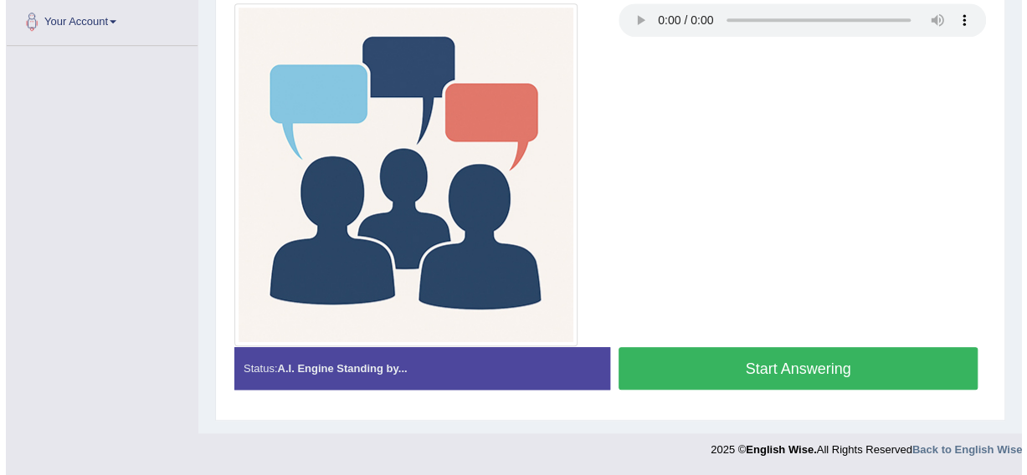
scroll to position [405, 0]
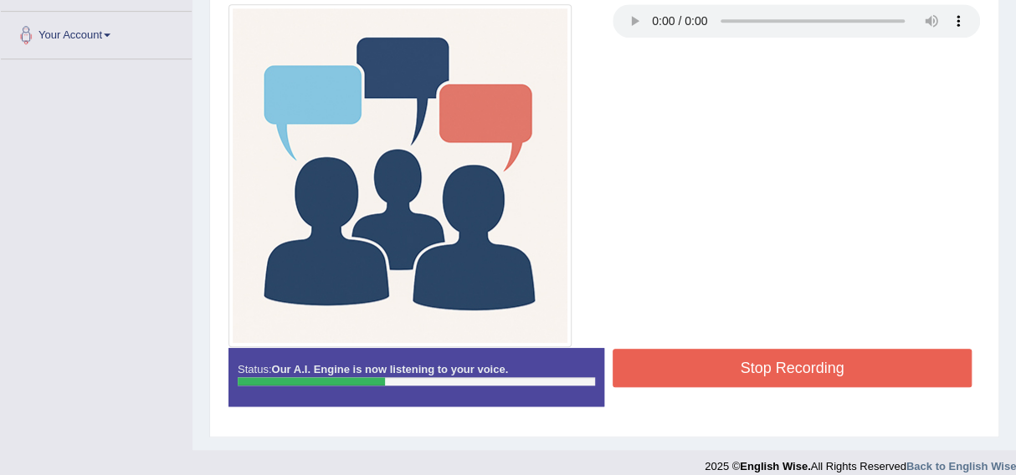
click at [756, 389] on div "Stop Recording" at bounding box center [792, 370] width 376 height 43
click at [760, 362] on button "Stop Recording" at bounding box center [791, 368] width 359 height 38
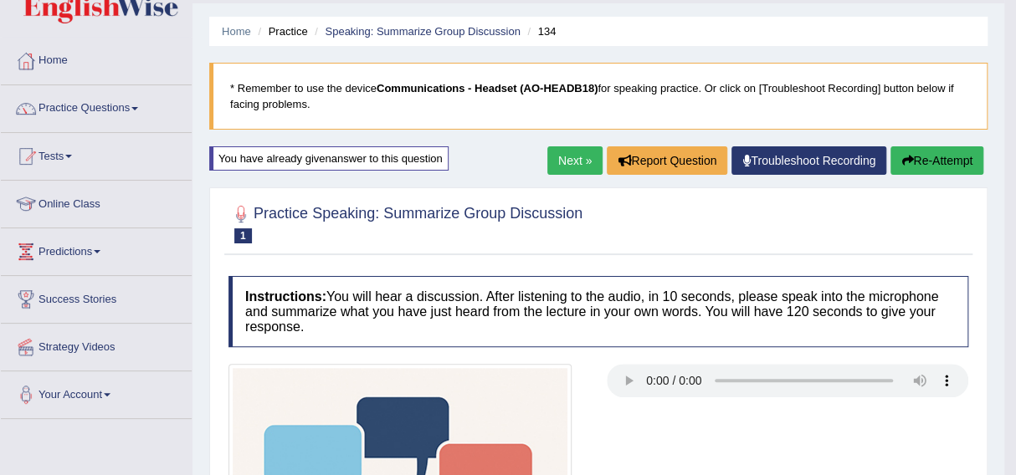
scroll to position [44, 0]
click at [569, 162] on link "Next »" at bounding box center [574, 161] width 55 height 28
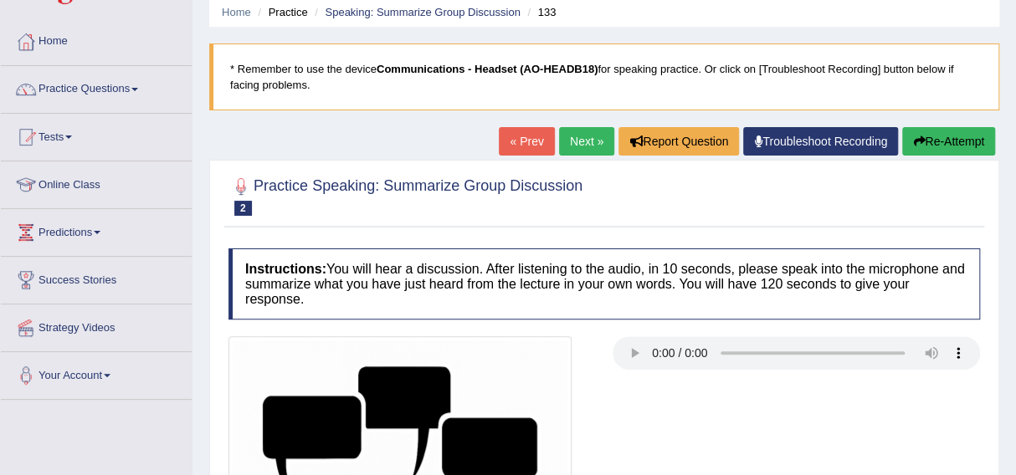
scroll to position [44, 0]
